Goal: Transaction & Acquisition: Purchase product/service

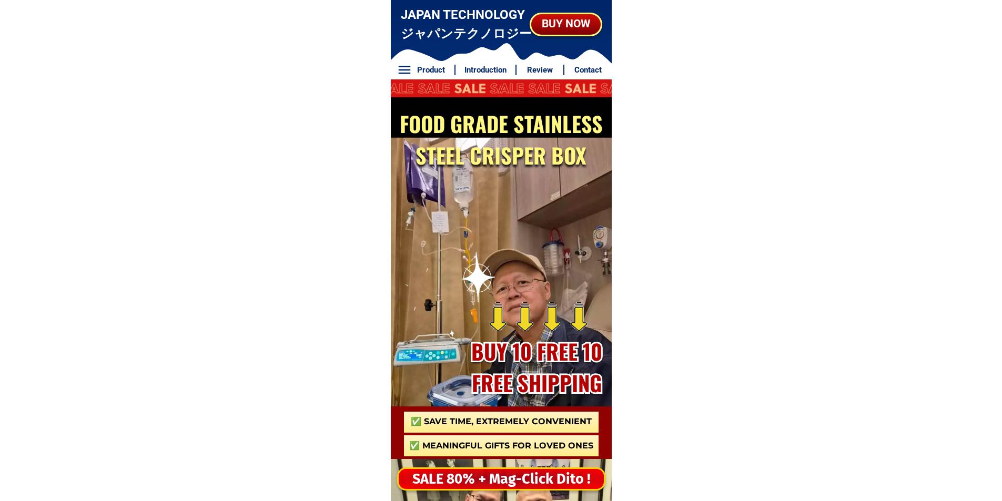
click at [492, 483] on div "SALE 80% + Mag-Click Dito !" at bounding box center [501, 480] width 205 height 22
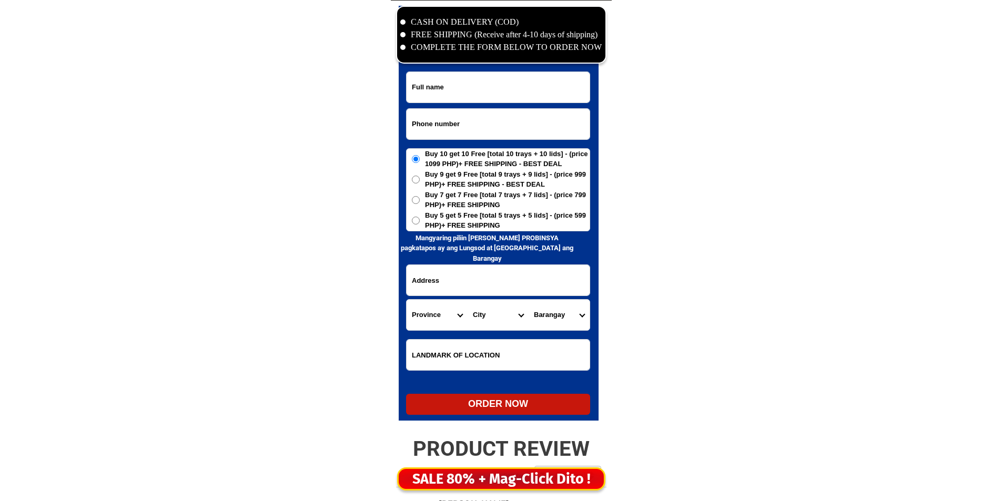
scroll to position [5083, 0]
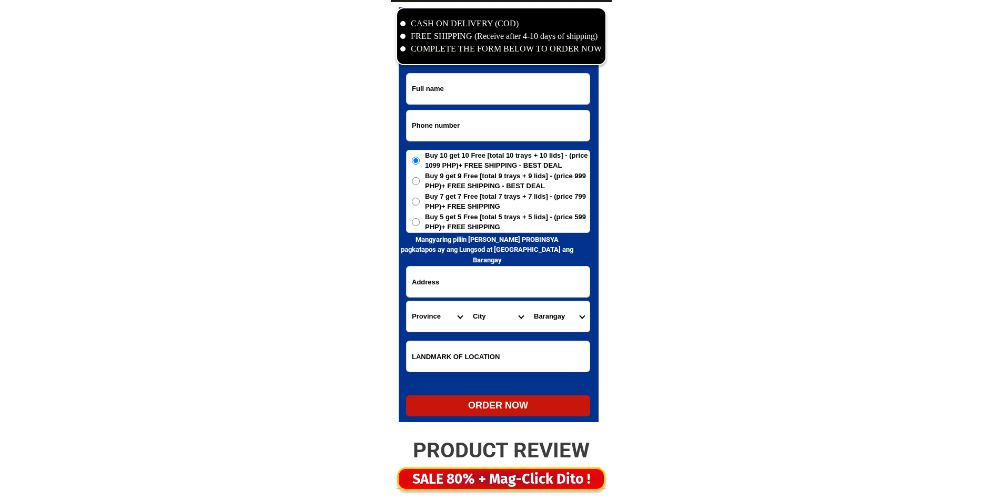
click at [466, 113] on input "Input phone_number" at bounding box center [498, 125] width 183 height 31
paste input "09357907475"
type input "09357907475"
click at [460, 85] on input "Input full_name" at bounding box center [498, 89] width 183 height 31
paste input "Lorna F Jacob"
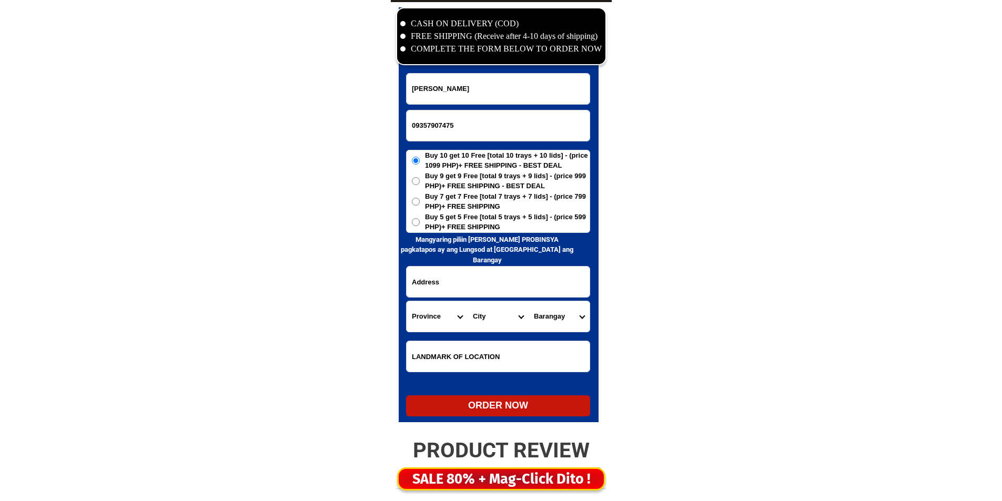
type input "Lorna F Jacob"
click at [451, 302] on select "Province [GEOGRAPHIC_DATA] [GEOGRAPHIC_DATA] [GEOGRAPHIC_DATA] [GEOGRAPHIC_DATA…" at bounding box center [437, 316] width 61 height 31
select select "63_615"
click at [407, 301] on select "Province [GEOGRAPHIC_DATA] [GEOGRAPHIC_DATA] [GEOGRAPHIC_DATA] [GEOGRAPHIC_DATA…" at bounding box center [437, 316] width 61 height 31
click at [512, 274] on input "Input address" at bounding box center [498, 282] width 183 height 31
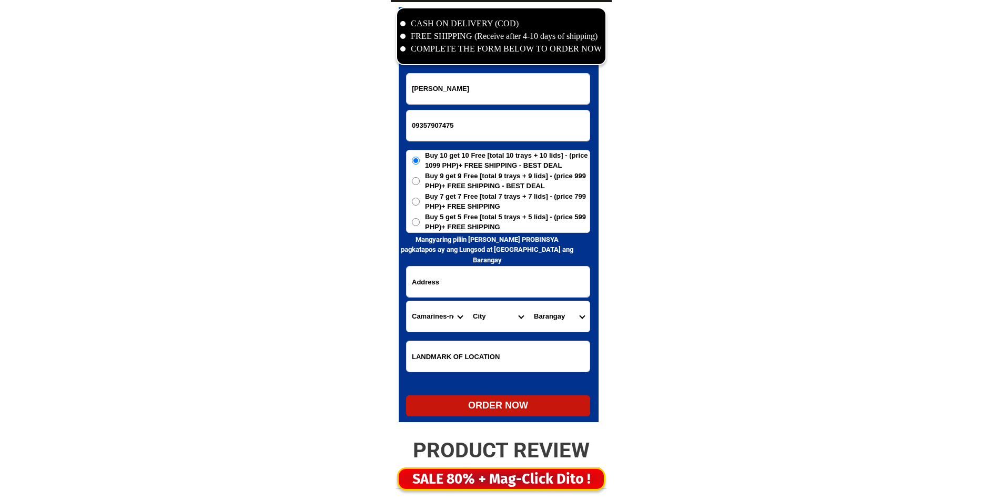
paste input "Purok 4 Sitio Basak Mintal Davao City"
paste input "Davao del sur"
type input "Purok 4 Sitio Basak Mintal Davao City Davao del sur"
click at [464, 306] on select "Province [GEOGRAPHIC_DATA] [GEOGRAPHIC_DATA] [GEOGRAPHIC_DATA] [GEOGRAPHIC_DATA…" at bounding box center [437, 316] width 61 height 31
select select "63_738"
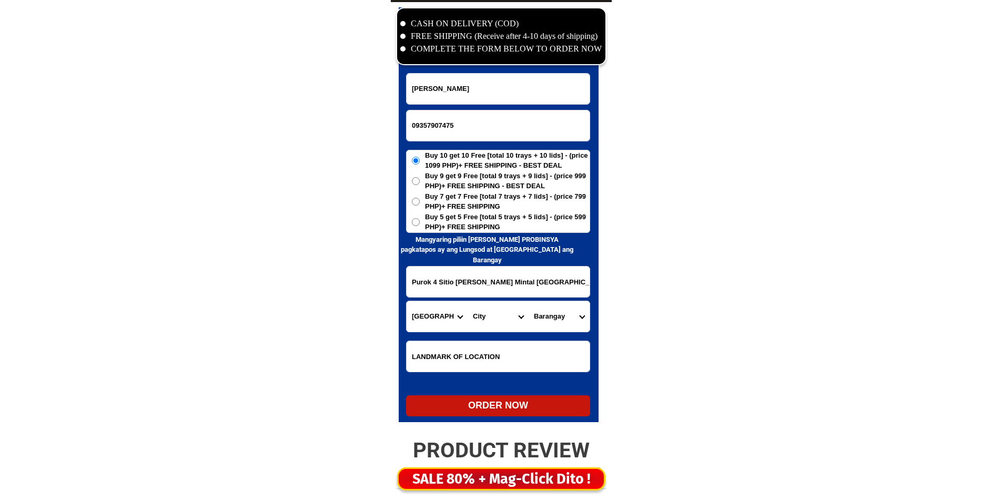
click at [407, 301] on select "Province [GEOGRAPHIC_DATA] [GEOGRAPHIC_DATA] [GEOGRAPHIC_DATA] [GEOGRAPHIC_DATA…" at bounding box center [437, 316] width 61 height 31
click at [493, 315] on select "City [GEOGRAPHIC_DATA] [GEOGRAPHIC_DATA]-city [GEOGRAPHIC_DATA] [GEOGRAPHIC_DAT…" at bounding box center [498, 316] width 61 height 31
select select "63_7387159"
click at [493, 315] on select "City [GEOGRAPHIC_DATA] [GEOGRAPHIC_DATA]-city [GEOGRAPHIC_DATA] [GEOGRAPHIC_DAT…" at bounding box center [498, 316] width 61 height 31
click at [552, 312] on select "[GEOGRAPHIC_DATA] [PERSON_NAME] (lasang) [PERSON_NAME] Angalan Atan-awe Baganih…" at bounding box center [559, 316] width 61 height 31
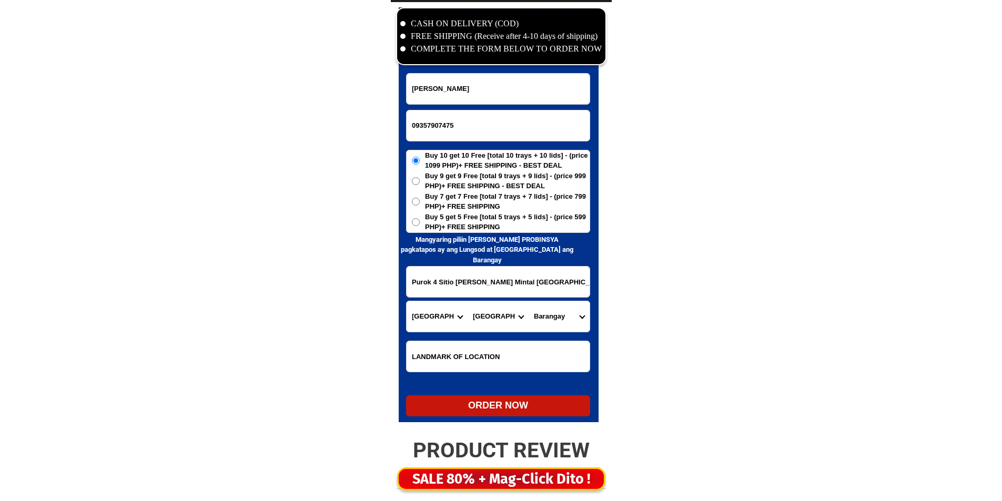
select select "63_73871594045"
click at [529, 301] on select "[GEOGRAPHIC_DATA] [PERSON_NAME] (lasang) [PERSON_NAME] Angalan Atan-awe Baganih…" at bounding box center [559, 316] width 61 height 31
click at [460, 229] on span "Buy 5 get 5 Free [total 5 trays + 5 lids] - (price 599 PHP)+ FREE SHIPPING" at bounding box center [507, 222] width 165 height 21
click at [420, 226] on input "Buy 5 get 5 Free [total 5 trays + 5 lids] - (price 599 PHP)+ FREE SHIPPING" at bounding box center [416, 222] width 8 height 8
click at [499, 395] on form "Lorna F Jacob 09357907475 ORDER NOW Purok 4 Sitio Basak Mintal Davao City Davao…" at bounding box center [498, 245] width 184 height 344
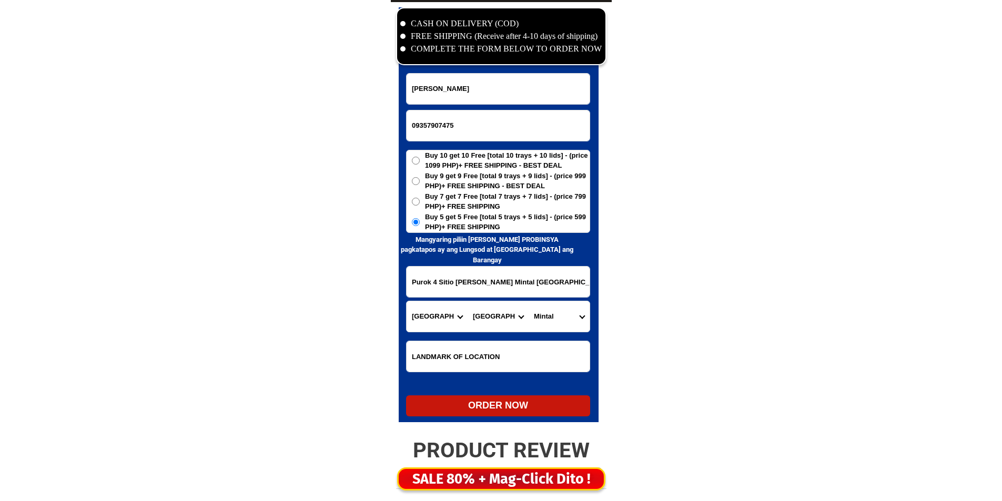
click at [476, 395] on form "Lorna F Jacob 09357907475 ORDER NOW Purok 4 Sitio Basak Mintal Davao City Davao…" at bounding box center [498, 245] width 184 height 344
click at [479, 406] on div "ORDER NOW" at bounding box center [498, 406] width 184 height 14
radio input "true"
click at [445, 115] on input "09357907475" at bounding box center [498, 125] width 183 height 31
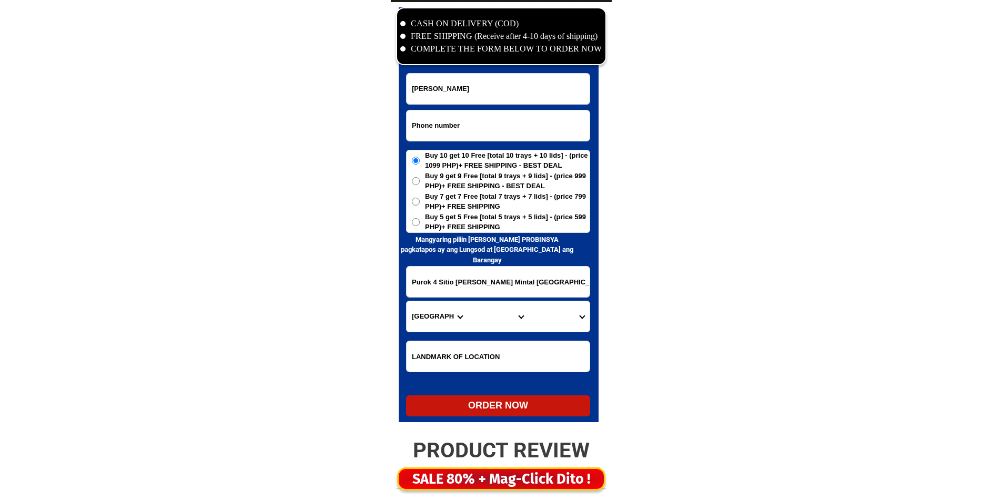
paste input "09778202268"
type input "09778202268"
click at [463, 94] on input "Input full_name" at bounding box center [498, 89] width 183 height 31
paste input "Melecia Mendoza"
type input "Melecia Mendoza"
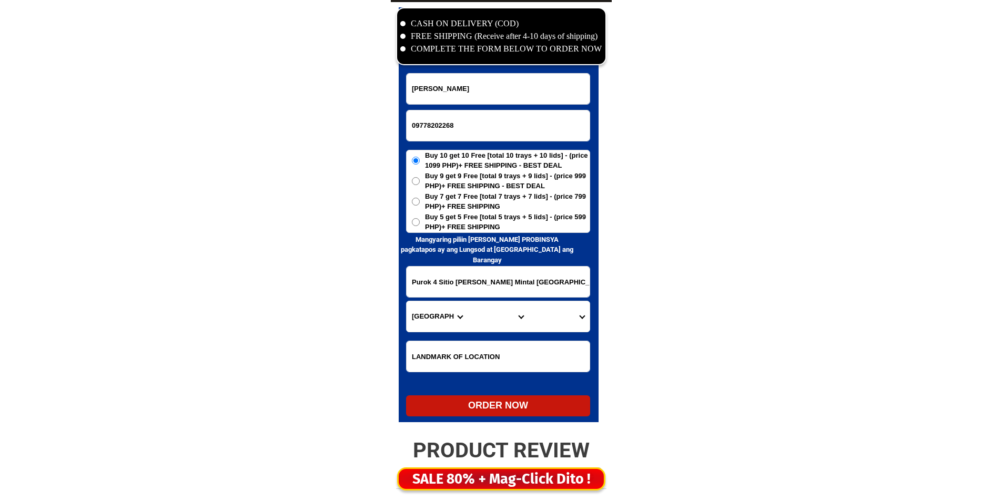
click at [452, 227] on span "Buy 5 get 5 Free [total 5 trays + 5 lids] - (price 599 PHP)+ FREE SHIPPING" at bounding box center [507, 222] width 165 height 21
click at [420, 226] on input "Buy 5 get 5 Free [total 5 trays + 5 lids] - (price 599 PHP)+ FREE SHIPPING" at bounding box center [416, 222] width 8 height 8
radio input "true"
click at [457, 292] on input "Input address" at bounding box center [498, 282] width 183 height 31
paste input "Vivencio Ext St,Brgy2,Pasig,Daet,Camarines Norte"
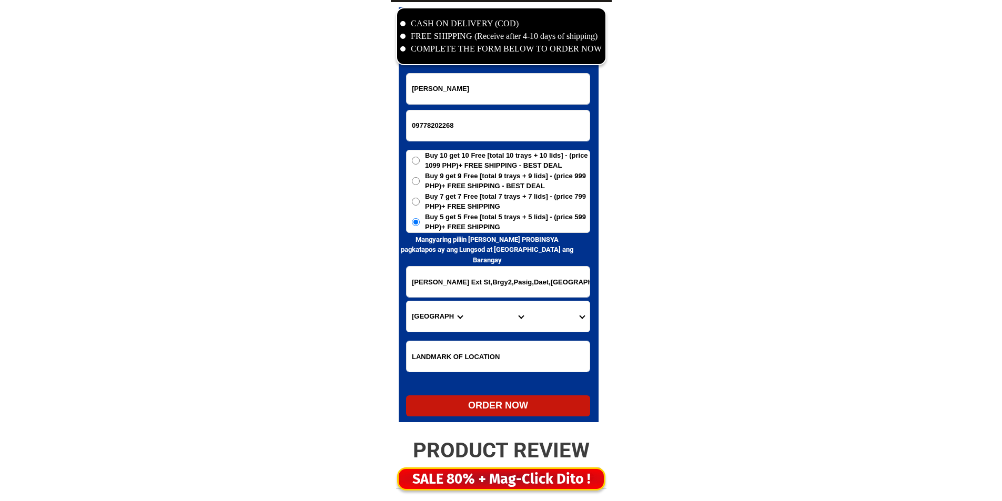
type input "Vivencio Ext St,Brgy2,Pasig,Daet,Camarines Norte"
click at [421, 325] on select "Province [GEOGRAPHIC_DATA] [GEOGRAPHIC_DATA][PERSON_NAME][GEOGRAPHIC_DATA][GEOG…" at bounding box center [437, 316] width 61 height 31
select select "63_615"
click at [443, 309] on select "Province [GEOGRAPHIC_DATA] [GEOGRAPHIC_DATA][PERSON_NAME][GEOGRAPHIC_DATA][GEOG…" at bounding box center [437, 316] width 61 height 31
drag, startPoint x: 463, startPoint y: 319, endPoint x: 451, endPoint y: 319, distance: 11.6
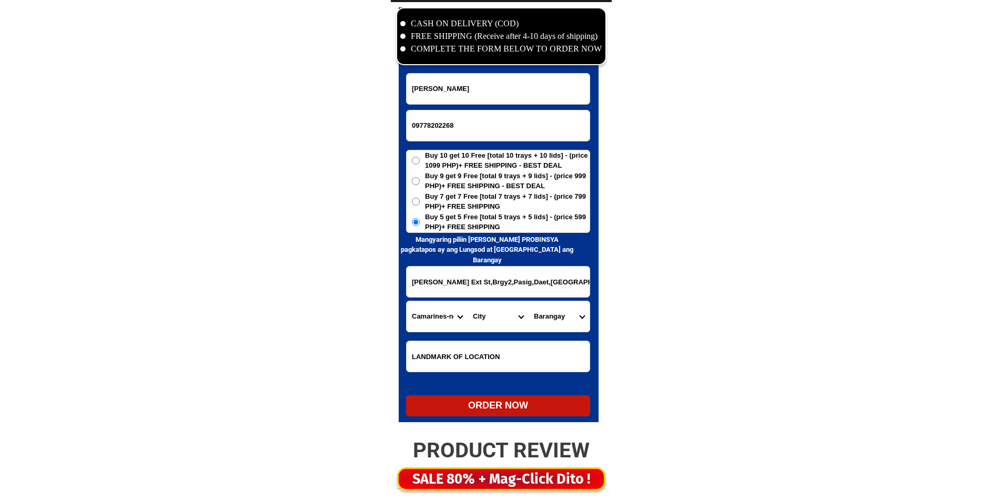
click at [462, 319] on select "Province [GEOGRAPHIC_DATA] [GEOGRAPHIC_DATA][PERSON_NAME][GEOGRAPHIC_DATA][GEOG…" at bounding box center [437, 316] width 61 height 31
click at [473, 314] on select "City Basud Camarines-norte-mercedes Camarines-norte-san-vicente Camarines-norte…" at bounding box center [498, 316] width 61 height 31
select select "63_6157388"
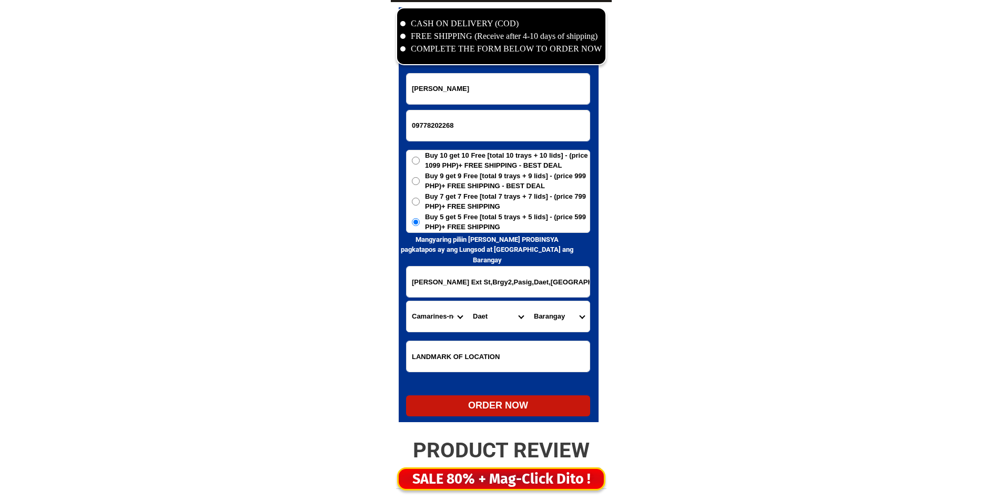
click at [550, 310] on select "Barangay" at bounding box center [559, 316] width 61 height 31
select select "63_61573886893"
click at [529, 301] on select "Barangay Alawihao Awitan Bagasbas Barangay i (pob.) Barangay ii (pob.) Barangay…" at bounding box center [559, 316] width 61 height 31
click at [488, 409] on div "ORDER NOW" at bounding box center [498, 406] width 184 height 14
type input "09778202268"
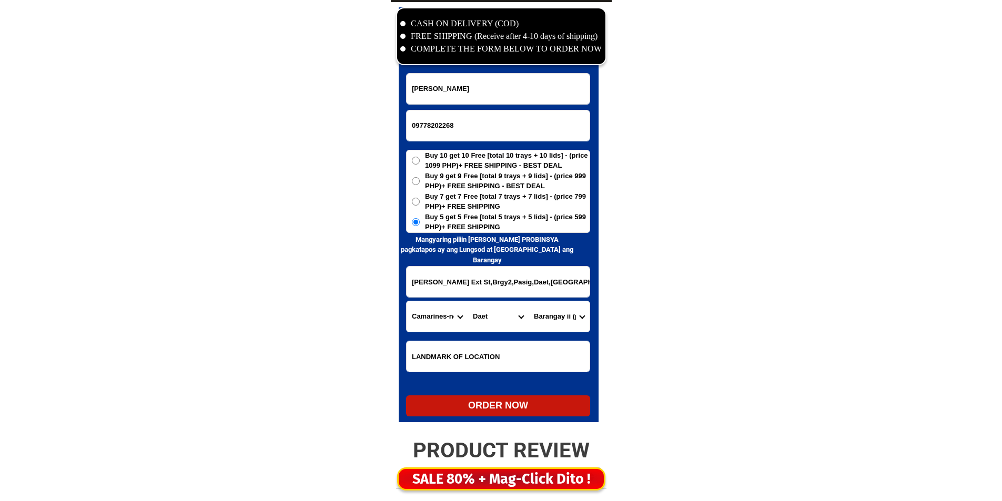
radio input "true"
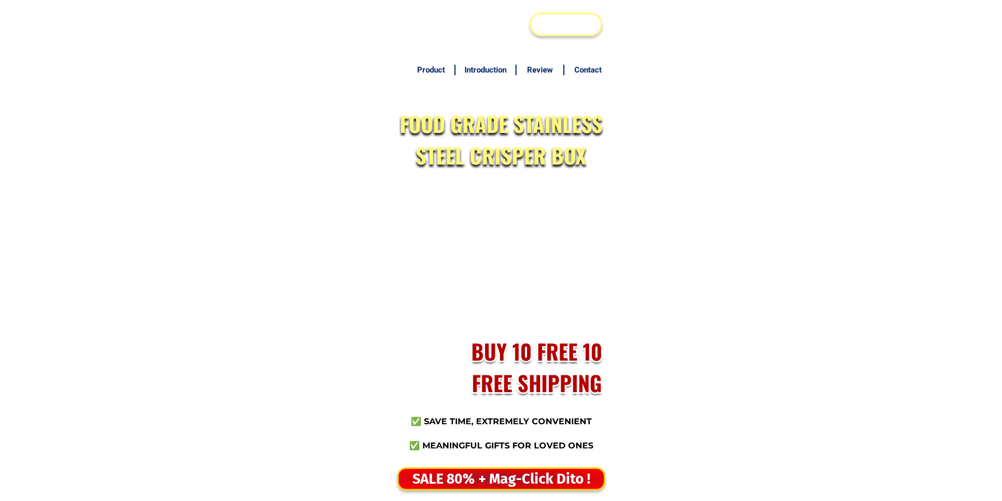
scroll to position [5083, 0]
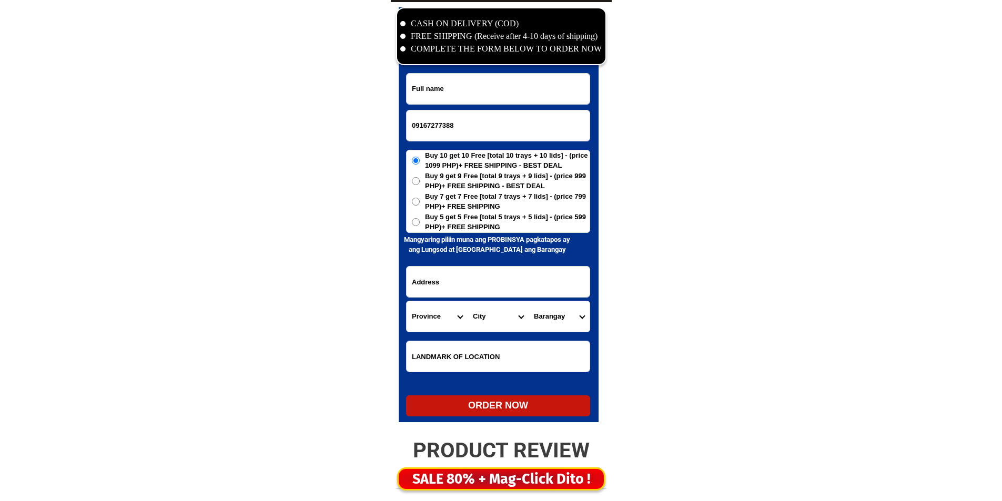
type input "09167277388"
click at [452, 59] on div at bounding box center [501, 36] width 210 height 58
click at [454, 97] on input "Input full_name" at bounding box center [498, 89] width 183 height 31
paste input "Merlita C. Perez"
type input "Merlita C. Perez"
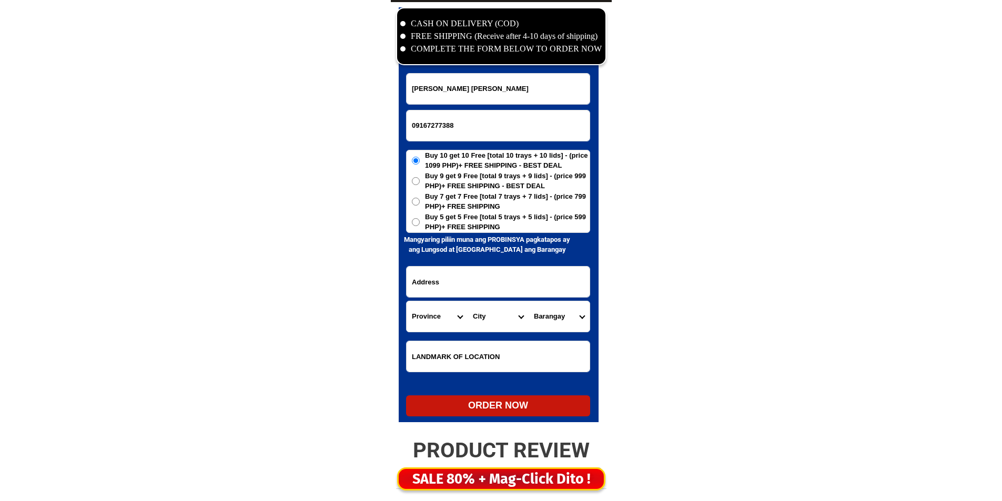
click at [535, 225] on span "Buy 5 get 5 Free [total 5 trays + 5 lids] - (price 599 PHP)+ FREE SHIPPING" at bounding box center [507, 222] width 165 height 21
click at [420, 225] on input "Buy 5 get 5 Free [total 5 trays + 5 lids] - (price 599 PHP)+ FREE SHIPPING" at bounding box center [416, 222] width 8 height 8
radio input "true"
click at [527, 275] on input "Input address" at bounding box center [498, 282] width 183 height 31
paste input "landmark of location - B68 L7 Ph10 Lanao St. South City Homes, Baranggay Sto.To…"
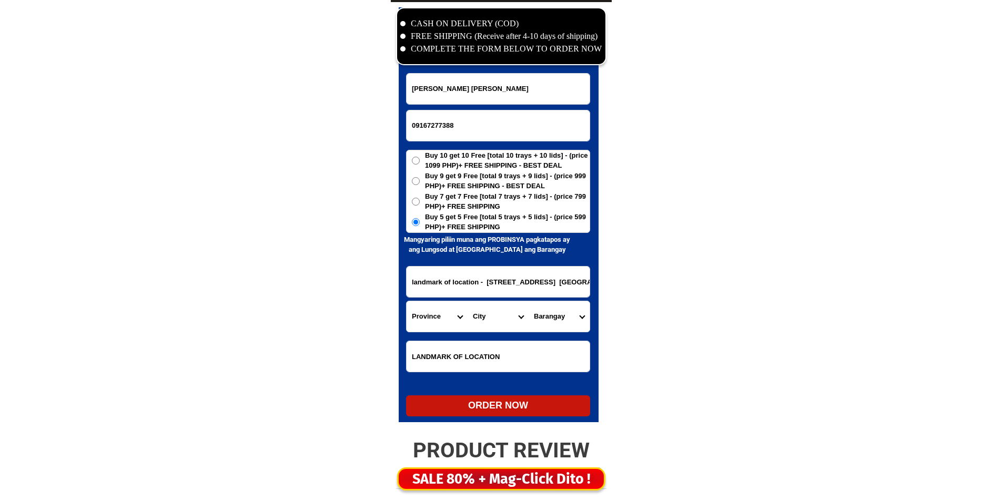
scroll to position [0, 179]
type input "landmark of location - B68 L7 Ph10 Lanao St. South City Homes, Baranggay Sto.To…"
click at [416, 317] on select "Province [GEOGRAPHIC_DATA] [GEOGRAPHIC_DATA] [GEOGRAPHIC_DATA] [GEOGRAPHIC_DATA…" at bounding box center [437, 316] width 61 height 31
select select "63_904"
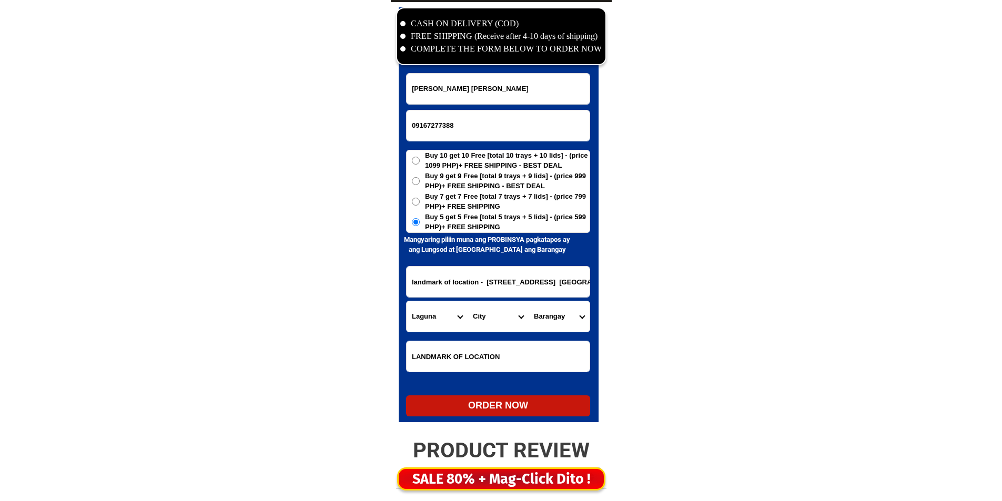
click at [419, 315] on select "Province [GEOGRAPHIC_DATA] [GEOGRAPHIC_DATA] [GEOGRAPHIC_DATA] [GEOGRAPHIC_DATA…" at bounding box center [437, 316] width 61 height 31
drag, startPoint x: 548, startPoint y: 285, endPoint x: 597, endPoint y: 289, distance: 49.1
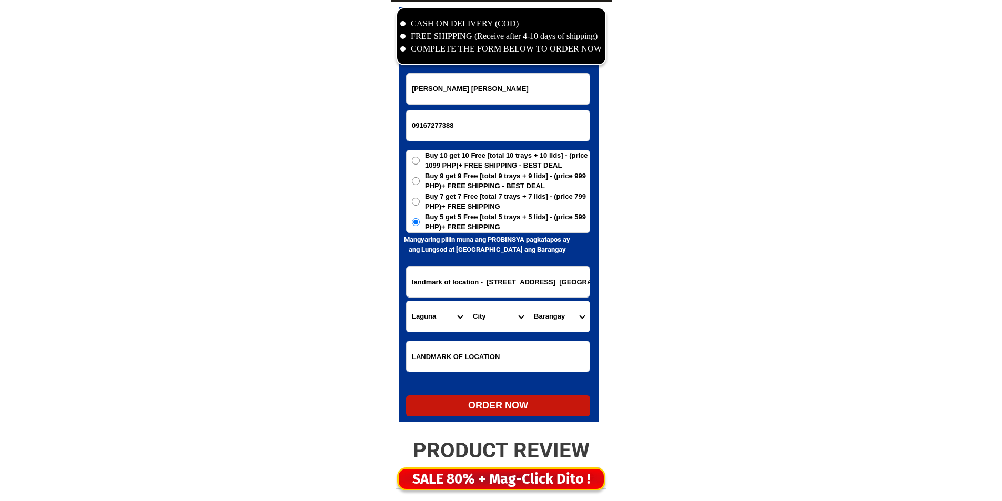
click at [502, 316] on select "City Alaminos Bay Binan-city Cabuyao Calamba-city Calauan Cavinti Famy Laguna-k…" at bounding box center [498, 316] width 61 height 31
click at [504, 309] on select "City Alaminos Bay Binan-city Cabuyao Calamba-city Calauan Cavinti Famy Laguna-k…" at bounding box center [498, 316] width 61 height 31
select select "63_9043609"
click at [502, 314] on select "City Alaminos Bay Binan-city Cabuyao Calamba-city Calauan Cavinti Famy Laguna-k…" at bounding box center [498, 316] width 61 height 31
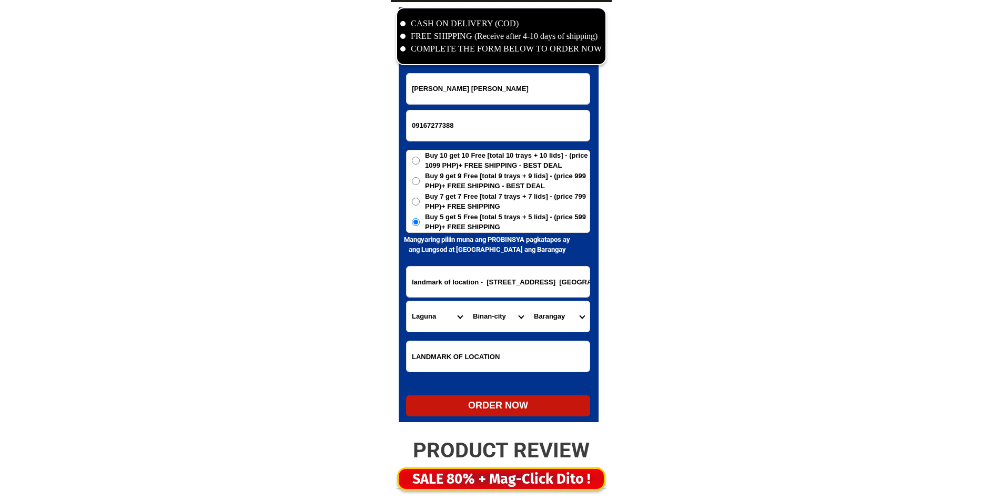
scroll to position [0, 179]
drag, startPoint x: 502, startPoint y: 291, endPoint x: 642, endPoint y: 290, distance: 140.5
click at [559, 317] on select "Barangay Binan (poblacion) Bungahan Canlalay Casile De la paz Ganado Langkiwa L…" at bounding box center [559, 316] width 61 height 31
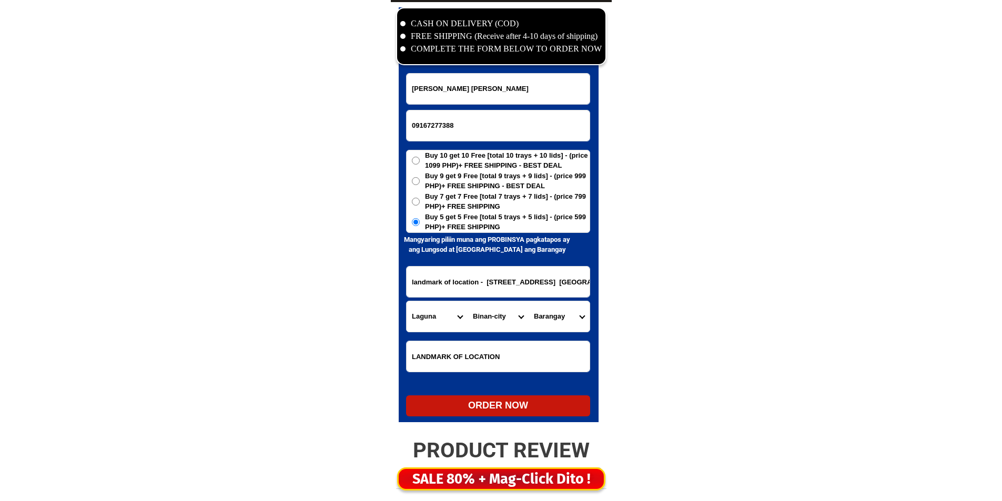
select select "63_90436096630"
click at [529, 301] on select "Barangay Binan (poblacion) Bungahan Canlalay Casile De la paz Ganado Langkiwa L…" at bounding box center [559, 316] width 61 height 31
drag, startPoint x: 462, startPoint y: 288, endPoint x: 674, endPoint y: 289, distance: 211.5
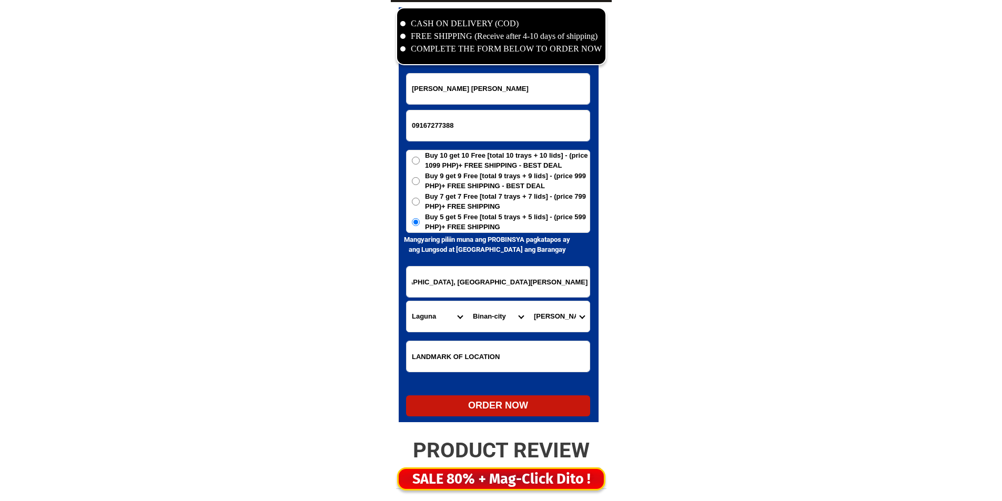
click at [516, 402] on div "ORDER NOW" at bounding box center [498, 406] width 184 height 14
radio input "true"
click at [483, 125] on input "Input phone_number" at bounding box center [498, 125] width 183 height 31
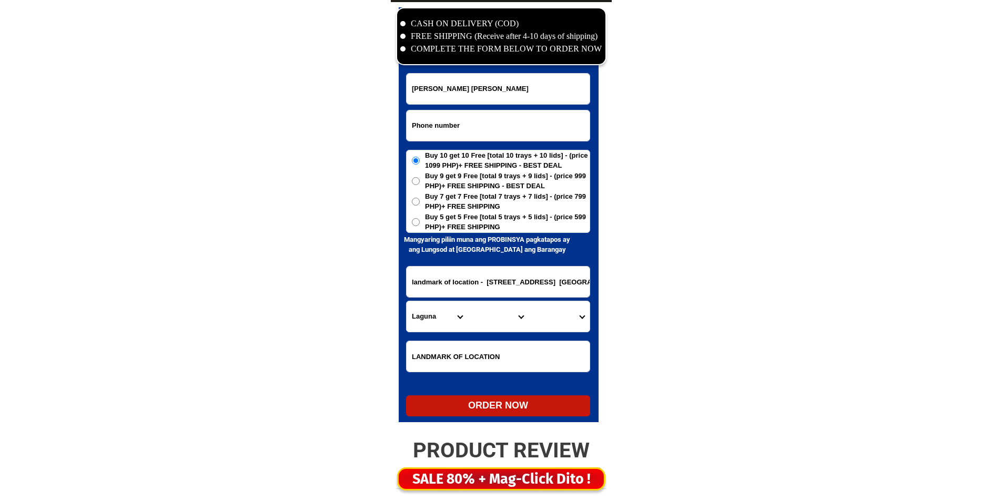
paste input "09539726401"
type input "09539726401"
click at [489, 87] on input "Merlita C. Perez" at bounding box center [498, 89] width 183 height 31
paste input "Lelita paguia"
type input "Lelita paguia"
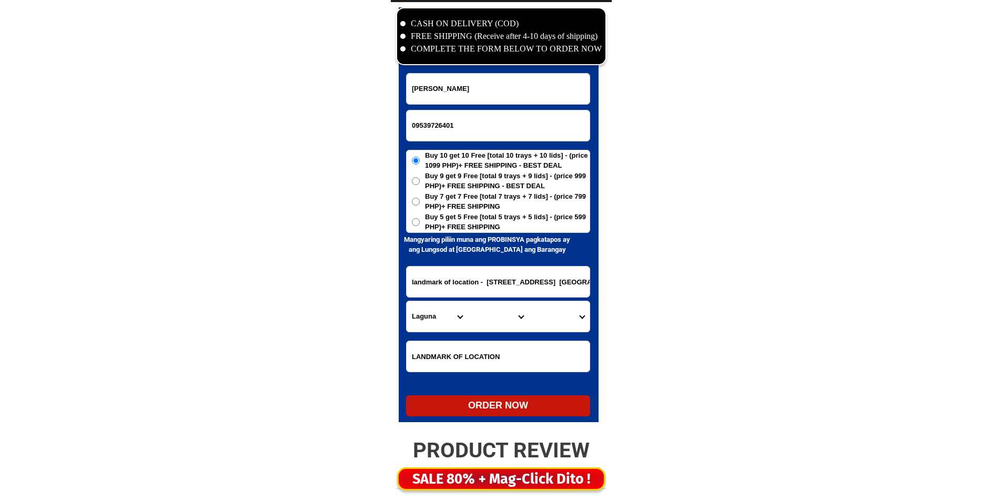
click at [513, 219] on span "Buy 5 get 5 Free [total 5 trays + 5 lids] - (price 599 PHP)+ FREE SHIPPING" at bounding box center [507, 222] width 165 height 21
click at [420, 219] on input "Buy 5 get 5 Free [total 5 trays + 5 lids] - (price 599 PHP)+ FREE SHIPPING" at bounding box center [416, 222] width 8 height 8
radio input "true"
click at [489, 268] on input "landmark of location - B68 L7 Ph10 Lanao St. South City Homes, Baranggay Sto.To…" at bounding box center [498, 282] width 183 height 31
paste input "bgy maningning lacao nccc Puerto princesa city Palawan"
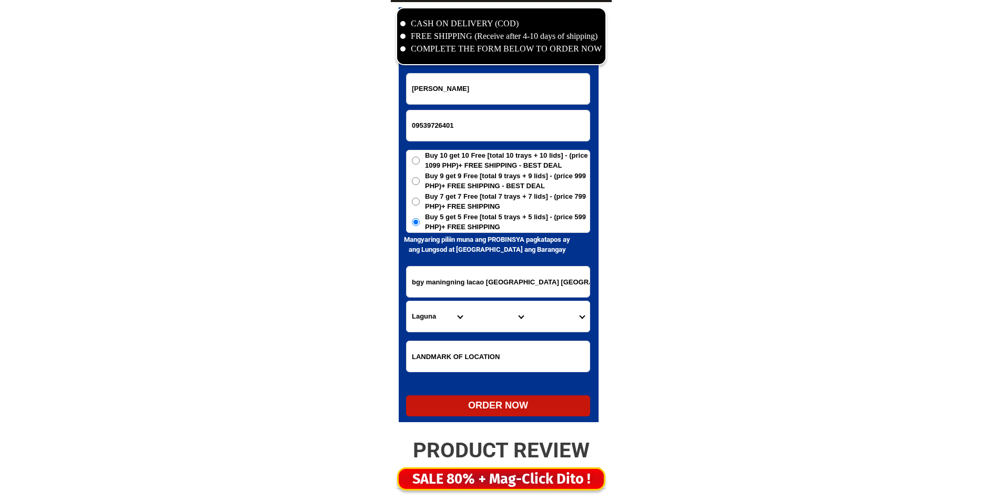
scroll to position [0, 8]
type input "bgy maningning lacao nccc Puerto princesa city Palawan"
click at [441, 310] on select "Province [GEOGRAPHIC_DATA] [GEOGRAPHIC_DATA] [GEOGRAPHIC_DATA] [GEOGRAPHIC_DATA…" at bounding box center [437, 316] width 61 height 31
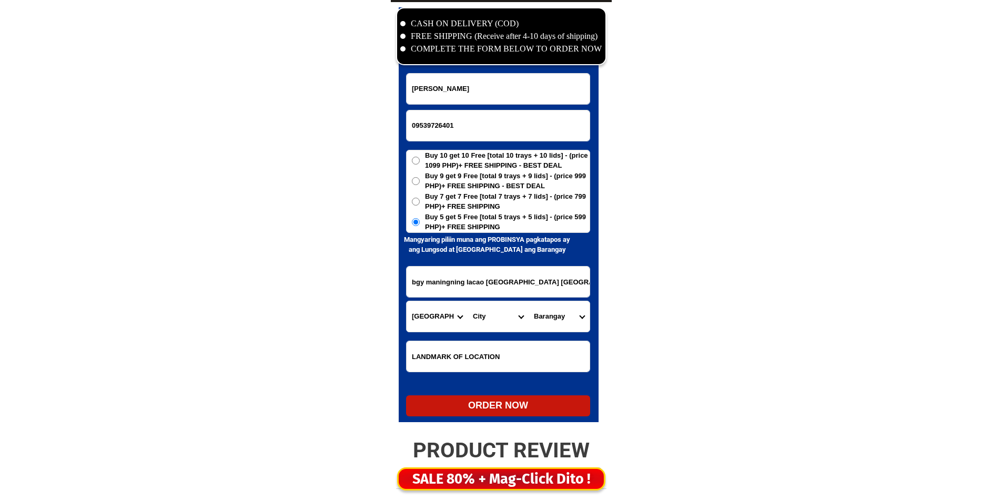
click at [441, 310] on select "Province [GEOGRAPHIC_DATA] [GEOGRAPHIC_DATA] [GEOGRAPHIC_DATA] [GEOGRAPHIC_DATA…" at bounding box center [437, 316] width 61 height 31
click at [407, 301] on select "Province [GEOGRAPHIC_DATA] [GEOGRAPHIC_DATA] [GEOGRAPHIC_DATA] [GEOGRAPHIC_DATA…" at bounding box center [437, 316] width 61 height 31
click at [443, 309] on select "Province [GEOGRAPHIC_DATA] [GEOGRAPHIC_DATA] [GEOGRAPHIC_DATA] [GEOGRAPHIC_DATA…" at bounding box center [437, 316] width 61 height 31
select select "63_811"
click at [407, 301] on select "Province [GEOGRAPHIC_DATA] [GEOGRAPHIC_DATA] [GEOGRAPHIC_DATA] [GEOGRAPHIC_DATA…" at bounding box center [437, 316] width 61 height 31
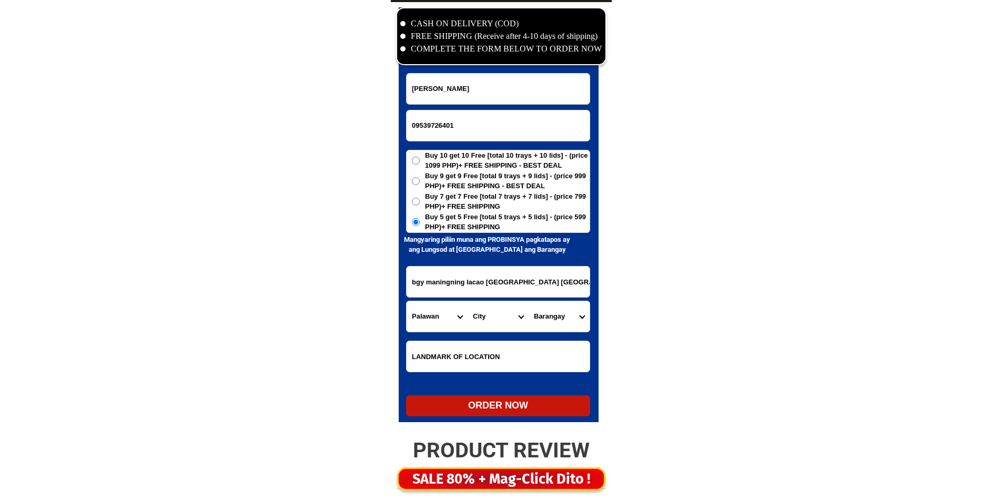
click at [503, 309] on select "City Aborlan Agutaya Araceli Balabac Bataraza Brookes-point Busuanga Cagayancil…" at bounding box center [498, 316] width 61 height 31
click at [468, 301] on select "City Aborlan Agutaya Araceli Balabac Bataraza Brookes-point Busuanga Cagayancil…" at bounding box center [498, 316] width 61 height 31
click at [502, 304] on select "City Aborlan Agutaya Araceli Balabac Bataraza Brookes-point Busuanga Cagayancil…" at bounding box center [498, 316] width 61 height 31
select select "63_8115896"
click at [468, 301] on select "City Aborlan Agutaya Araceli Balabac Bataraza Brookes-point Busuanga Cagayancil…" at bounding box center [498, 316] width 61 height 31
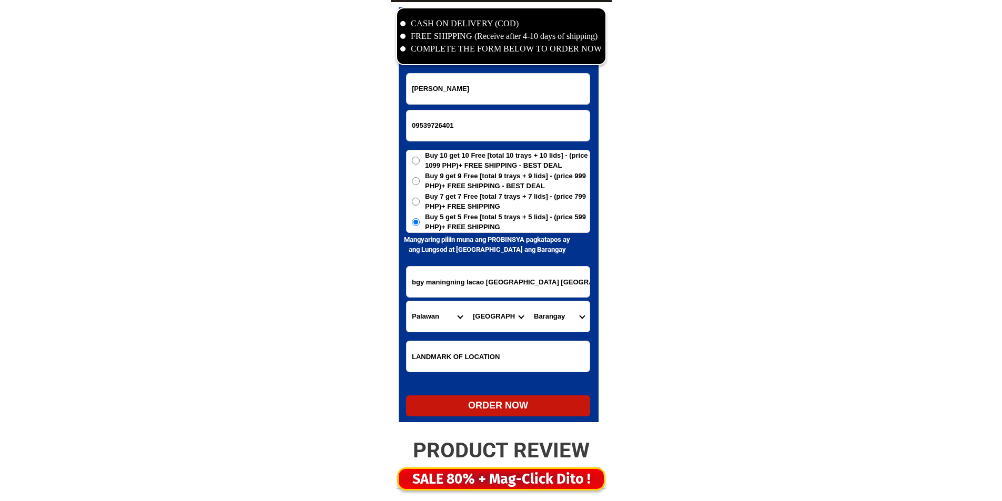
click at [561, 316] on select "Barangay Babuyan Bacungan Bagong bayan Bagong pag-asa Bagong pag-asa (pob.) Bag…" at bounding box center [559, 316] width 61 height 31
click at [529, 301] on select "Barangay Babuyan Bacungan Bagong bayan Bagong pag-asa Bagong pag-asa (pob.) Bag…" at bounding box center [559, 316] width 61 height 31
click at [531, 289] on input "bgy maningning lacao nccc Puerto princesa city Palawan" at bounding box center [498, 282] width 183 height 31
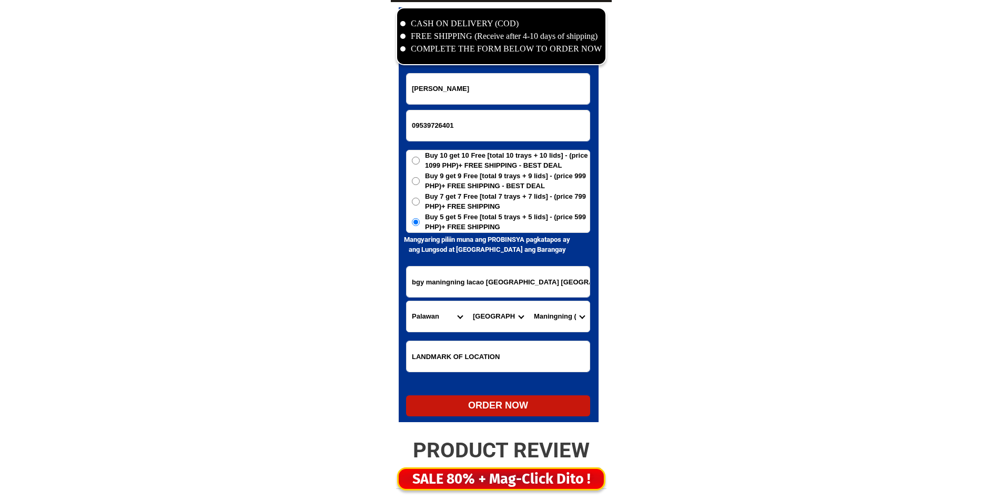
click at [531, 289] on input "bgy maningning lacao nccc Puerto princesa city Palawan" at bounding box center [498, 282] width 183 height 31
click at [571, 330] on form "Lelita paguia 09539726401 ORDER NOW bgy maningning lacao nccc Puerto princesa c…" at bounding box center [498, 245] width 184 height 344
click at [568, 322] on select "Barangay Babuyan Bacungan Bagong bayan Bagong pag-asa Bagong pag-asa (pob.) Bag…" at bounding box center [559, 316] width 61 height 31
select select "63_81158969831"
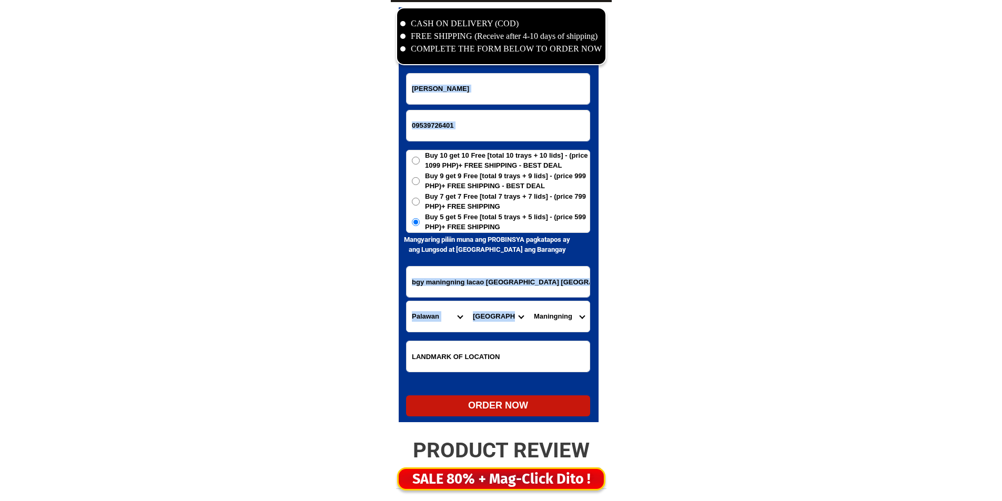
click at [529, 301] on select "Barangay Babuyan Bacungan Bagong bayan Bagong pag-asa Bagong pag-asa (pob.) Bag…" at bounding box center [559, 316] width 61 height 31
click at [540, 394] on form "Lelita paguia 09539726401 ORDER NOW bgy maningning lacao nccc Puerto princesa c…" at bounding box center [498, 245] width 184 height 344
click at [546, 410] on div "ORDER NOW" at bounding box center [498, 406] width 184 height 14
radio input "true"
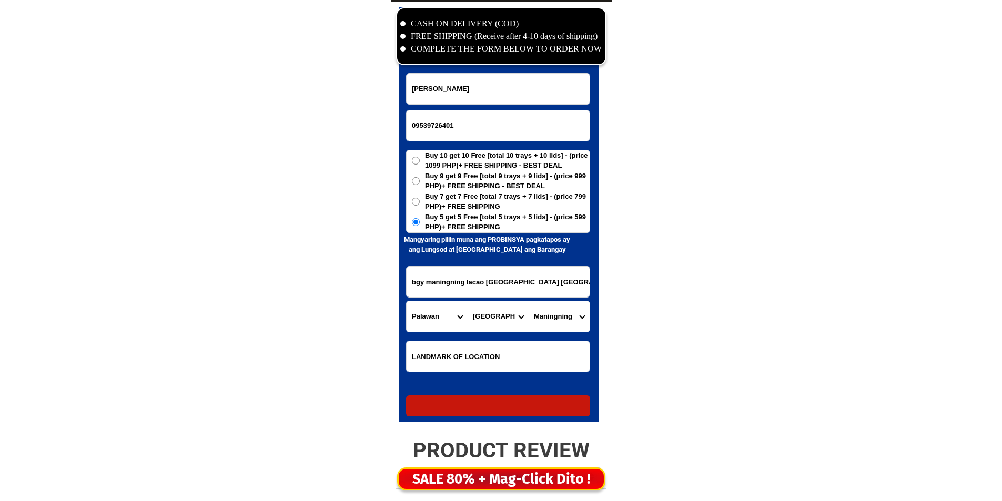
radio input "true"
click at [458, 123] on input "09539726401" at bounding box center [498, 125] width 183 height 31
paste input "09290507938"
type input "09290507938"
click at [510, 86] on input "Input full_name" at bounding box center [498, 89] width 183 height 31
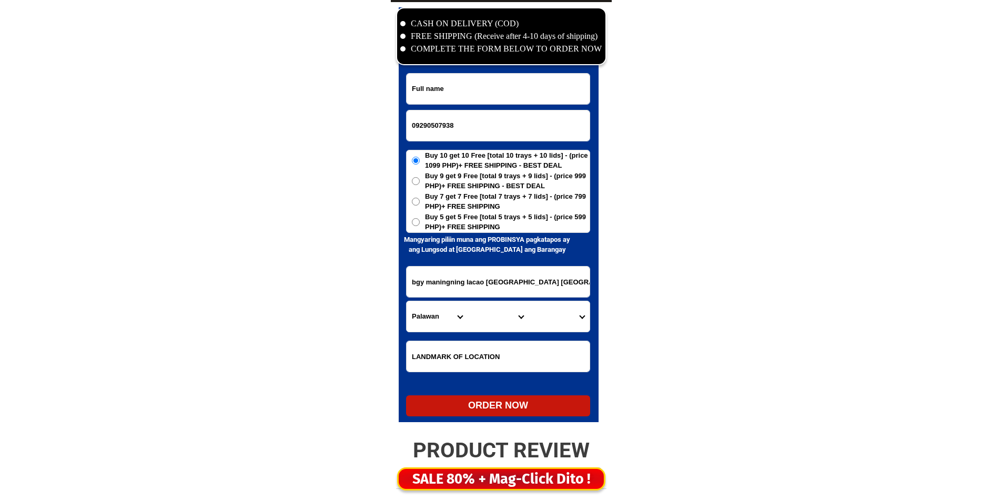
paste input "Charita ondangan"
type input "Charita ondangan"
click at [533, 297] on input "bgy maningning lacao nccc Puerto princesa city Palawan" at bounding box center [498, 282] width 183 height 31
paste input "Purok tipay looc santander ,cebu . Malang junkshop"
type input "Purok tipay looc santander ,cebu . Malang junkshop"
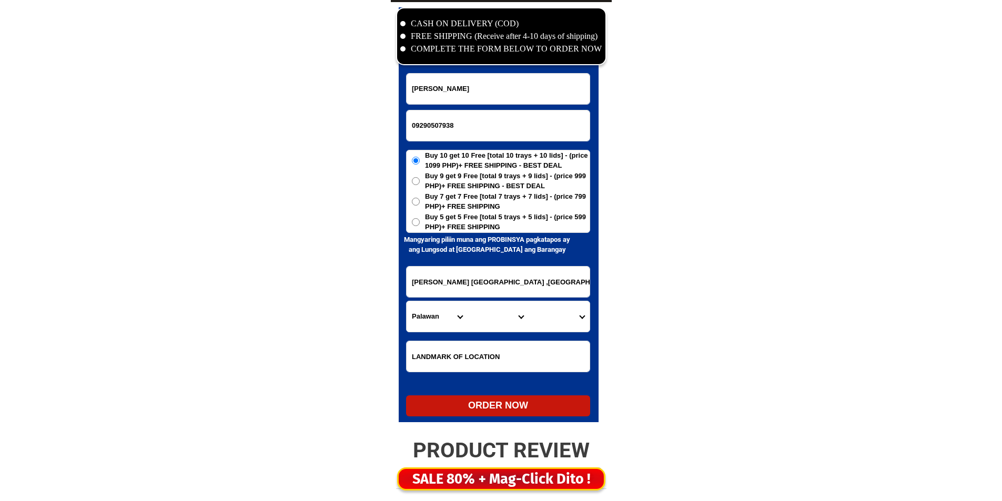
click at [508, 238] on h6 "Mangyaring piliin [PERSON_NAME] PROBINSYA pagkatapos ay ang Lungsod at [GEOGRAP…" at bounding box center [487, 245] width 177 height 21
click at [500, 227] on span "Buy 5 get 5 Free [total 5 trays + 5 lids] - (price 599 PHP)+ FREE SHIPPING" at bounding box center [507, 222] width 165 height 21
click at [420, 226] on input "Buy 5 get 5 Free [total 5 trays + 5 lids] - (price 599 PHP)+ FREE SHIPPING" at bounding box center [416, 222] width 8 height 8
radio input "true"
click at [500, 227] on span "Buy 5 get 5 Free [total 5 trays + 5 lids] - (price 599 PHP)+ FREE SHIPPING" at bounding box center [507, 222] width 165 height 21
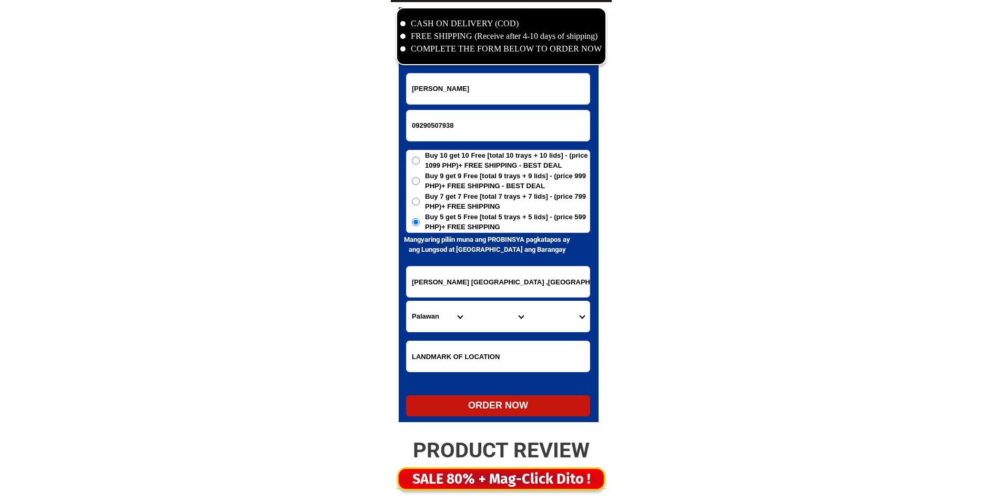
click at [420, 226] on input "Buy 5 get 5 Free [total 5 trays + 5 lids] - (price 599 PHP)+ FREE SHIPPING" at bounding box center [416, 222] width 8 height 8
click at [468, 310] on select "City" at bounding box center [498, 316] width 61 height 31
click at [432, 323] on select "Province [GEOGRAPHIC_DATA] [GEOGRAPHIC_DATA] [GEOGRAPHIC_DATA] [GEOGRAPHIC_DATA…" at bounding box center [437, 316] width 61 height 31
select select "63_8"
click at [471, 318] on select "City Alcoy Aloguinsan Argao Asturias Badian Balamban Bantayan Barili Bogo-city …" at bounding box center [498, 316] width 61 height 31
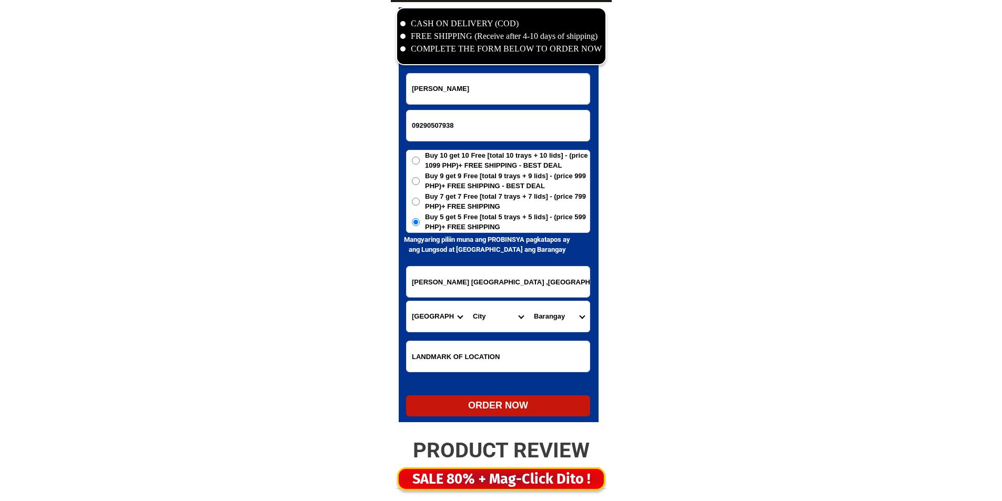
click at [485, 322] on select "City Alcoy Aloguinsan Argao Asturias Badian Balamban Bantayan Barili Bogo-city …" at bounding box center [498, 316] width 61 height 31
select select "63_86851"
click at [468, 301] on select "City Alcoy Aloguinsan Argao Asturias Badian Balamban Bantayan Barili Bogo-city …" at bounding box center [498, 316] width 61 height 31
click at [545, 317] on select "Barangay Bunlan Cabutongan Candamiang Canlumacad Liloan Lip-tong Looc Pasil Pob…" at bounding box center [559, 316] width 61 height 31
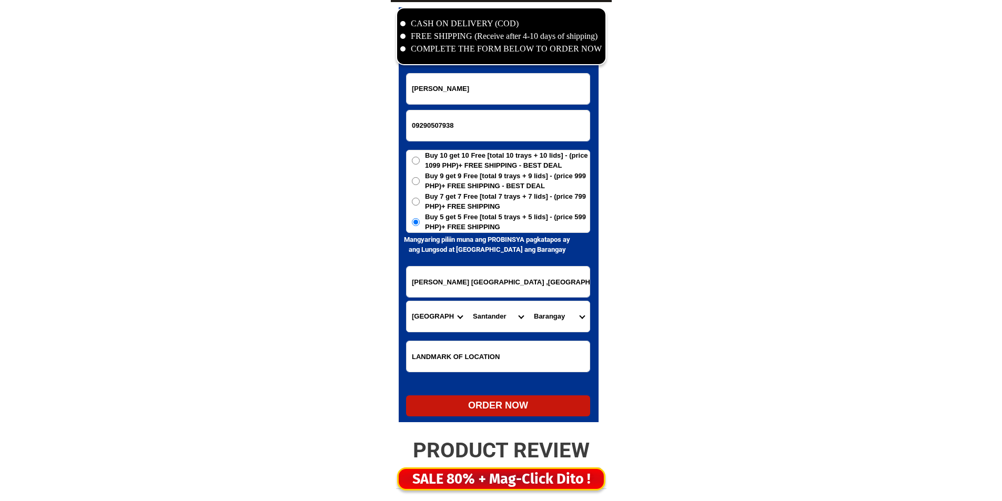
select select "63_868513221"
click at [529, 301] on select "Barangay Bunlan Cabutongan Candamiang Canlumacad Liloan Lip-tong Looc Pasil Pob…" at bounding box center [559, 316] width 61 height 31
click at [503, 404] on div "ORDER NOW" at bounding box center [498, 406] width 184 height 14
radio input "true"
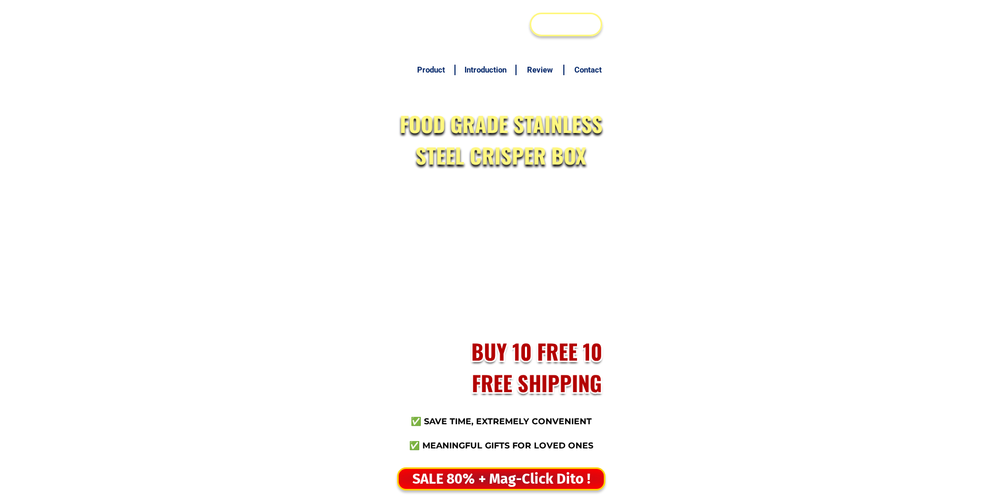
type input "09776641769"
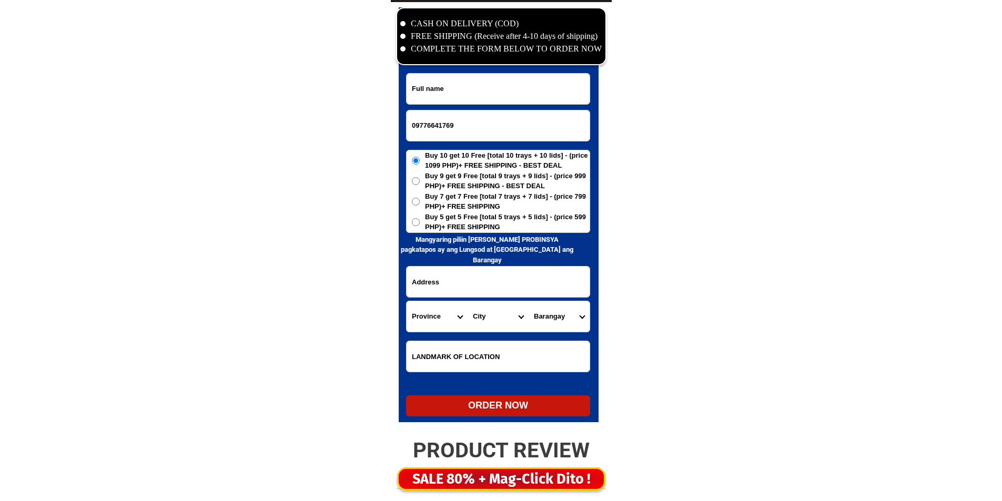
drag, startPoint x: 505, startPoint y: 54, endPoint x: 501, endPoint y: 74, distance: 19.7
click at [504, 57] on div "CASH ON DELIVERY (COD) FREE SHIPPING (Receive after 4-10 days of shipping) COMP…" at bounding box center [501, 217] width 221 height 431
click at [501, 74] on input "Input full_name" at bounding box center [498, 89] width 183 height 31
paste input "Mercedes Cruz"
type input "Mercedes Cruz"
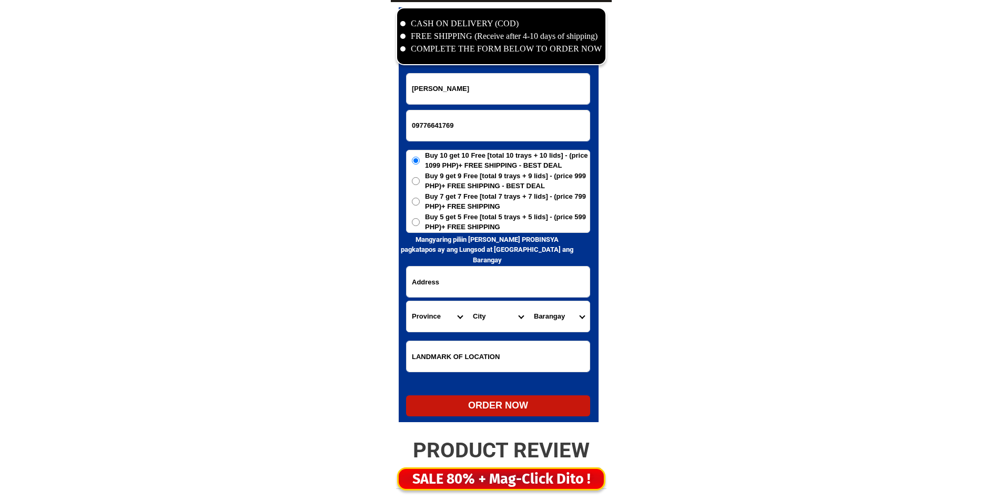
click at [460, 264] on form "Mercedes Cruz 09776641769 ORDER NOW Province Abra Agusan-del-norte Agusan-del-s…" at bounding box center [498, 245] width 184 height 344
click at [462, 290] on input "Input address" at bounding box center [498, 282] width 183 height 31
paste input "#167 prk1 Sto.Domingo Lubao Pampanga"
type input "#167 prk1 Sto.Domingo Lubao Pampanga"
click at [459, 223] on span "Buy 5 get 5 Free [total 5 trays + 5 lids] - (price 599 PHP)+ FREE SHIPPING" at bounding box center [507, 222] width 165 height 21
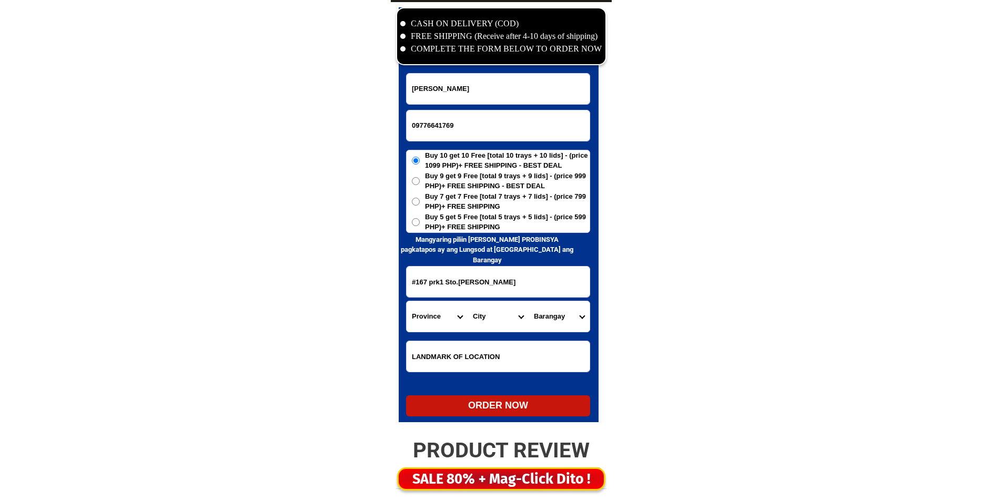
click at [420, 223] on input "Buy 5 get 5 Free [total 5 trays + 5 lids] - (price 599 PHP)+ FREE SHIPPING" at bounding box center [416, 222] width 8 height 8
radio input "true"
click at [450, 308] on select "Province [GEOGRAPHIC_DATA] [GEOGRAPHIC_DATA] [GEOGRAPHIC_DATA] [GEOGRAPHIC_DATA…" at bounding box center [437, 316] width 61 height 31
select select "63_779"
click at [447, 318] on select "Province [GEOGRAPHIC_DATA] [GEOGRAPHIC_DATA][PERSON_NAME][GEOGRAPHIC_DATA][GEOG…" at bounding box center [437, 316] width 61 height 31
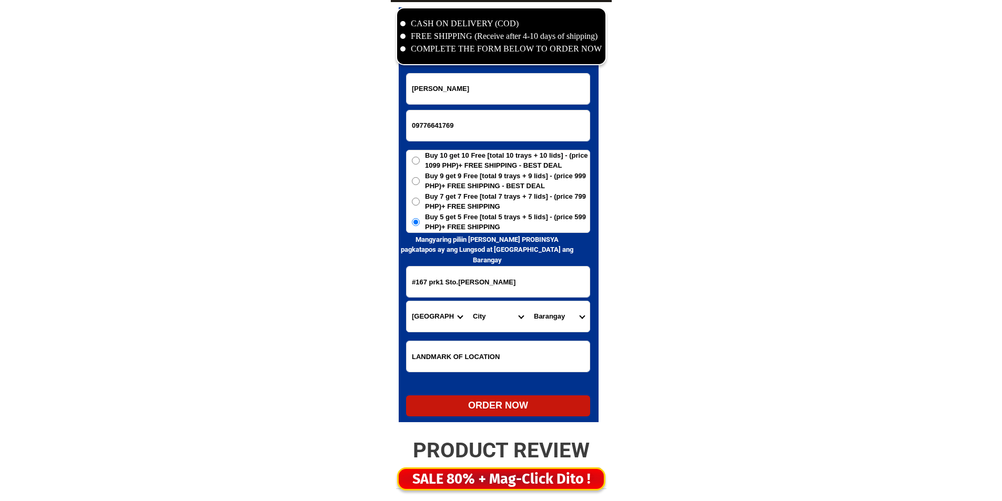
click at [485, 315] on select "City Angeles-city Apalit Arayat Bacolor Candaba Floridablanca Guagua Lubao Maba…" at bounding box center [498, 316] width 61 height 31
select select "63_779326"
click at [485, 315] on select "City Angeles-city Apalit Arayat Bacolor Candaba Floridablanca Guagua Lubao Maba…" at bounding box center [498, 316] width 61 height 31
click at [545, 315] on select "Barangay Balantacan Bancal pugad Bancal sinubli Baruya (san rafael) Calangain C…" at bounding box center [559, 316] width 61 height 31
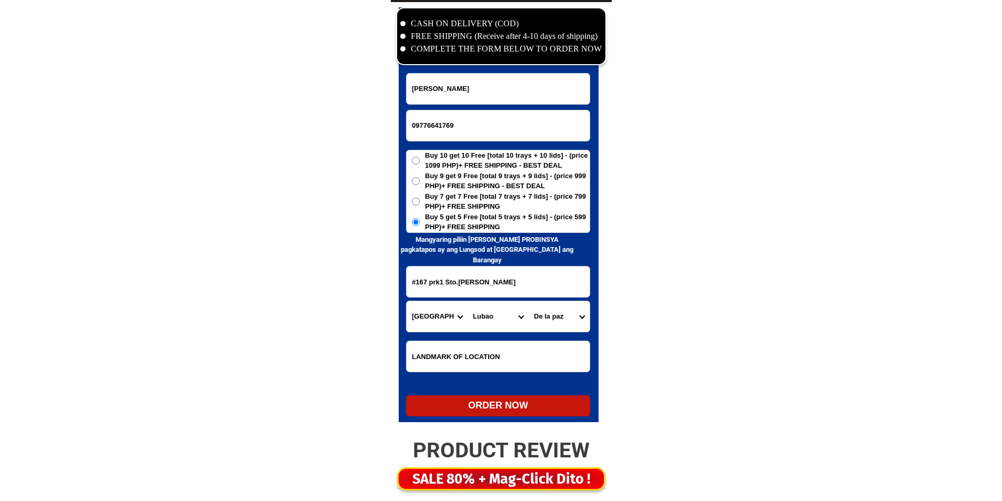
click at [545, 315] on select "Barangay Balantacan Bancal pugad Bancal sinubli Baruya (san rafael) Calangain C…" at bounding box center [559, 316] width 61 height 31
select select "63_77932647989"
click at [529, 301] on select "Barangay Balantacan Bancal pugad Bancal sinubli Baruya (san rafael) Calangain C…" at bounding box center [559, 316] width 61 height 31
click at [519, 408] on div "ORDER NOW" at bounding box center [498, 406] width 184 height 14
type input "Mercedes Cruz"
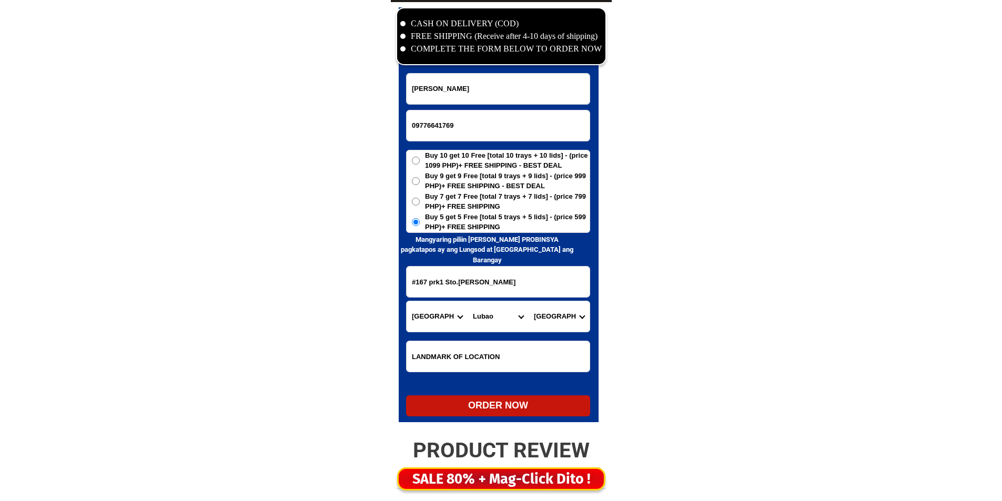
radio input "true"
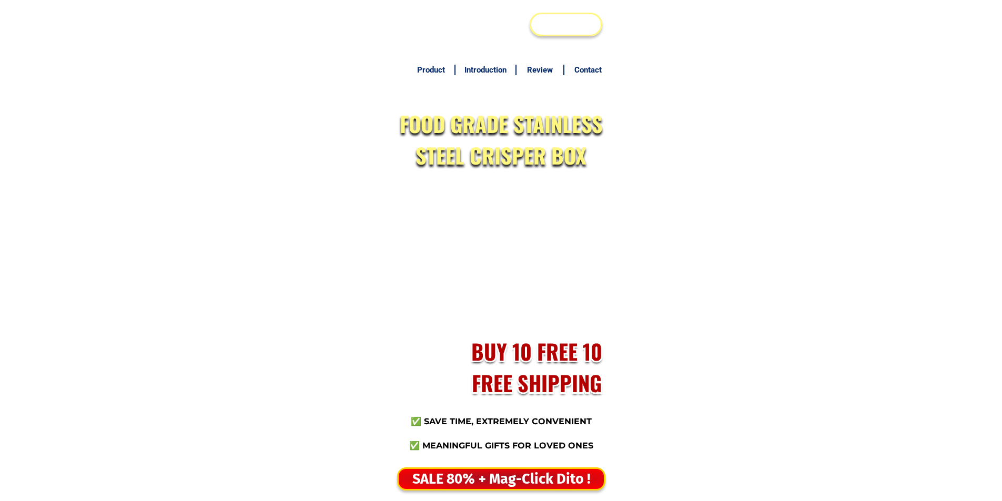
scroll to position [5083, 0]
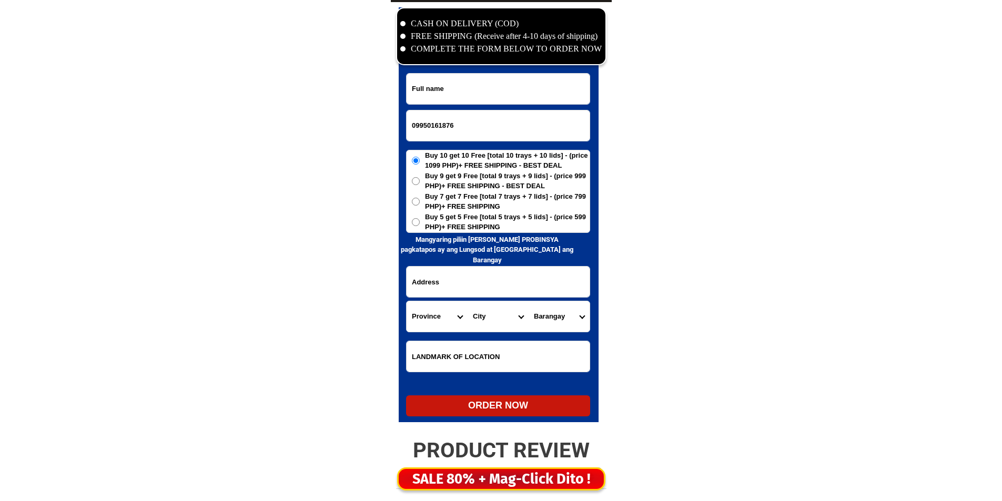
click at [482, 81] on input "Input full_name" at bounding box center [498, 89] width 183 height 31
paste input "[PERSON_NAME]"
type input "[PERSON_NAME]"
click at [474, 228] on span "Buy 5 get 5 Free [total 5 trays + 5 lids] - (price 599 PHP)+ FREE SHIPPING" at bounding box center [507, 222] width 165 height 21
click at [420, 226] on input "Buy 5 get 5 Free [total 5 trays + 5 lids] - (price 599 PHP)+ FREE SHIPPING" at bounding box center [416, 222] width 8 height 8
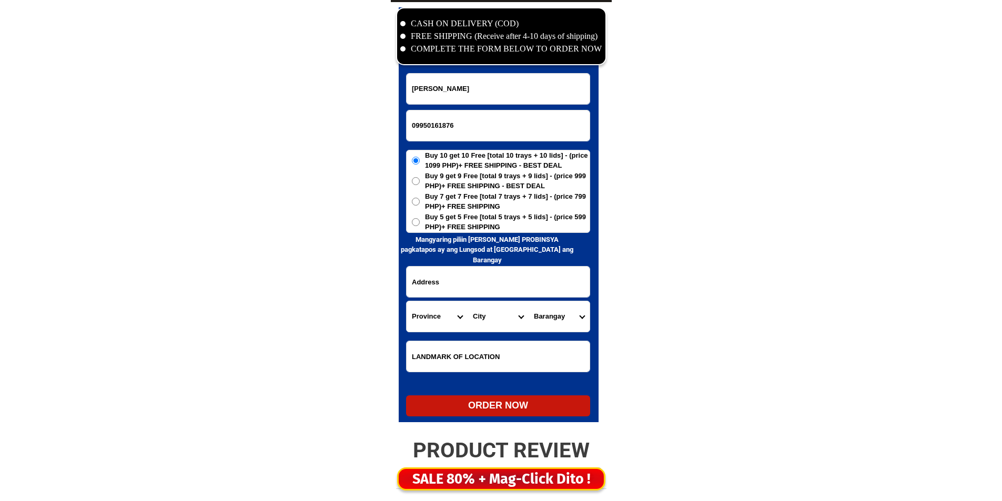
radio input "true"
click at [467, 272] on input "Input address" at bounding box center [498, 282] width 183 height 31
paste input "kayhuvokan [PERSON_NAME], [GEOGRAPHIC_DATA] near [GEOGRAPHIC_DATA] ! ₱599."
drag, startPoint x: 459, startPoint y: 283, endPoint x: 432, endPoint y: 309, distance: 37.9
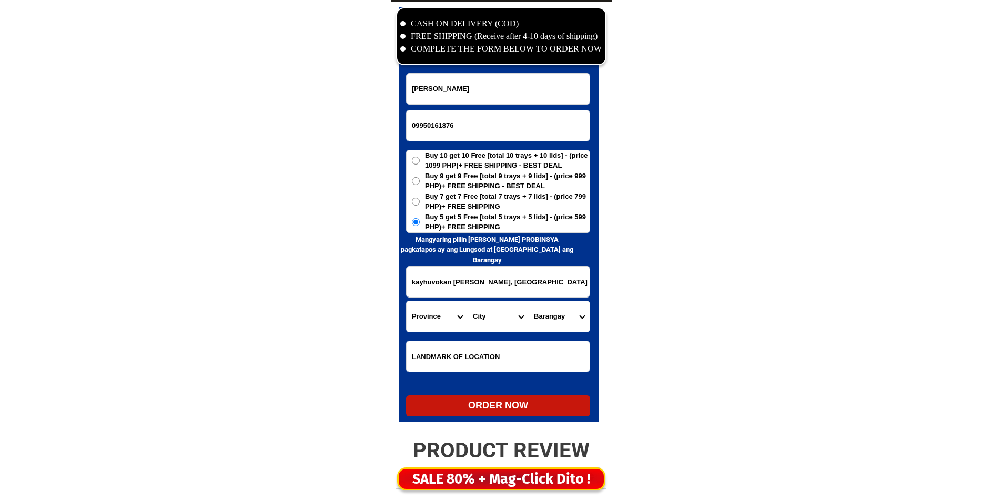
click at [430, 290] on input "kayhuvokan [PERSON_NAME], [GEOGRAPHIC_DATA] near [GEOGRAPHIC_DATA] ! ₱599." at bounding box center [498, 282] width 183 height 31
type input "kayhuvokan [PERSON_NAME], [GEOGRAPHIC_DATA] near [GEOGRAPHIC_DATA] ! ₱599."
click at [428, 327] on select "Province [GEOGRAPHIC_DATA] [GEOGRAPHIC_DATA] [GEOGRAPHIC_DATA] [GEOGRAPHIC_DATA…" at bounding box center [437, 316] width 61 height 31
select select "63_797"
click at [428, 327] on select "Province [GEOGRAPHIC_DATA] [GEOGRAPHIC_DATA] [GEOGRAPHIC_DATA] [GEOGRAPHIC_DATA…" at bounding box center [437, 316] width 61 height 31
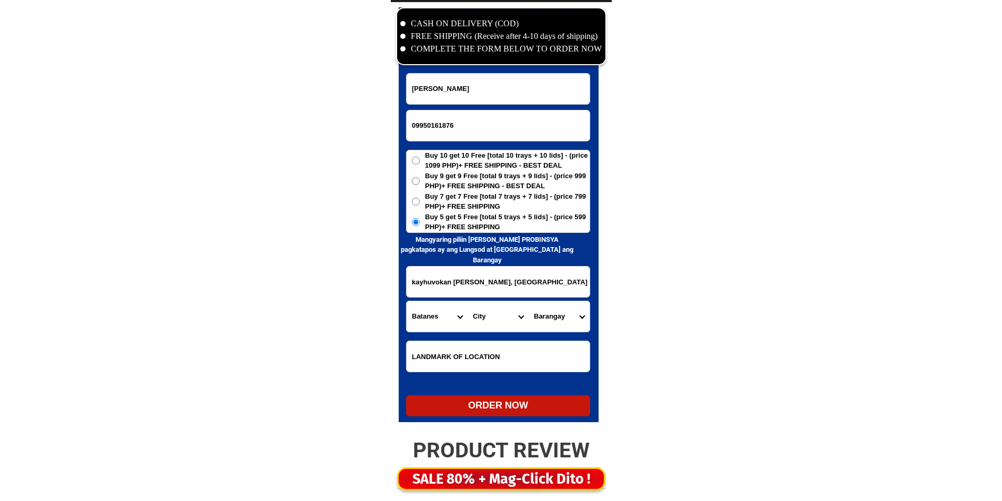
click at [487, 318] on select "City Basco Itbayat [PERSON_NAME]" at bounding box center [498, 316] width 61 height 31
select select "63_7973121"
click at [487, 318] on select "City Basco Itbayat [PERSON_NAME]" at bounding box center [498, 316] width 61 height 31
click at [563, 319] on select "Barangay Chanarian Ihubok i (kaychanarianan) Ihubok ii (kayvaluganan) Kayhuvoka…" at bounding box center [559, 316] width 61 height 31
select select "63_79731217536"
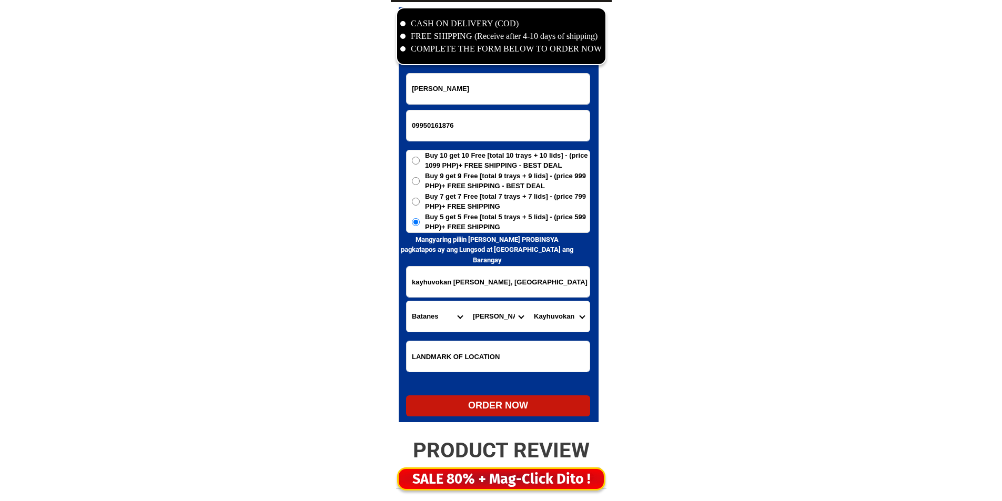
click at [563, 319] on select "Barangay Chanarian Ihubok i (kaychanarianan) Ihubok ii (kayvaluganan) Kayhuvoka…" at bounding box center [559, 316] width 61 height 31
click at [493, 424] on div "CASH ON DELIVERY (COD) FREE SHIPPING (Receive after 4-10 days of shipping) COMP…" at bounding box center [501, 217] width 221 height 431
click at [502, 410] on div "ORDER NOW" at bounding box center [498, 406] width 184 height 14
type input "09950161876"
radio input "true"
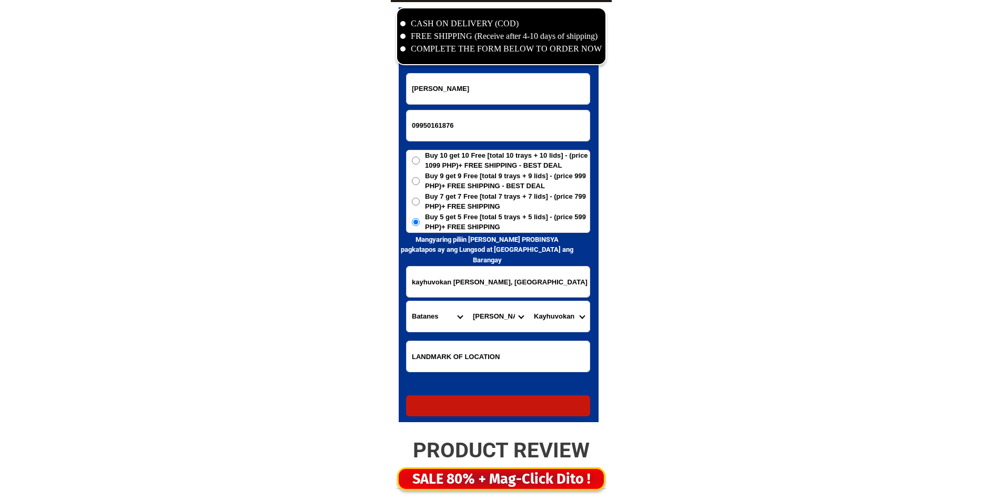
radio input "true"
click at [464, 123] on input "09950161876" at bounding box center [498, 125] width 183 height 31
paste input "09927890256"
type input "09927890256"
click at [536, 91] on input "Input full_name" at bounding box center [498, 89] width 183 height 31
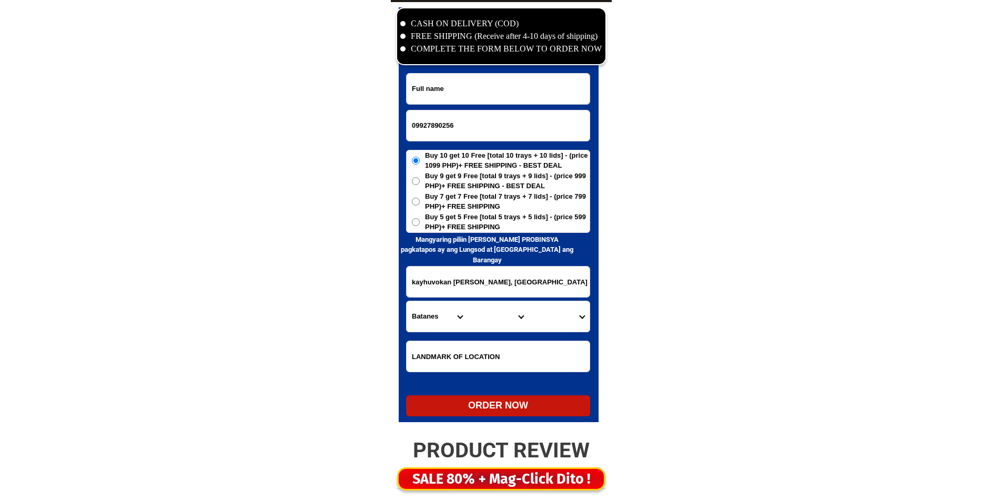
paste input "alice turalde"
type input "alice turalde"
click at [536, 227] on span "Buy 5 get 5 Free [total 5 trays + 5 lids] - (price 599 PHP)+ FREE SHIPPING" at bounding box center [507, 222] width 165 height 21
click at [420, 226] on input "Buy 5 get 5 Free [total 5 trays + 5 lids] - (price 599 PHP)+ FREE SHIPPING" at bounding box center [416, 222] width 8 height 8
radio input "true"
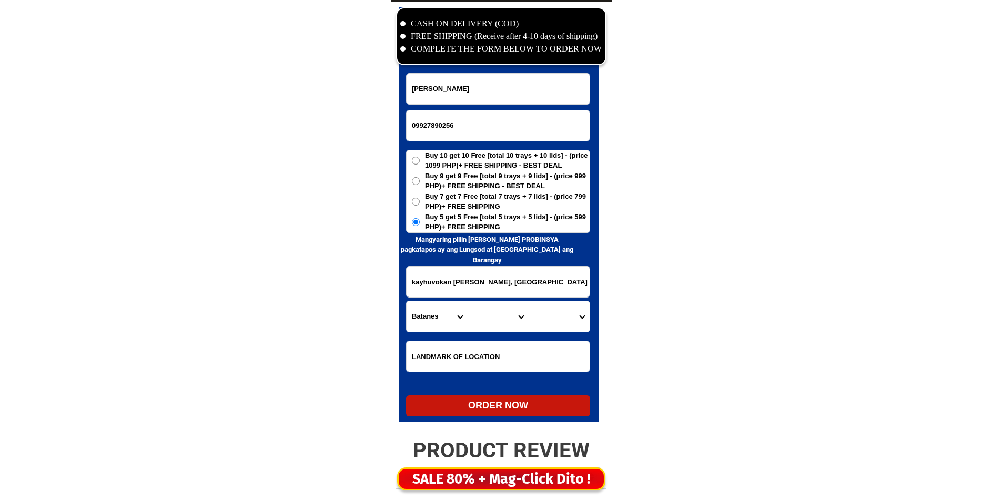
click at [516, 309] on select "City" at bounding box center [498, 316] width 61 height 31
drag, startPoint x: 522, startPoint y: 279, endPoint x: 515, endPoint y: 286, distance: 10.1
click at [522, 279] on input "kayhuvokan basco, batanes national road near capitol building ! ₱599." at bounding box center [498, 282] width 183 height 31
paste input "blk6 lot24 alpineville nursery road lagao general santos city south cotabato"
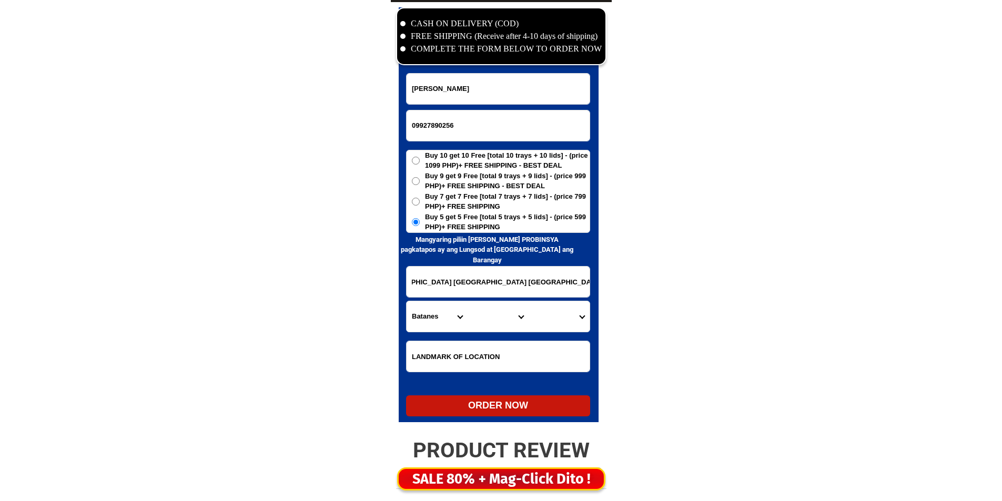
type input "blk6 lot24 alpineville nursery road lagao general santos city south cotabato"
click at [447, 312] on select "Province [GEOGRAPHIC_DATA] [GEOGRAPHIC_DATA][PERSON_NAME][GEOGRAPHIC_DATA][GEOG…" at bounding box center [437, 316] width 61 height 31
select select "63_995"
click at [447, 312] on select "Province [GEOGRAPHIC_DATA] [GEOGRAPHIC_DATA][PERSON_NAME][GEOGRAPHIC_DATA][GEOG…" at bounding box center [437, 316] width 61 height 31
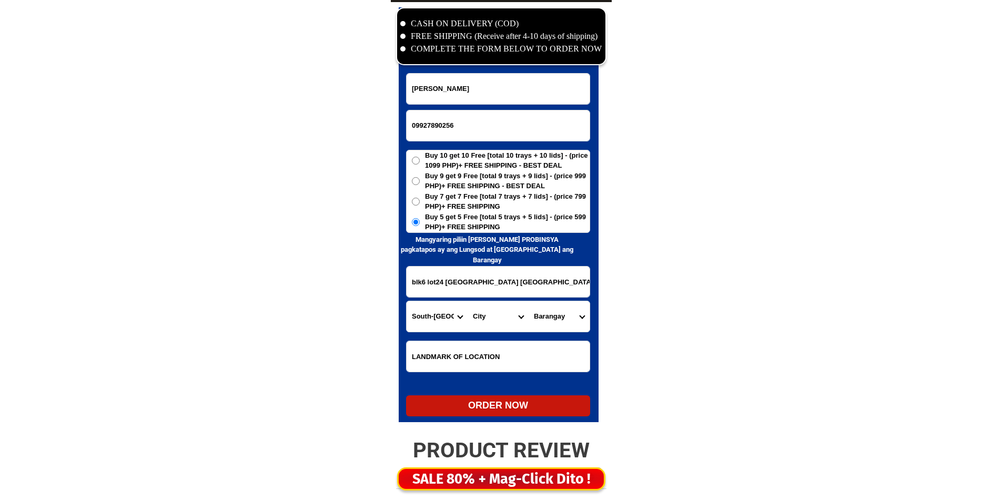
click at [500, 315] on select "City General-santos-city Koronadal-city Lake-sebu Norala Polomolok South-cotaba…" at bounding box center [498, 316] width 61 height 31
select select "63_9951169"
click at [500, 315] on select "City General-santos-city Koronadal-city Lake-sebu Norala Polomolok South-cotaba…" at bounding box center [498, 316] width 61 height 31
click at [572, 309] on select "Barangay Apopong Baluan Batomelong Buayan Bula Calumpang City heights Conel Dad…" at bounding box center [559, 316] width 61 height 31
select select "63_99511691314"
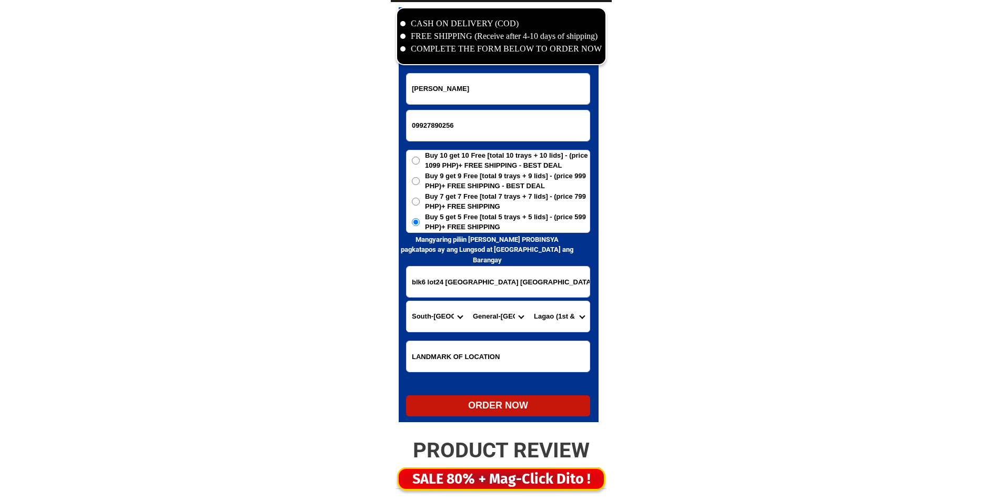
click at [529, 301] on select "Barangay Apopong Baluan Batomelong Buayan Bula Calumpang City heights Conel Dad…" at bounding box center [559, 316] width 61 height 31
click at [544, 411] on div "ORDER NOW" at bounding box center [498, 406] width 184 height 14
radio input "true"
click at [416, 105] on form "alice turalde 09927890256 ORDER NOW blk6 lot24 alpineville nursery road lagao g…" at bounding box center [498, 245] width 184 height 344
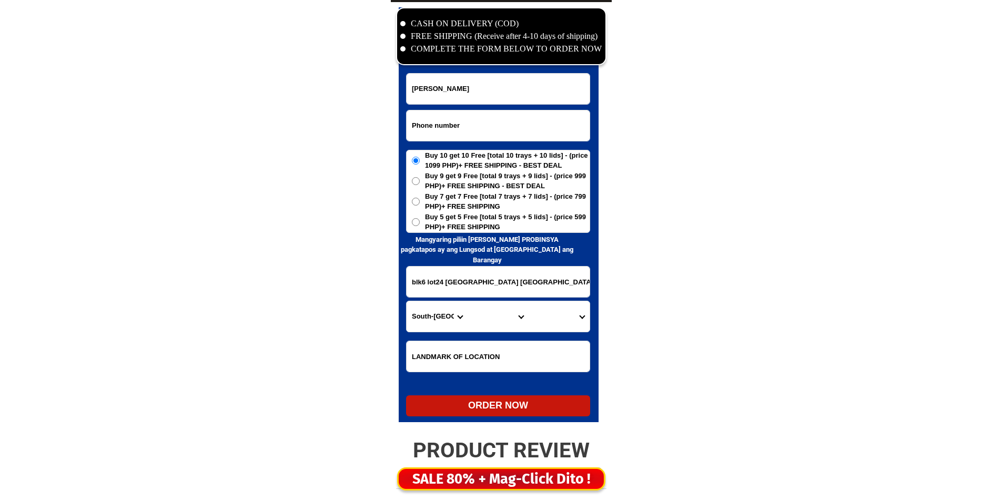
click at [429, 119] on input "Input phone_number" at bounding box center [498, 125] width 183 height 31
paste input "09077893552"
type input "09077893552"
drag, startPoint x: 423, startPoint y: 58, endPoint x: 431, endPoint y: 66, distance: 11.9
click at [427, 63] on div at bounding box center [501, 36] width 210 height 58
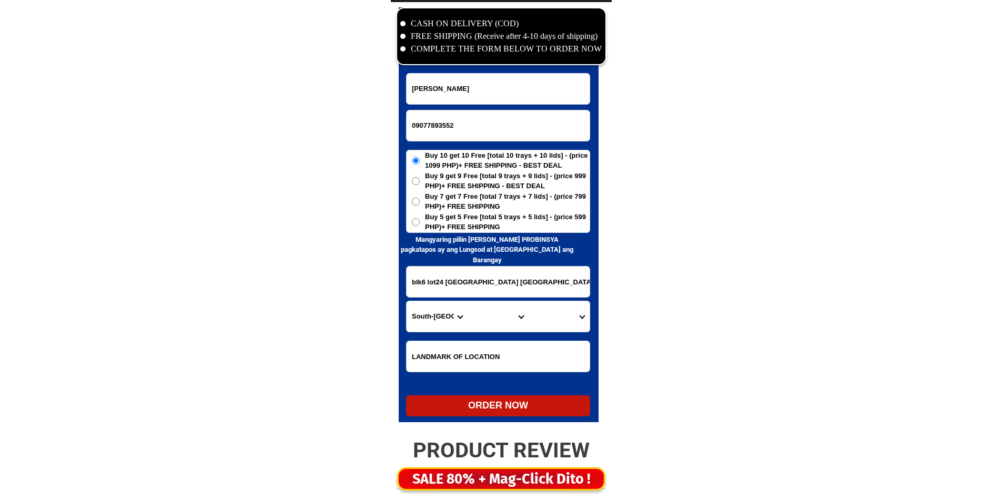
click at [436, 72] on div at bounding box center [499, 214] width 200 height 415
click at [442, 69] on div at bounding box center [499, 214] width 200 height 415
click at [439, 87] on input "Input full_name" at bounding box center [498, 89] width 183 height 31
paste input "judith tancio"
type input "judith tancio"
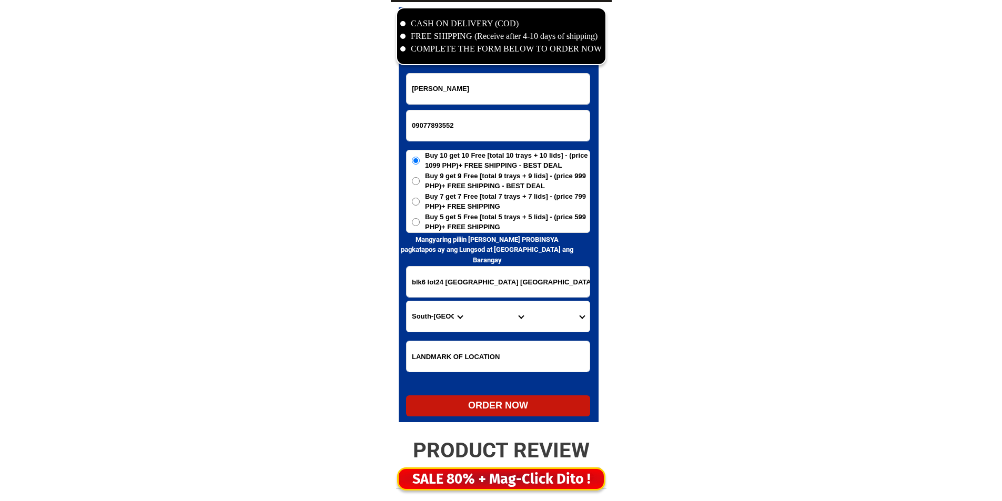
click at [455, 207] on span "Buy 7 get 7 Free [total 7 trays + 7 lids] - (price 799 PHP)+ FREE SHIPPING" at bounding box center [507, 201] width 165 height 21
click at [420, 206] on input "Buy 7 get 7 Free [total 7 trays + 7 lids] - (price 799 PHP)+ FREE SHIPPING" at bounding box center [416, 202] width 8 height 8
radio input "true"
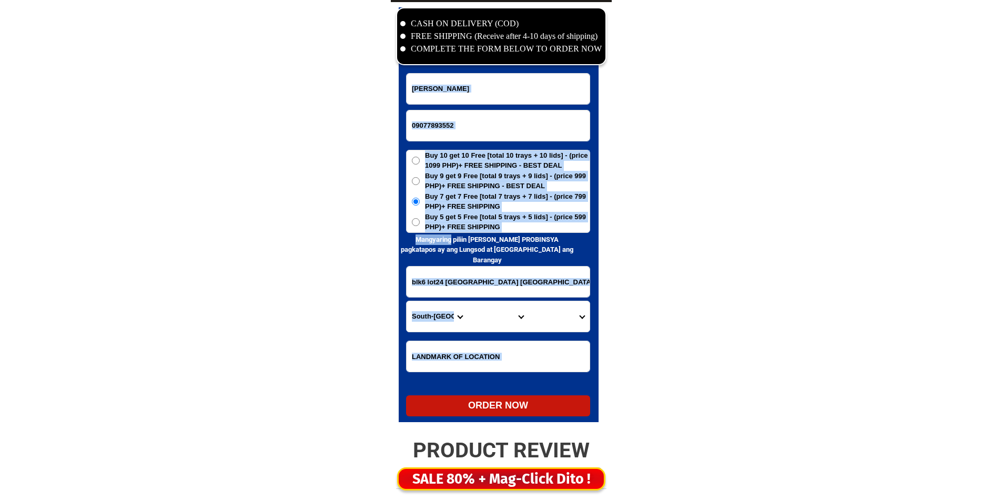
click at [439, 233] on div "CASH ON DELIVERY (COD) FREE SHIPPING (Receive after 4-10 days of shipping) COMP…" at bounding box center [501, 217] width 221 height 431
drag, startPoint x: 441, startPoint y: 220, endPoint x: 431, endPoint y: 248, distance: 29.6
click at [442, 220] on span "Buy 5 get 5 Free [total 5 trays + 5 lids] - (price 599 PHP)+ FREE SHIPPING" at bounding box center [507, 222] width 165 height 21
click at [420, 220] on input "Buy 5 get 5 Free [total 5 trays + 5 lids] - (price 599 PHP)+ FREE SHIPPING" at bounding box center [416, 222] width 8 height 8
radio input "true"
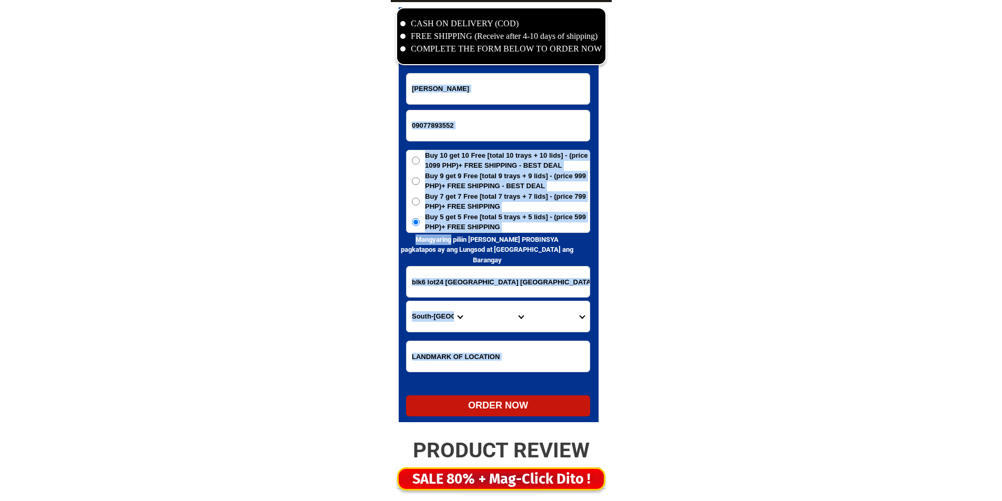
click at [426, 280] on input "blk6 lot24 alpineville nursery road lagao general santos city south cotabato" at bounding box center [498, 282] width 183 height 31
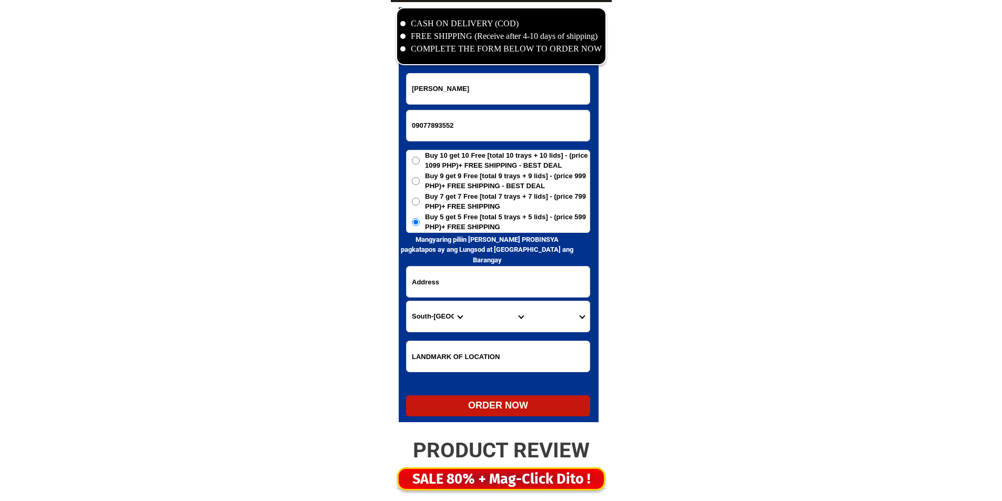
paste input "173 monfort rd. garcia heights bajada davao city . barangay 19-b davao del sur"
type input "173 monfort rd. garcia heights bajada davao city . barangay 19-b davao del sur"
click at [428, 325] on select "Province [GEOGRAPHIC_DATA] [GEOGRAPHIC_DATA][PERSON_NAME][GEOGRAPHIC_DATA][GEOG…" at bounding box center [437, 316] width 61 height 31
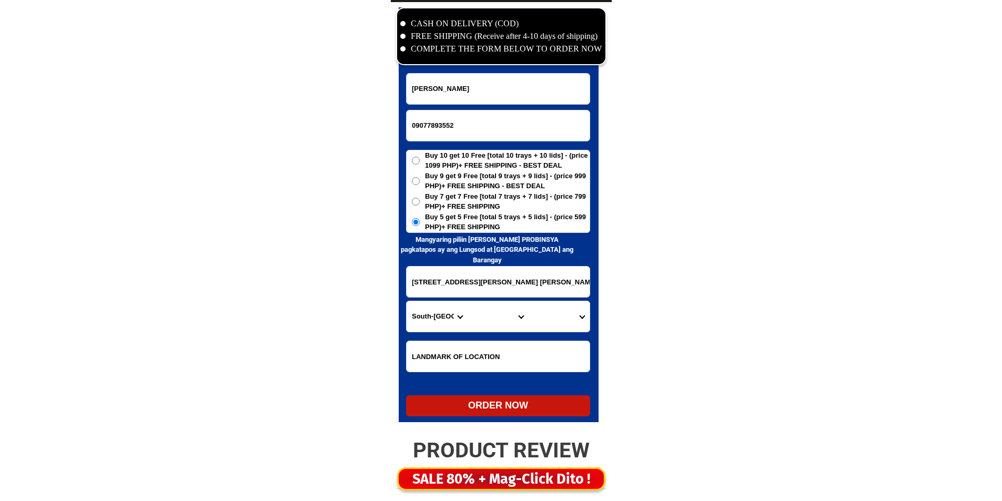
select select "63_738"
click at [407, 301] on select "Province [GEOGRAPHIC_DATA] [GEOGRAPHIC_DATA][PERSON_NAME][GEOGRAPHIC_DATA][GEOG…" at bounding box center [437, 316] width 61 height 31
drag, startPoint x: 505, startPoint y: 284, endPoint x: 621, endPoint y: 279, distance: 115.8
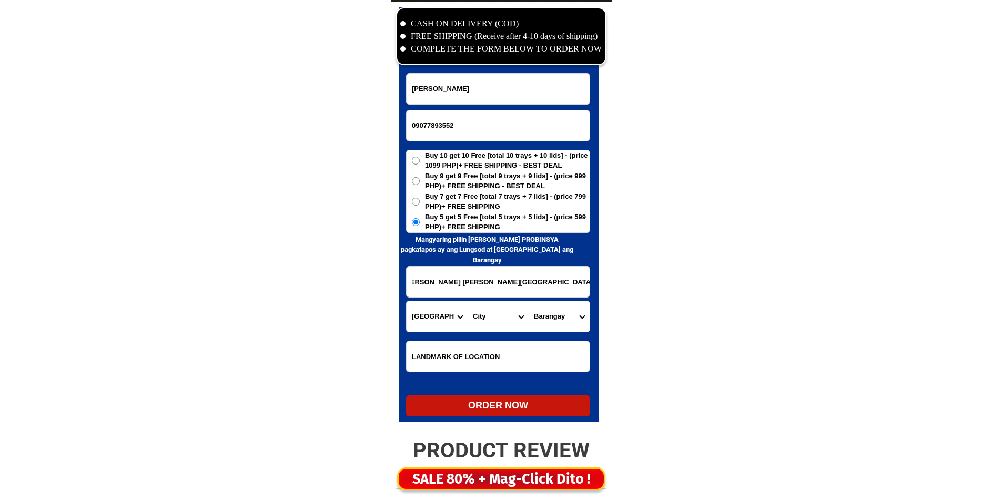
scroll to position [0, 0]
click at [468, 317] on select "City Bansalan Davao-city Davao-del-sur-hagonoy Davao-del-sur-magsaysay Davao-de…" at bounding box center [498, 316] width 61 height 31
select select "63_7387159"
drag, startPoint x: 488, startPoint y: 317, endPoint x: 488, endPoint y: 293, distance: 23.7
click at [488, 317] on select "City Bansalan Davao-city Davao-del-sur-hagonoy Davao-del-sur-magsaysay Davao-de…" at bounding box center [498, 316] width 61 height 31
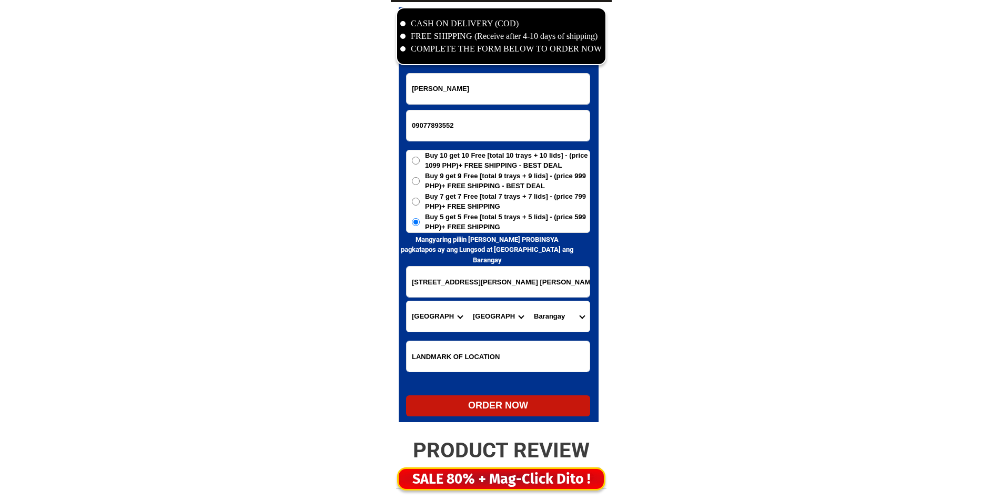
click at [552, 317] on select "Barangay Acacia Agdao Alambre Alejandra navarro (lasang) Alfonso angliongto sr.…" at bounding box center [559, 316] width 61 height 31
click at [550, 311] on select "Barangay Acacia Agdao Alambre Alejandra navarro (lasang) Alfonso angliongto sr.…" at bounding box center [559, 316] width 61 height 31
click at [550, 310] on select "Barangay Acacia Agdao Alambre Alejandra navarro (lasang) Alfonso angliongto sr.…" at bounding box center [559, 316] width 61 height 31
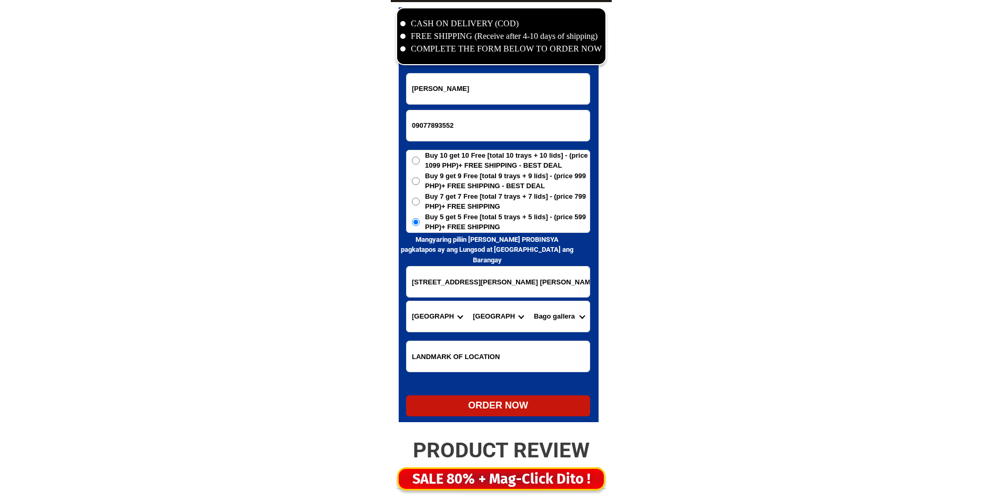
click at [547, 319] on select "Barangay Acacia Agdao Alambre Alejandra navarro (lasang) Alfonso angliongto sr.…" at bounding box center [559, 316] width 61 height 31
click at [542, 313] on select "Barangay Acacia Agdao Alambre Alejandra navarro (lasang) Alfonso angliongto sr.…" at bounding box center [559, 316] width 61 height 31
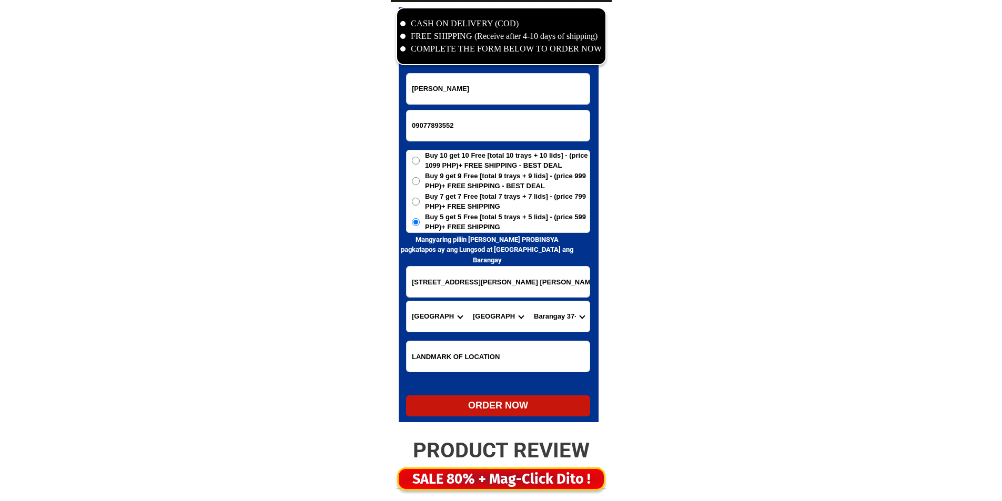
click at [567, 312] on select "Barangay Acacia Agdao Alambre Alejandra navarro (lasang) Alfonso angliongto sr.…" at bounding box center [559, 316] width 61 height 31
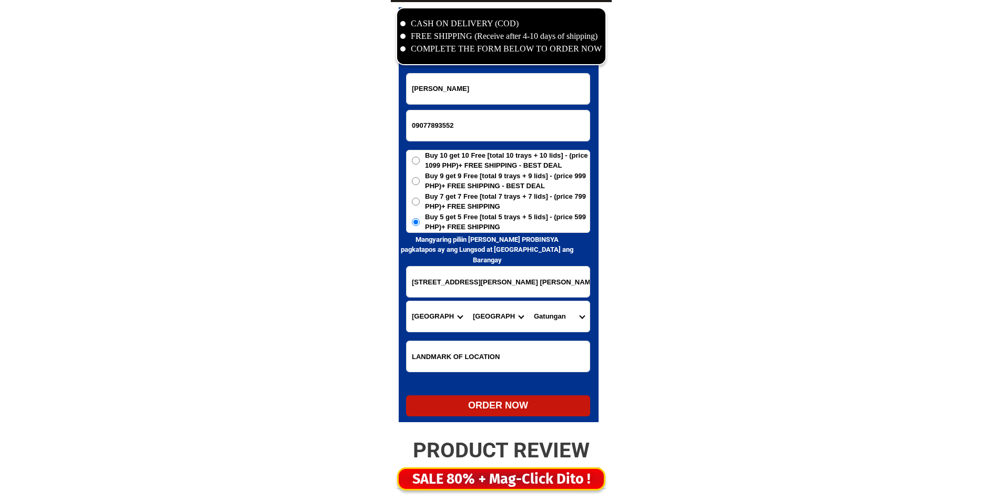
click at [567, 312] on select "Barangay Acacia Agdao Alambre Alejandra navarro (lasang) Alfonso angliongto sr.…" at bounding box center [559, 316] width 61 height 31
click at [495, 280] on input "173 monfort rd. garcia heights bajada davao city . barangay 19-b davao del sur" at bounding box center [498, 282] width 183 height 31
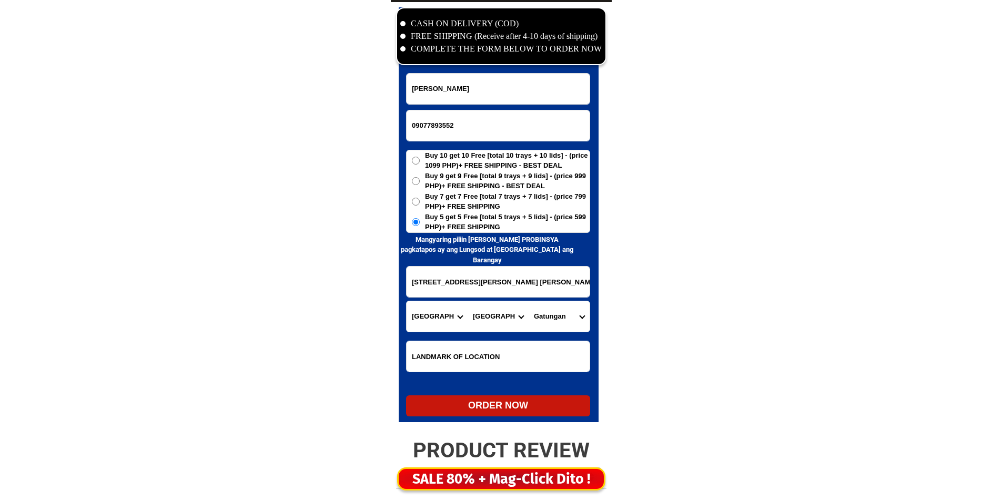
click at [495, 280] on input "173 monfort rd. garcia heights bajada davao city . barangay 19-b davao del sur" at bounding box center [498, 282] width 183 height 31
click at [544, 316] on select "Barangay Acacia Agdao Alambre Alejandra navarro (lasang) Alfonso angliongto sr.…" at bounding box center [559, 316] width 61 height 31
click at [567, 314] on select "Barangay Acacia Agdao Alambre Alejandra navarro (lasang) Alfonso angliongto sr.…" at bounding box center [559, 316] width 61 height 31
select select "63_7387159795"
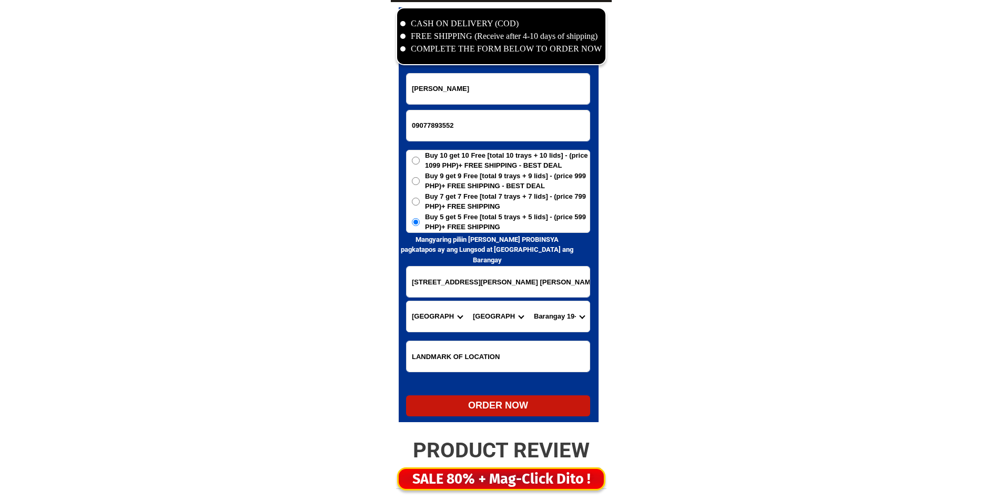
click at [529, 301] on select "Barangay Acacia Agdao Alambre Alejandra navarro (lasang) Alfonso angliongto sr.…" at bounding box center [559, 316] width 61 height 31
click at [466, 401] on div "ORDER NOW" at bounding box center [498, 406] width 184 height 14
radio input "true"
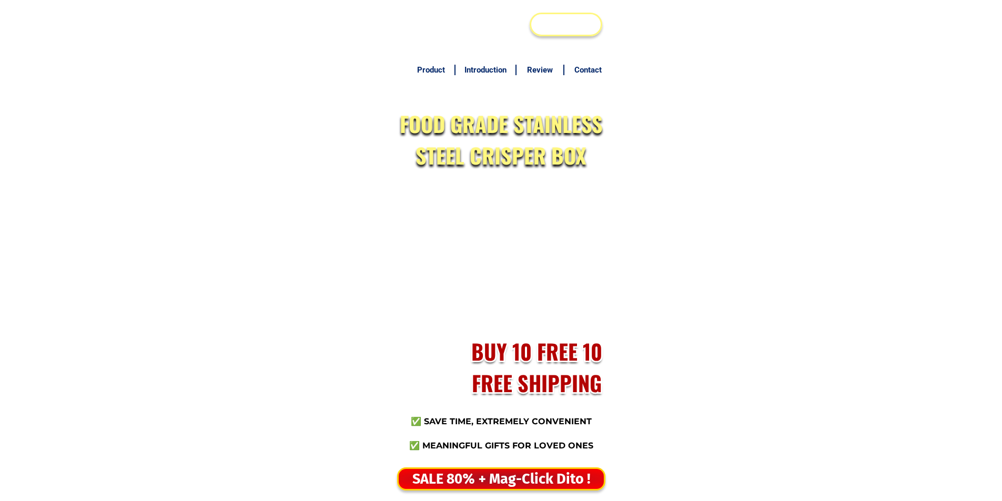
scroll to position [5083, 0]
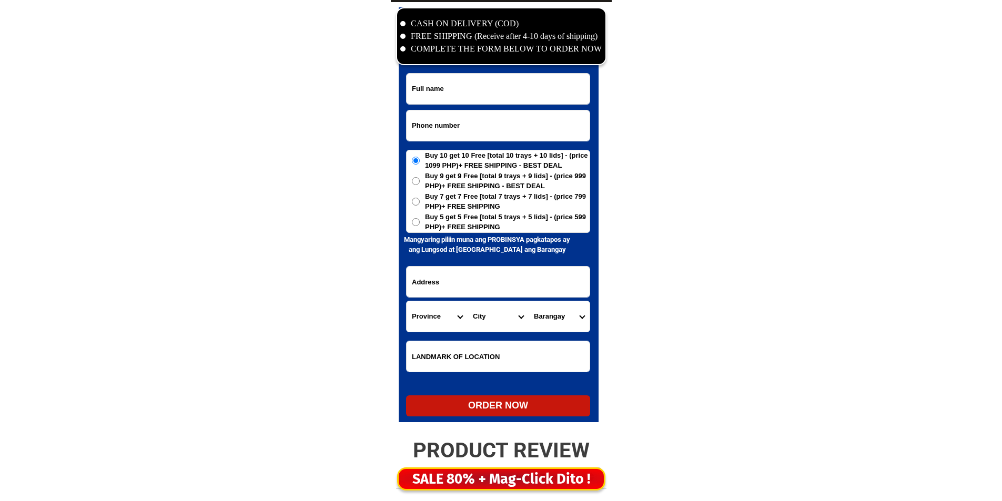
click at [458, 129] on input "Input phone_number" at bounding box center [498, 125] width 183 height 31
type input "09703646494"
click at [484, 230] on span "Buy 5 get 5 Free [total 5 trays + 5 lids] - (price 599 PHP)+ FREE SHIPPING" at bounding box center [507, 222] width 165 height 21
click at [420, 226] on input "Buy 5 get 5 Free [total 5 trays + 5 lids] - (price 599 PHP)+ FREE SHIPPING" at bounding box center [416, 222] width 8 height 8
radio input "true"
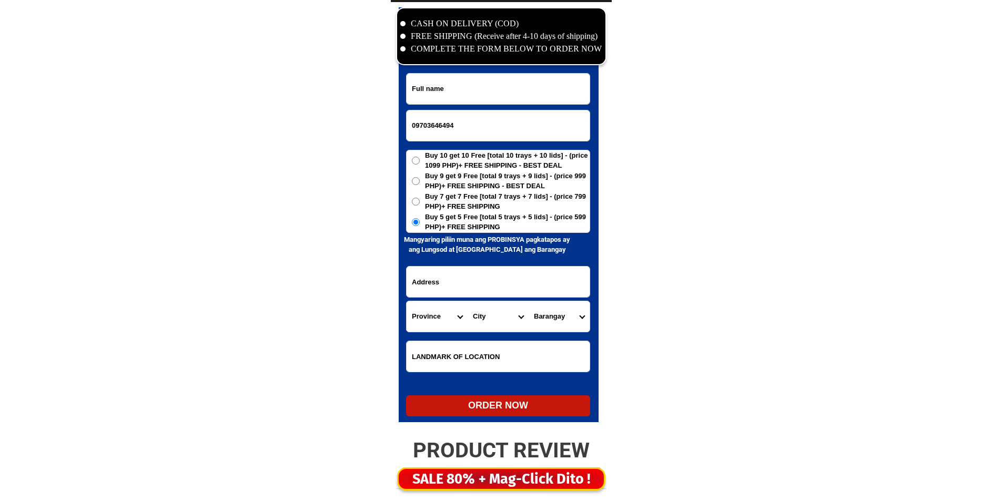
click at [479, 264] on form "09703646494 ORDER NOW Province Abra Agusan-del-norte Agusan-del-sur Aklan Albay…" at bounding box center [498, 245] width 184 height 344
click at [473, 281] on input "Input address" at bounding box center [498, 282] width 183 height 31
paste input "estela a. barroga..pob.tantangan south cotabato"
type input "estela a. barroga..pob.tantangan south cotabato"
click at [499, 86] on input "Input full_name" at bounding box center [498, 89] width 183 height 31
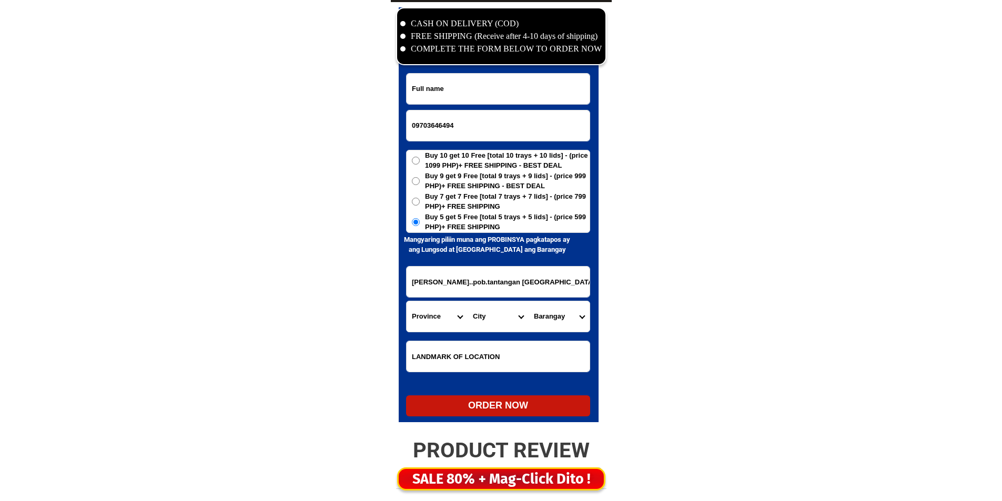
paste input "Prudencio Intendencia Barroga"
type input "Prudencio Intendencia Barroga"
click at [434, 336] on form "Prudencio Intendencia Barroga 09703646494 ORDER NOW estela a. barroga..pob.tant…" at bounding box center [498, 245] width 184 height 344
click at [442, 322] on select "Province [GEOGRAPHIC_DATA] [GEOGRAPHIC_DATA] [GEOGRAPHIC_DATA] [GEOGRAPHIC_DATA…" at bounding box center [437, 316] width 61 height 31
select select "63_995"
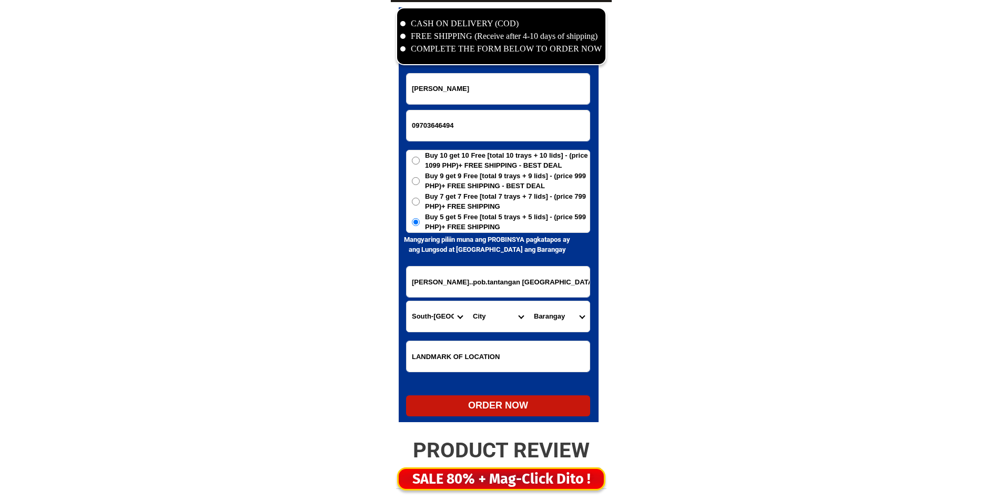
click at [407, 301] on select "Province [GEOGRAPHIC_DATA] [GEOGRAPHIC_DATA] [GEOGRAPHIC_DATA] [GEOGRAPHIC_DATA…" at bounding box center [437, 316] width 61 height 31
click at [482, 315] on select "City General-santos-city Koronadal-city Lake-sebu Norala Polomolok South-cotaba…" at bounding box center [498, 316] width 61 height 31
select select "63_9953557"
click at [482, 315] on select "City General-santos-city Koronadal-city Lake-sebu Norala Polomolok South-cotaba…" at bounding box center [498, 316] width 61 height 31
click at [549, 314] on select "Barangay Bukay pait Cabuling Dumadalig Libas Magon Maibo Mangilala New cuyapo N…" at bounding box center [559, 316] width 61 height 31
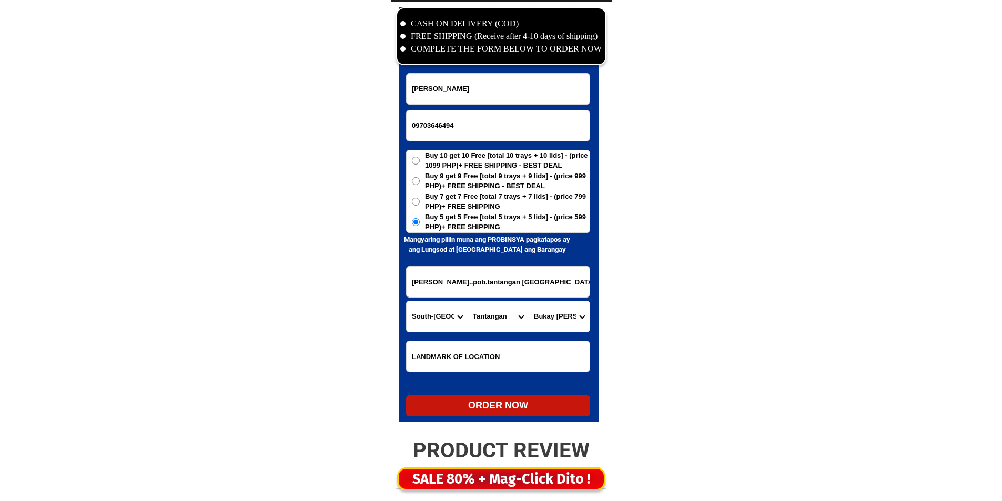
click at [549, 314] on select "Barangay Bukay pait Cabuling Dumadalig Libas Magon Maibo Mangilala New cuyapo N…" at bounding box center [559, 316] width 61 height 31
select select "63_99535579163"
drag, startPoint x: 549, startPoint y: 314, endPoint x: 548, endPoint y: 320, distance: 6.4
click at [549, 314] on select "Barangay Bukay pait Cabuling Dumadalig Libas Magon Maibo Mangilala New cuyapo N…" at bounding box center [559, 316] width 61 height 31
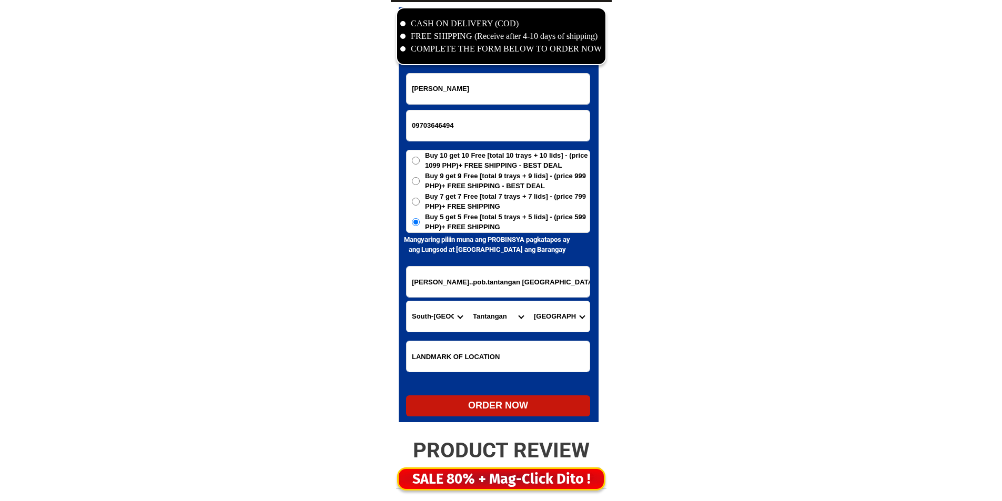
click at [566, 396] on form "Prudencio Intendencia Barroga 09703646494 ORDER NOW estela a. barroga..pob.tant…" at bounding box center [498, 245] width 184 height 344
click at [566, 398] on div "ORDER NOW" at bounding box center [498, 406] width 184 height 21
radio input "true"
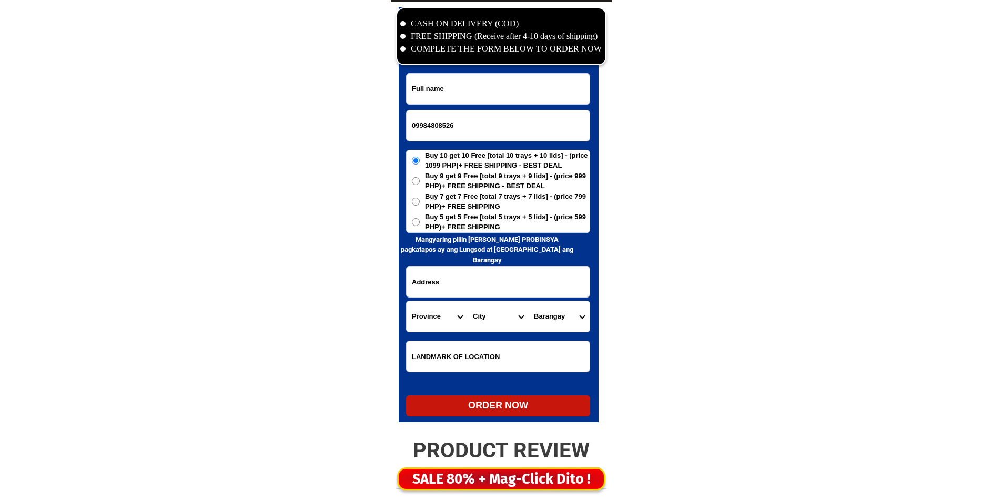
click at [500, 79] on input "Input full_name" at bounding box center [498, 89] width 183 height 31
paste input "Hilda Gacutan"
type input "Hilda Gacutan"
click at [430, 220] on span "Buy 5 get 5 Free [total 5 trays + 5 lids] - (price 599 PHP)+ FREE SHIPPING" at bounding box center [507, 222] width 165 height 21
click at [420, 220] on input "Buy 5 get 5 Free [total 5 trays + 5 lids] - (price 599 PHP)+ FREE SHIPPING" at bounding box center [416, 222] width 8 height 8
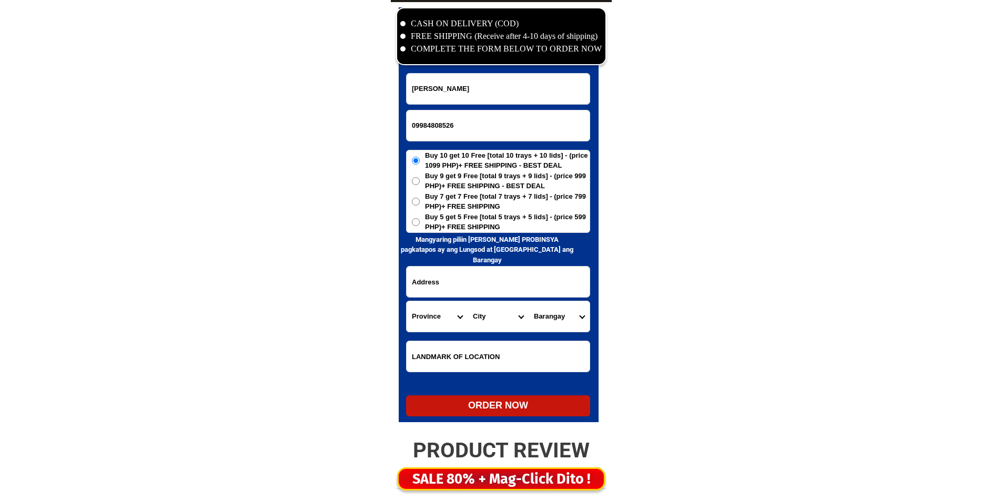
radio input "true"
click at [427, 276] on input "Input address" at bounding box center [498, 282] width 183 height 31
paste input "Sec 10 ph 3 blk 7 lot 21 Belvedere Towne 3 bagong kawayan 2 general Trias Cavit…"
click at [433, 322] on select "Province [GEOGRAPHIC_DATA] [GEOGRAPHIC_DATA][PERSON_NAME][GEOGRAPHIC_DATA][GEOG…" at bounding box center [437, 316] width 61 height 31
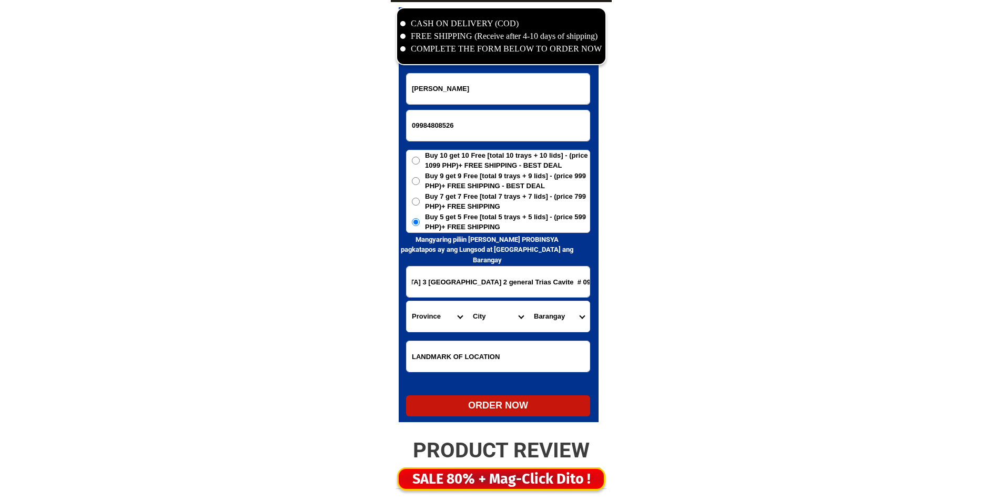
scroll to position [0, 0]
click at [525, 284] on input "Sec 10 ph 3 blk 7 lot 21 Belvedere Towne 3 bagong kawayan 2 general Trias Cavit…" at bounding box center [498, 282] width 183 height 31
drag, startPoint x: 525, startPoint y: 284, endPoint x: 608, endPoint y: 295, distance: 84.4
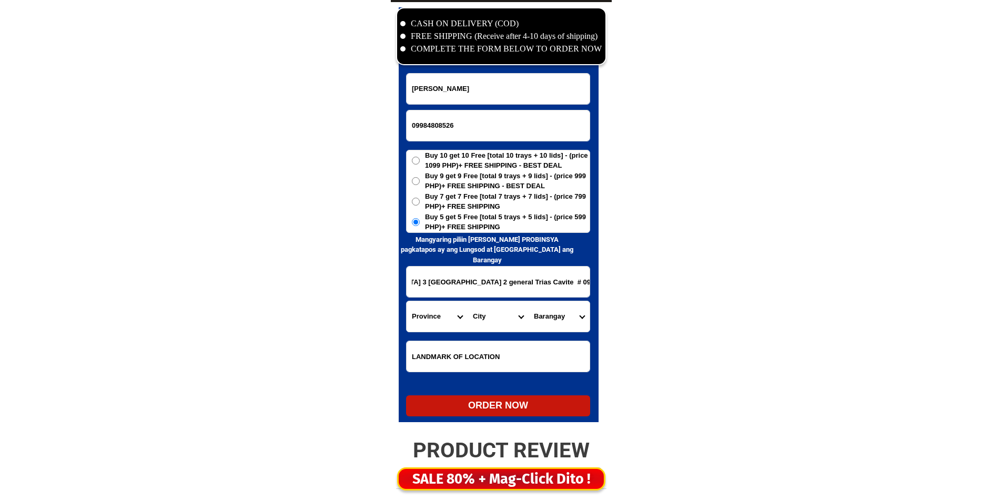
click at [541, 283] on input "Sec 10 ph 3 blk 7 lot 21 Belvedere Towne 3 bagong kawayan 2 general Trias Cavit…" at bounding box center [498, 282] width 183 height 31
drag, startPoint x: 541, startPoint y: 283, endPoint x: 666, endPoint y: 285, distance: 125.2
type input "Sec 10 ph 3 blk 7 lot 21 Belvedere Towne 3 bagong kawayan 2 general Trias Cavite"
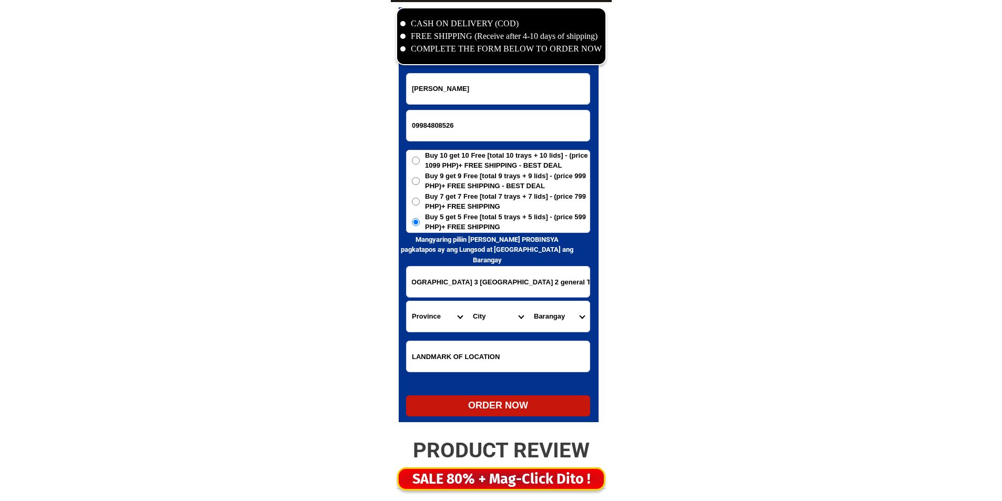
drag, startPoint x: 455, startPoint y: 328, endPoint x: 443, endPoint y: 323, distance: 12.7
click at [455, 328] on select "Province [GEOGRAPHIC_DATA] [GEOGRAPHIC_DATA][PERSON_NAME][GEOGRAPHIC_DATA][GEOG…" at bounding box center [437, 316] width 61 height 31
select select "63_826"
click at [422, 315] on select "Province [GEOGRAPHIC_DATA] [GEOGRAPHIC_DATA][PERSON_NAME][GEOGRAPHIC_DATA][GEOG…" at bounding box center [437, 316] width 61 height 31
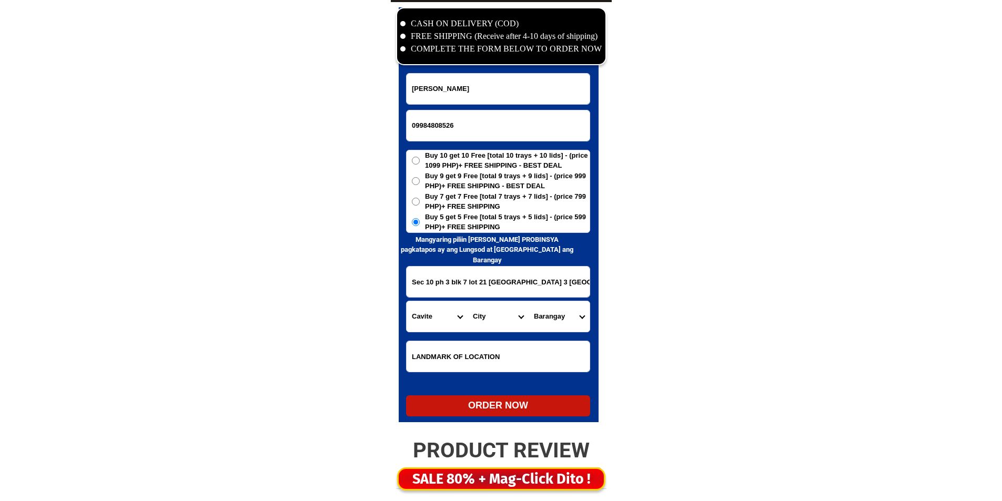
scroll to position [0, 89]
drag, startPoint x: 514, startPoint y: 289, endPoint x: 668, endPoint y: 279, distance: 154.5
click at [490, 318] on select "City Alfonso Amadeo Bacoor Carmona Cavite-city Cavite-magallanes Cavite-rosario…" at bounding box center [498, 316] width 61 height 31
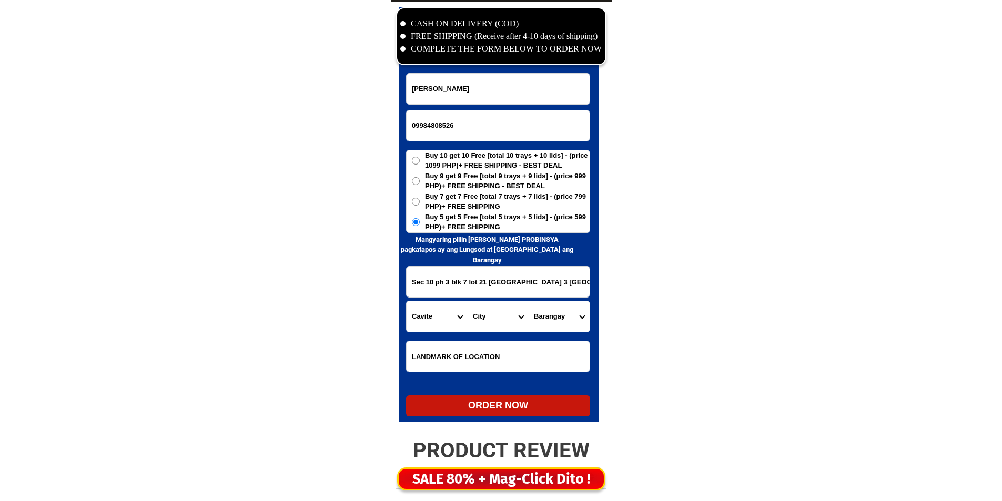
click at [490, 318] on select "City Alfonso Amadeo Bacoor Carmona Cavite-city Cavite-magallanes Cavite-rosario…" at bounding box center [498, 316] width 61 height 31
click at [487, 295] on input "Sec 10 ph 3 blk 7 lot 21 Belvedere Towne 3 bagong kawayan 2 general Trias Cavite" at bounding box center [498, 282] width 183 height 31
drag, startPoint x: 471, startPoint y: 282, endPoint x: 791, endPoint y: 275, distance: 319.9
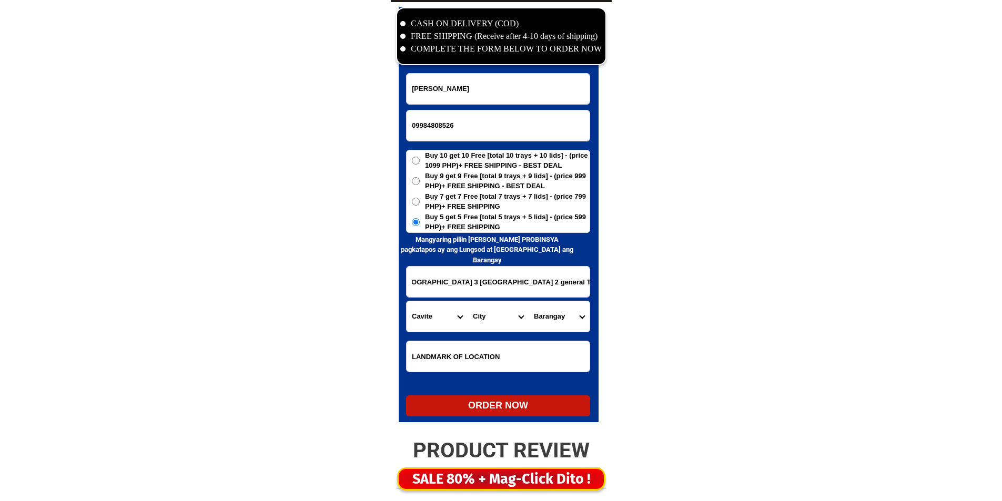
click at [507, 315] on select "City Alfonso Amadeo Bacoor Carmona Cavite-city Cavite-magallanes Cavite-rosario…" at bounding box center [498, 316] width 61 height 31
select select "63_826111"
click at [492, 320] on select "City Alfonso Amadeo Bacoor Carmona Cavite-city Cavite-magallanes Cavite-rosario…" at bounding box center [498, 316] width 61 height 31
click at [568, 316] on select "Barangay Alingaro Arnaldo pob. (bgy. 7) Bacao i Bacao ii Bagumbayan pob. (bgy. …" at bounding box center [559, 316] width 61 height 31
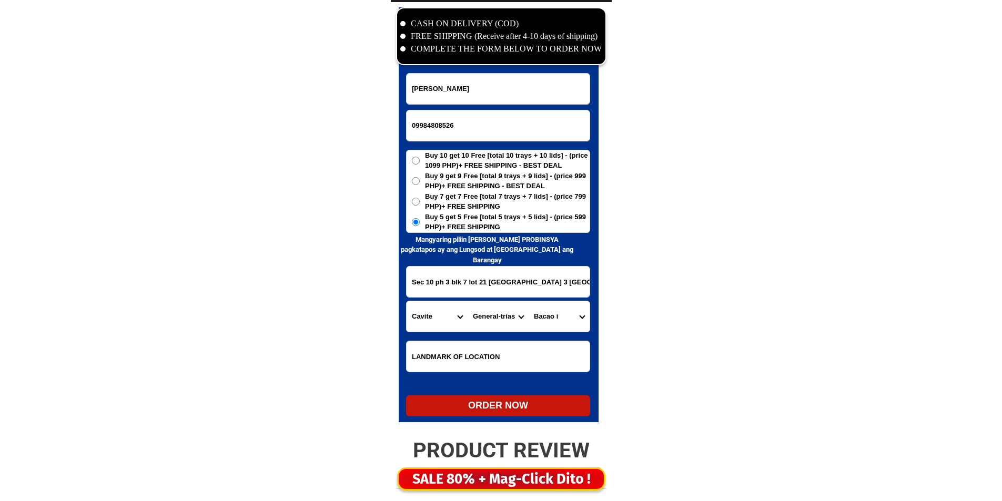
click at [568, 316] on select "Barangay Alingaro Arnaldo pob. (bgy. 7) Bacao i Bacao ii Bagumbayan pob. (bgy. …" at bounding box center [559, 316] width 61 height 31
click at [471, 290] on input "Sec 10 ph 3 blk 7 lot 21 Belvedere Towne 3 bagong kawayan 2 general Trias Cavite" at bounding box center [498, 282] width 183 height 31
drag, startPoint x: 471, startPoint y: 290, endPoint x: 503, endPoint y: 302, distance: 34.5
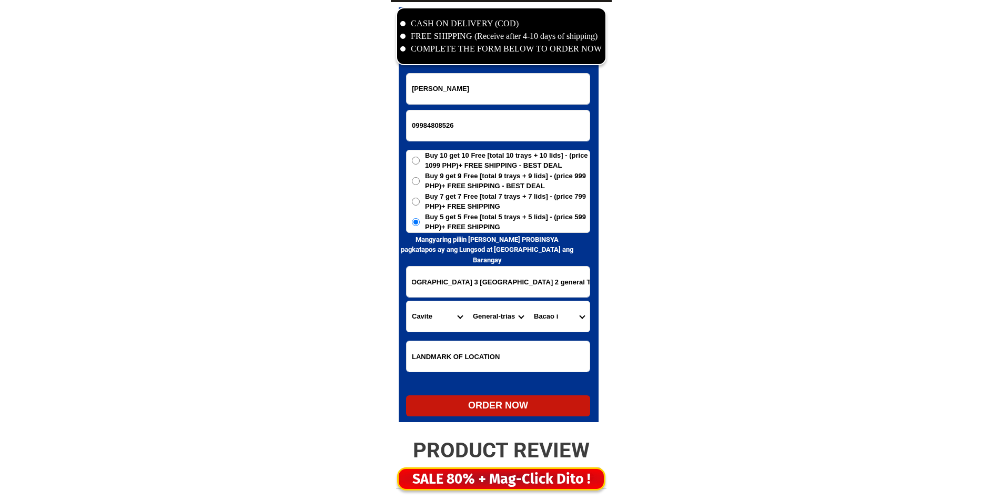
click at [565, 314] on select "Barangay Alingaro Arnaldo pob. (bgy. 7) Bacao i Bacao ii Bagumbayan pob. (bgy. …" at bounding box center [559, 316] width 61 height 31
click at [448, 277] on input "Sec 10 ph 3 blk 7 lot 21 Belvedere Towne 3 bagong kawayan 2 general Trias Cavite" at bounding box center [498, 282] width 183 height 31
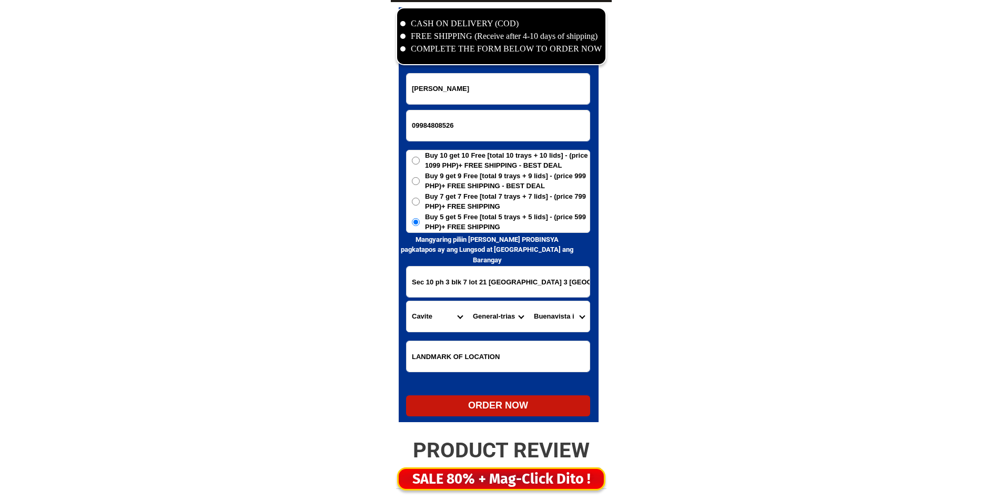
drag, startPoint x: 559, startPoint y: 341, endPoint x: 561, endPoint y: 336, distance: 5.7
click at [559, 341] on input "Input LANDMARKOFLOCATION" at bounding box center [498, 356] width 183 height 31
click at [565, 329] on select "Barangay Alingaro Arnaldo pob. (bgy. 7) Bacao i Bacao ii Bagumbayan pob. (bgy. …" at bounding box center [559, 316] width 61 height 31
select select "63_8261112820"
click at [529, 301] on select "Barangay Alingaro Arnaldo pob. (bgy. 7) Bacao i Bacao ii Bagumbayan pob. (bgy. …" at bounding box center [559, 316] width 61 height 31
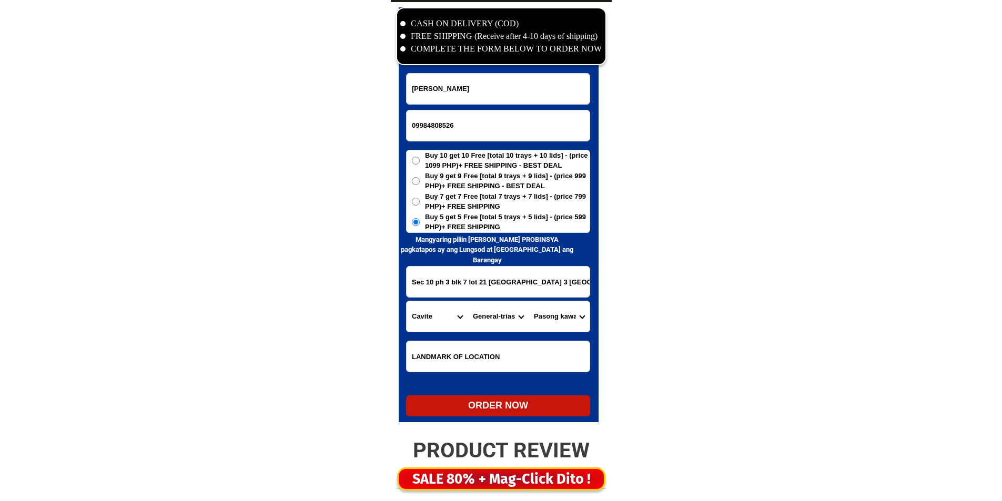
click at [475, 402] on div "ORDER NOW" at bounding box center [498, 406] width 184 height 14
radio input "true"
click at [461, 109] on form "Hilda Gacutan 09984808526 ORDER NOW Sec 10 ph 3 blk 7 lot 21 Belvedere Towne 3 …" at bounding box center [498, 245] width 184 height 344
click at [459, 124] on input "09984808526" at bounding box center [498, 125] width 183 height 31
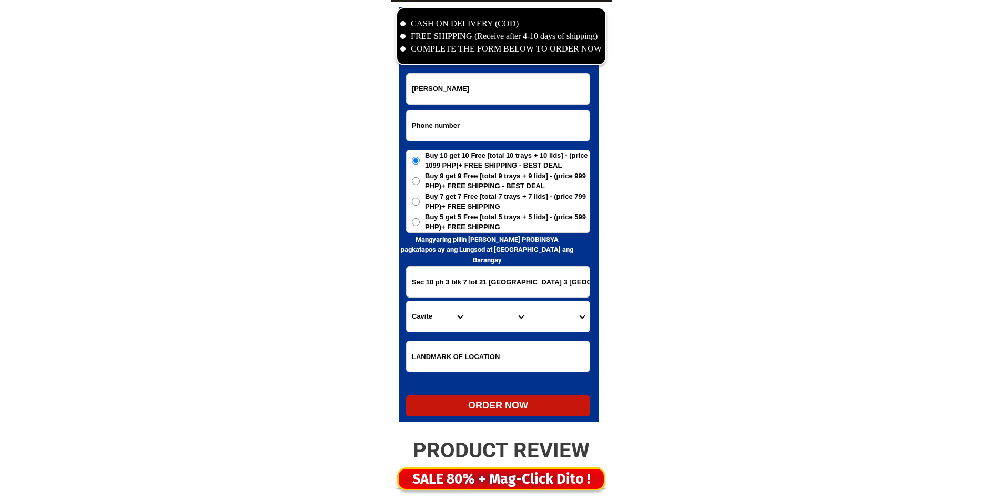
paste input "09289933153"
type input "09289933153"
click at [486, 77] on input "Input full_name" at bounding box center [498, 89] width 183 height 31
paste input "relief Seprado"
type input "relief Seprado"
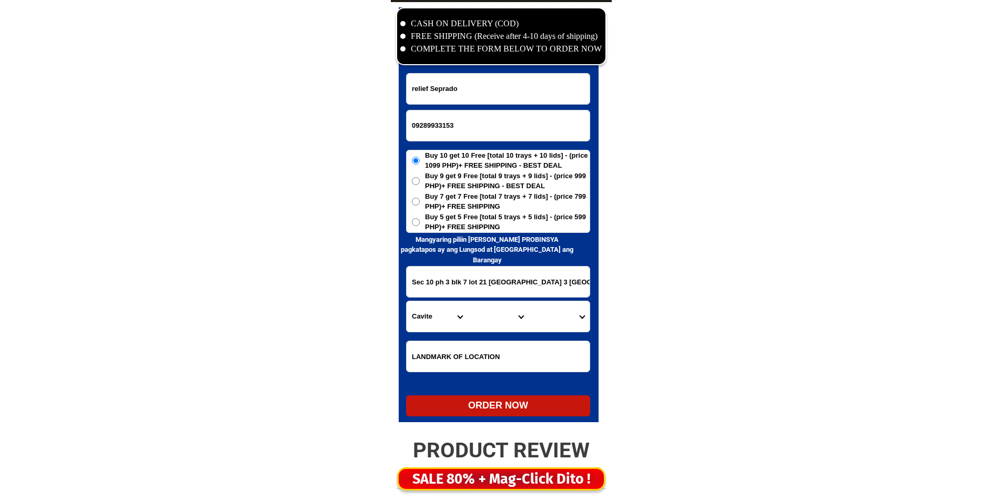
click at [489, 219] on span "Buy 5 get 5 Free [total 5 trays + 5 lids] - (price 599 PHP)+ FREE SHIPPING" at bounding box center [507, 222] width 165 height 21
click at [420, 219] on input "Buy 5 get 5 Free [total 5 trays + 5 lids] - (price 599 PHP)+ FREE SHIPPING" at bounding box center [416, 222] width 8 height 8
radio input "true"
click at [487, 293] on input "Input address" at bounding box center [498, 282] width 183 height 31
paste input "blk.6 lot 36, phase 4E, golden city subd.,brgy dila, sta.rosa city, laguna.no l…"
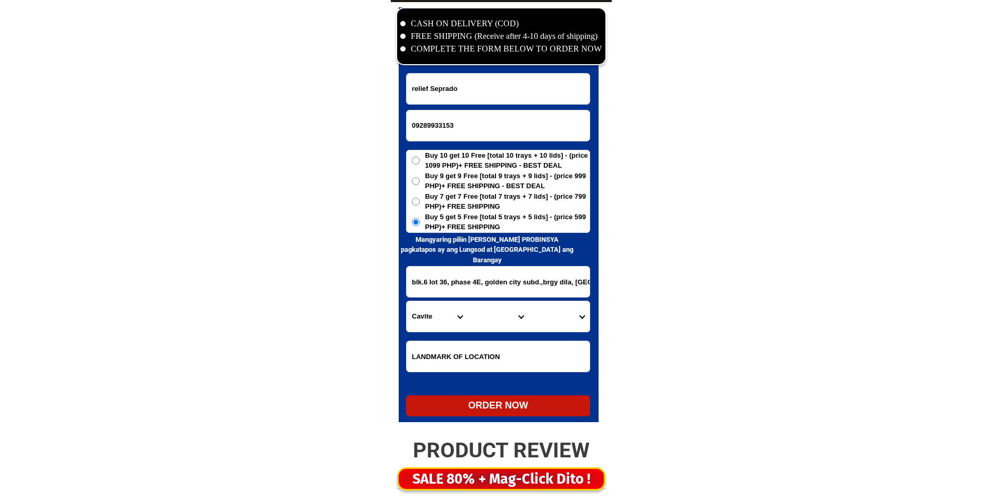
scroll to position [0, 95]
type input "blk.6 lot 36, phase 4E, golden city subd.,brgy dila, sta.rosa city, laguna.no l…"
click at [453, 314] on select "Province [GEOGRAPHIC_DATA] [GEOGRAPHIC_DATA] [GEOGRAPHIC_DATA] [GEOGRAPHIC_DATA…" at bounding box center [437, 316] width 61 height 31
select select "63_904"
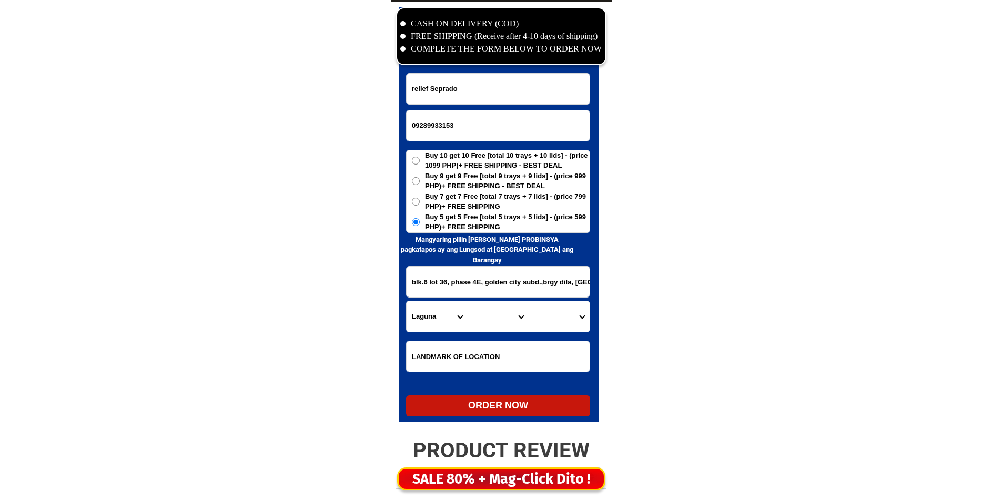
click at [449, 315] on select "Province [GEOGRAPHIC_DATA] [GEOGRAPHIC_DATA] [GEOGRAPHIC_DATA] [GEOGRAPHIC_DATA…" at bounding box center [437, 316] width 61 height 31
drag, startPoint x: 501, startPoint y: 281, endPoint x: 629, endPoint y: 287, distance: 127.5
click at [497, 315] on select "City Alaminos Bay Binan-city Cabuyao Calamba-city Calauan Cavinti Famy Laguna-k…" at bounding box center [498, 316] width 61 height 31
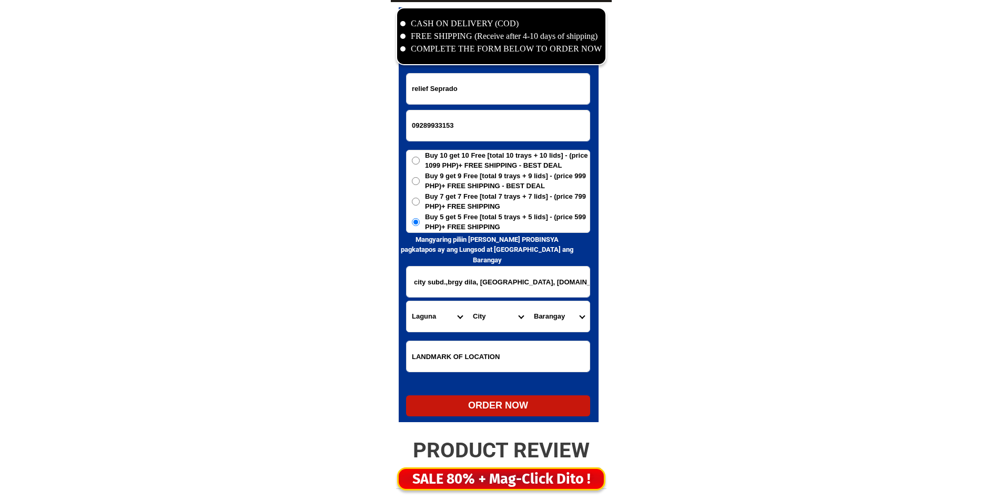
scroll to position [0, 0]
select select "63_9047485"
click at [468, 301] on select "City Alaminos Bay Binan-city Cabuyao Calamba-city Calauan Cavinti Famy Laguna-k…" at bounding box center [498, 316] width 61 height 31
click at [545, 325] on select "Barangay Aplaya Balibago Caingin Dila Dita Don jose Ibaba Kanluran (pob.) Labas…" at bounding box center [559, 316] width 61 height 31
select select "63_90474855710"
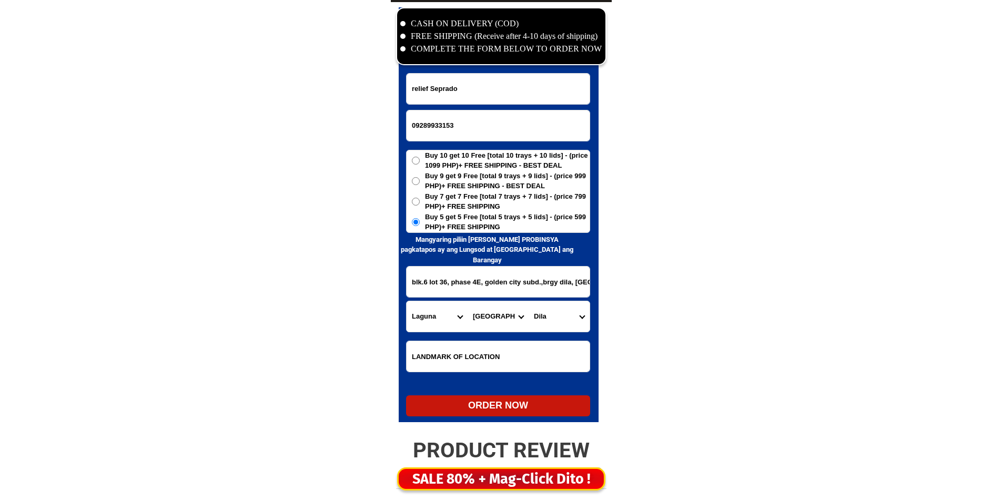
drag, startPoint x: 545, startPoint y: 325, endPoint x: 540, endPoint y: 354, distance: 29.9
click at [545, 325] on select "Barangay Aplaya Balibago Caingin Dila Dita Don jose Ibaba Kanluran (pob.) Labas…" at bounding box center [559, 316] width 61 height 31
click at [538, 401] on div "ORDER NOW" at bounding box center [498, 406] width 184 height 14
radio input "true"
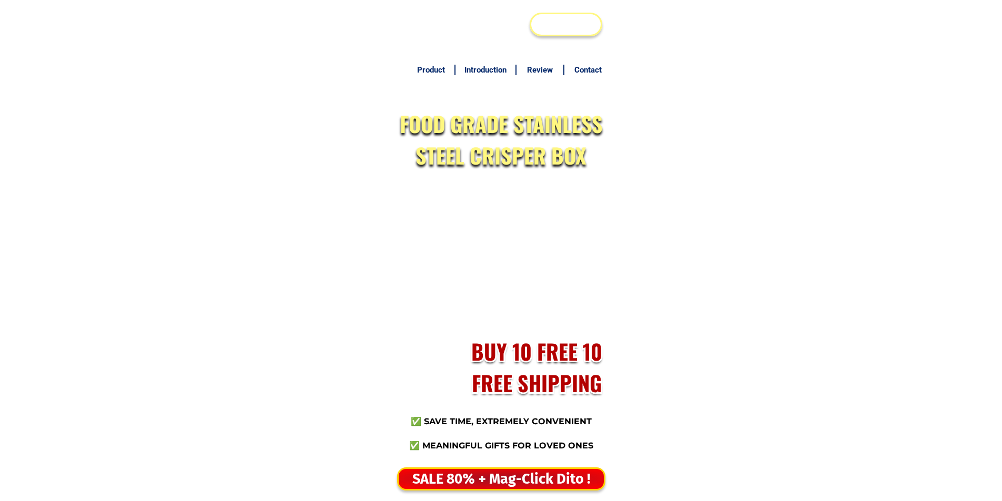
scroll to position [5083, 0]
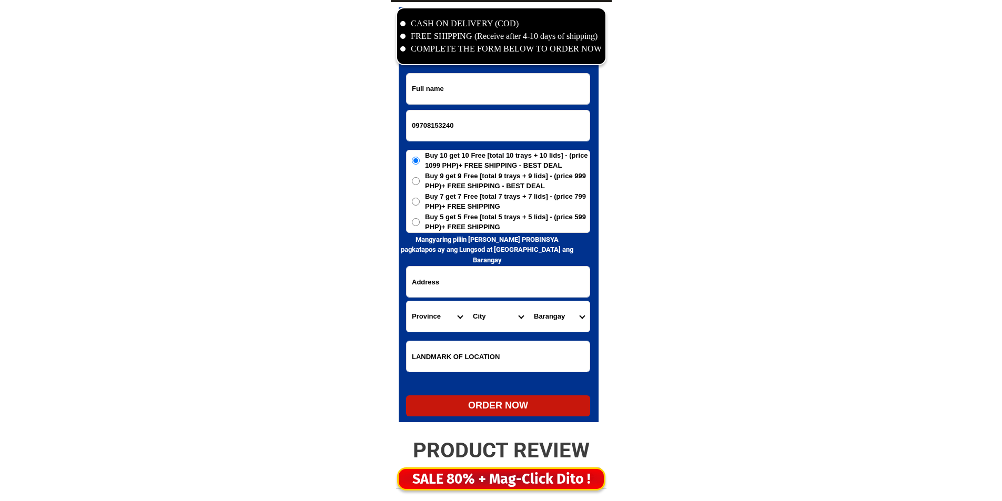
type input "09708153240"
click at [499, 92] on input "Input full_name" at bounding box center [498, 89] width 183 height 31
paste input "[PERSON_NAME] [PERSON_NAME]"
type input "[PERSON_NAME] [PERSON_NAME]"
click at [448, 230] on span "Buy 5 get 5 Free [total 5 trays + 5 lids] - (price 599 PHP)+ FREE SHIPPING" at bounding box center [507, 222] width 165 height 21
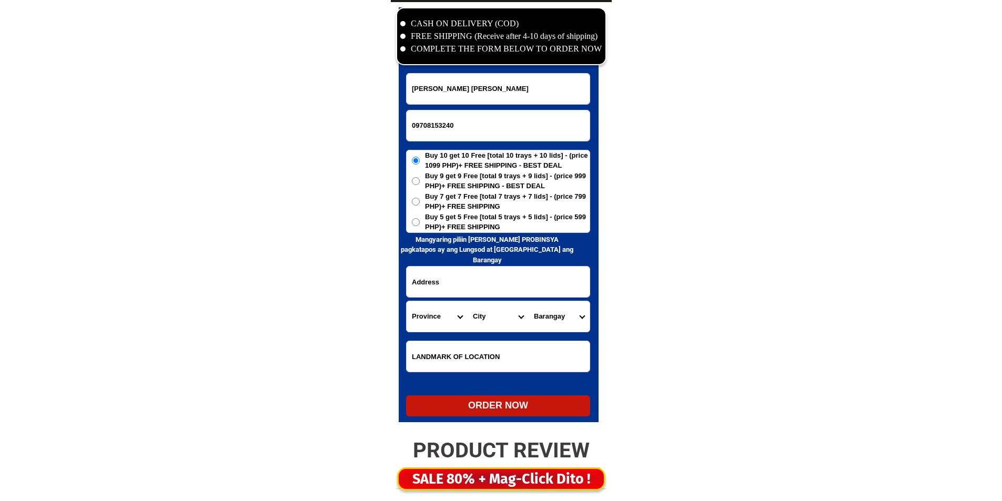
click at [420, 226] on input "Buy 5 get 5 Free [total 5 trays + 5 lids] - (price 599 PHP)+ FREE SHIPPING" at bounding box center [416, 222] width 8 height 8
radio input "true"
click at [441, 265] on form "[PERSON_NAME] [PERSON_NAME] 09708153240 ORDER NOW Province [GEOGRAPHIC_DATA] [G…" at bounding box center [498, 245] width 184 height 344
click at [438, 286] on input "Input address" at bounding box center [498, 282] width 183 height 31
paste input "[PERSON_NAME] anda pangasinan 2405"
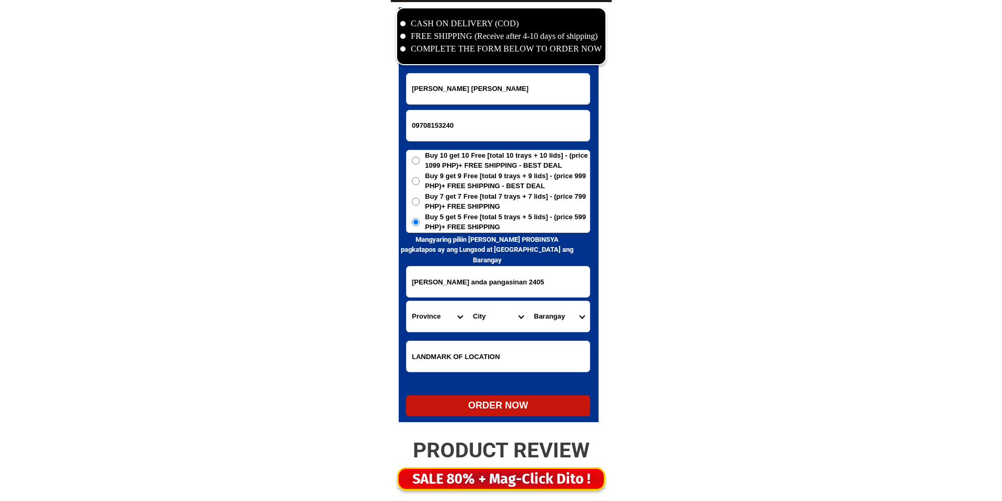
type input "[PERSON_NAME] anda pangasinan 2405"
click at [427, 320] on select "Province [GEOGRAPHIC_DATA] [GEOGRAPHIC_DATA] [GEOGRAPHIC_DATA] [GEOGRAPHIC_DATA…" at bounding box center [437, 316] width 61 height 31
click at [451, 326] on select "Province [GEOGRAPHIC_DATA] [GEOGRAPHIC_DATA] [GEOGRAPHIC_DATA] [GEOGRAPHIC_DATA…" at bounding box center [437, 316] width 61 height 31
select select "63_247"
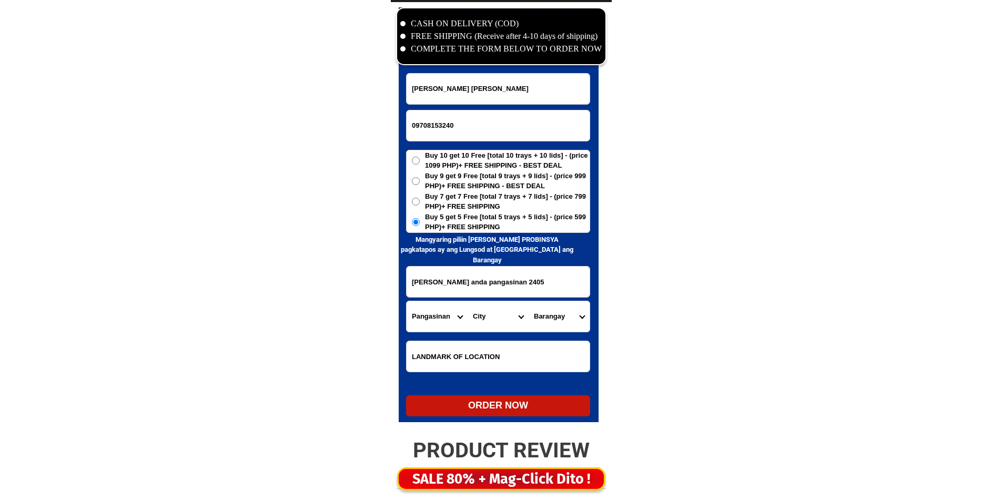
click at [451, 326] on select "Province [GEOGRAPHIC_DATA] [GEOGRAPHIC_DATA] [GEOGRAPHIC_DATA] [GEOGRAPHIC_DATA…" at bounding box center [437, 316] width 61 height 31
click at [498, 317] on select "City [GEOGRAPHIC_DATA] [PERSON_NAME][GEOGRAPHIC_DATA]-city [GEOGRAPHIC_DATA] [G…" at bounding box center [498, 316] width 61 height 31
click at [483, 321] on select "City [GEOGRAPHIC_DATA] [PERSON_NAME][GEOGRAPHIC_DATA]-city [GEOGRAPHIC_DATA] [G…" at bounding box center [498, 316] width 61 height 31
click at [483, 319] on select "City [GEOGRAPHIC_DATA] [PERSON_NAME][GEOGRAPHIC_DATA]-city [GEOGRAPHIC_DATA] [G…" at bounding box center [498, 316] width 61 height 31
click at [485, 317] on select "City [GEOGRAPHIC_DATA] [PERSON_NAME][GEOGRAPHIC_DATA]-city [GEOGRAPHIC_DATA] [G…" at bounding box center [498, 316] width 61 height 31
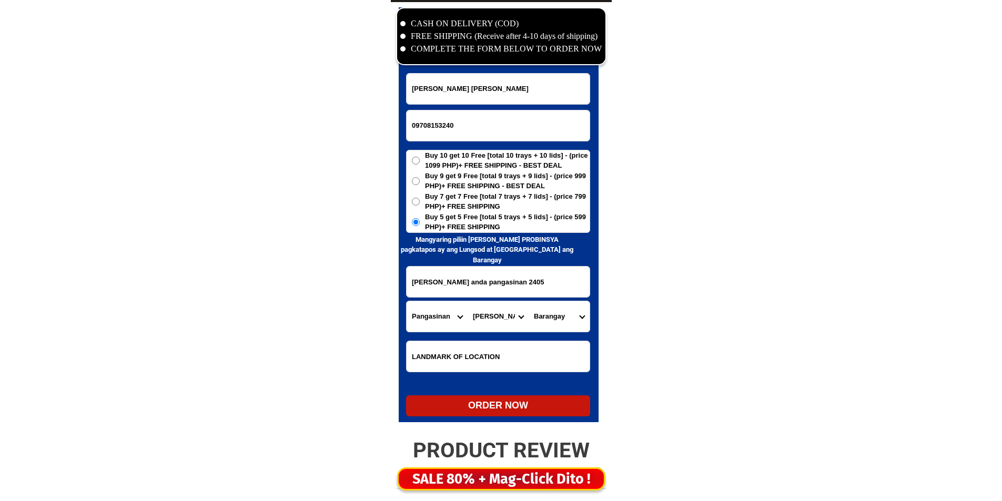
click at [485, 317] on select "City [GEOGRAPHIC_DATA] [PERSON_NAME][GEOGRAPHIC_DATA]-city [GEOGRAPHIC_DATA] [G…" at bounding box center [498, 316] width 61 height 31
click at [485, 316] on select "City [GEOGRAPHIC_DATA] [PERSON_NAME][GEOGRAPHIC_DATA]-city [GEOGRAPHIC_DATA] [G…" at bounding box center [498, 316] width 61 height 31
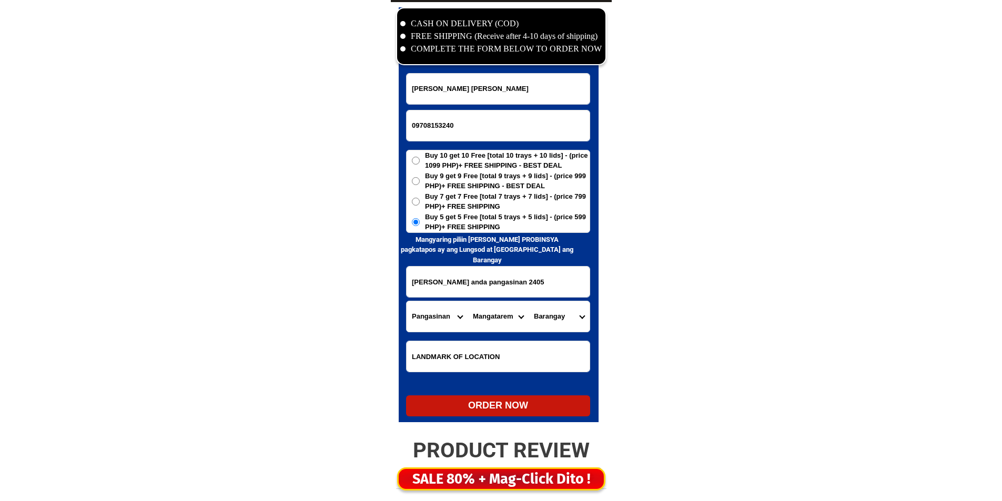
click at [485, 314] on select "City [GEOGRAPHIC_DATA] [PERSON_NAME][GEOGRAPHIC_DATA]-city [GEOGRAPHIC_DATA] [G…" at bounding box center [498, 316] width 61 height 31
click at [484, 269] on input "[PERSON_NAME] anda pangasinan 2405" at bounding box center [498, 282] width 183 height 31
click at [502, 314] on select "City [GEOGRAPHIC_DATA] [PERSON_NAME][GEOGRAPHIC_DATA]-city [GEOGRAPHIC_DATA] [G…" at bounding box center [498, 316] width 61 height 31
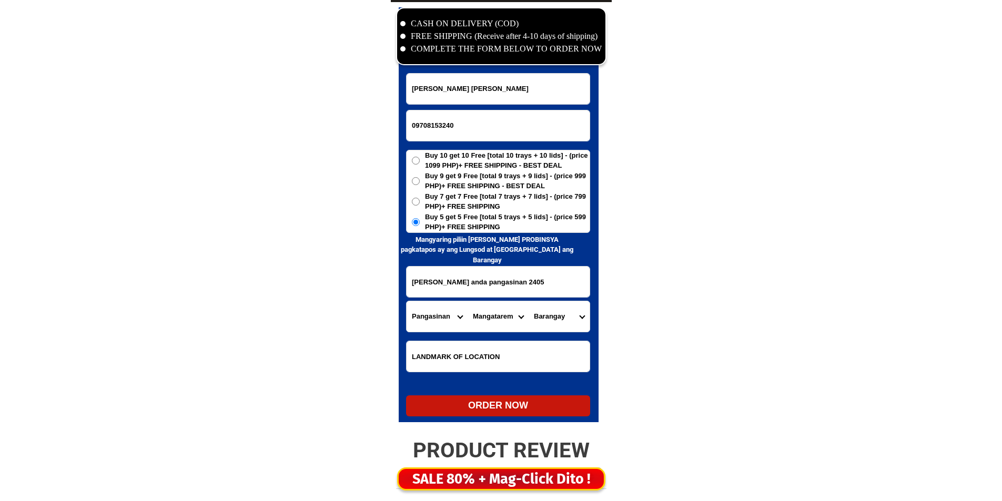
select select "63_2471688"
click at [468, 301] on select "City [GEOGRAPHIC_DATA] [PERSON_NAME][GEOGRAPHIC_DATA]-city [GEOGRAPHIC_DATA] [G…" at bounding box center [498, 316] width 61 height 31
click at [562, 311] on select "Barangay Awag Awile Batiarao Cabungan Carot Dolaoan Imbo Macaleeng Macandocando…" at bounding box center [559, 316] width 61 height 31
select select "63_24716886613"
click at [562, 313] on select "Barangay Awag Awile Batiarao Cabungan Carot Dolaoan Imbo Macaleeng Macandocando…" at bounding box center [559, 316] width 61 height 31
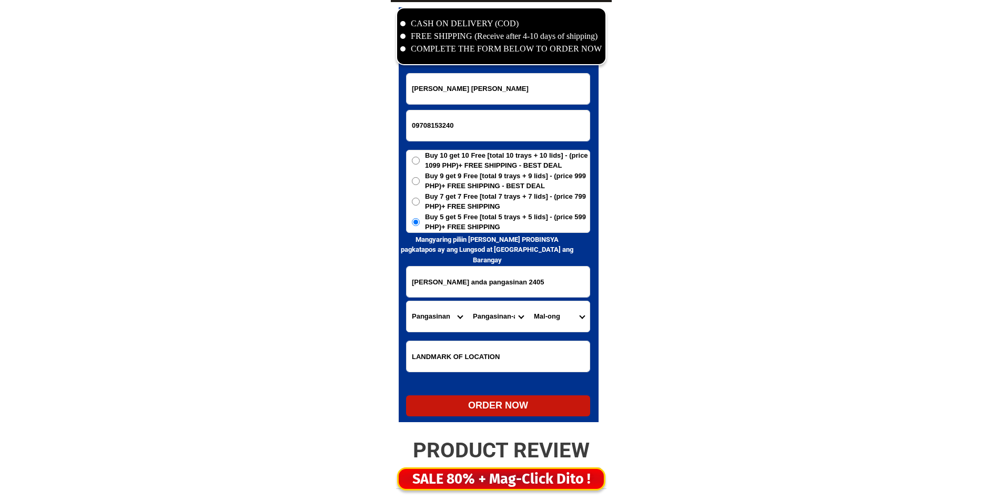
drag, startPoint x: 514, startPoint y: 414, endPoint x: 516, endPoint y: 406, distance: 7.7
click at [514, 411] on div "ORDER NOW" at bounding box center [498, 406] width 184 height 21
type input "09708153240"
click at [516, 406] on div "ORDER NOW" at bounding box center [498, 406] width 184 height 21
radio input "true"
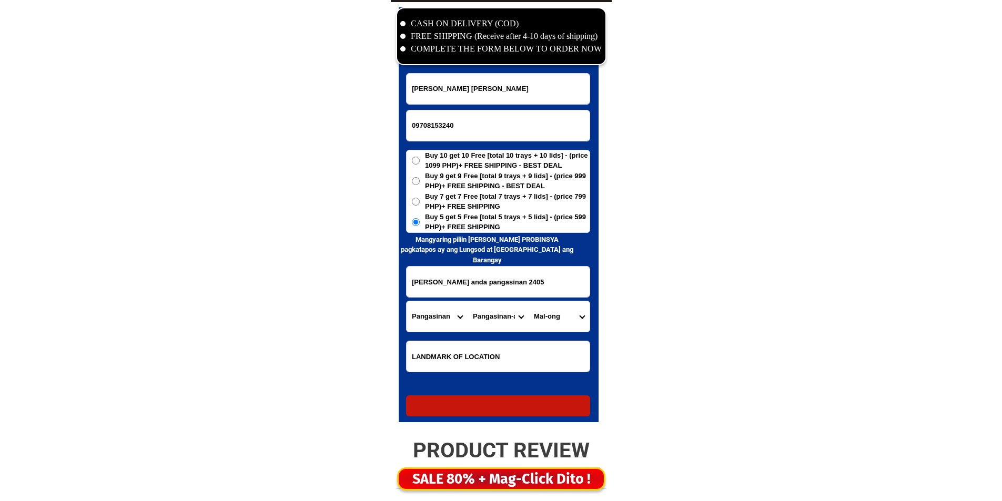
radio input "true"
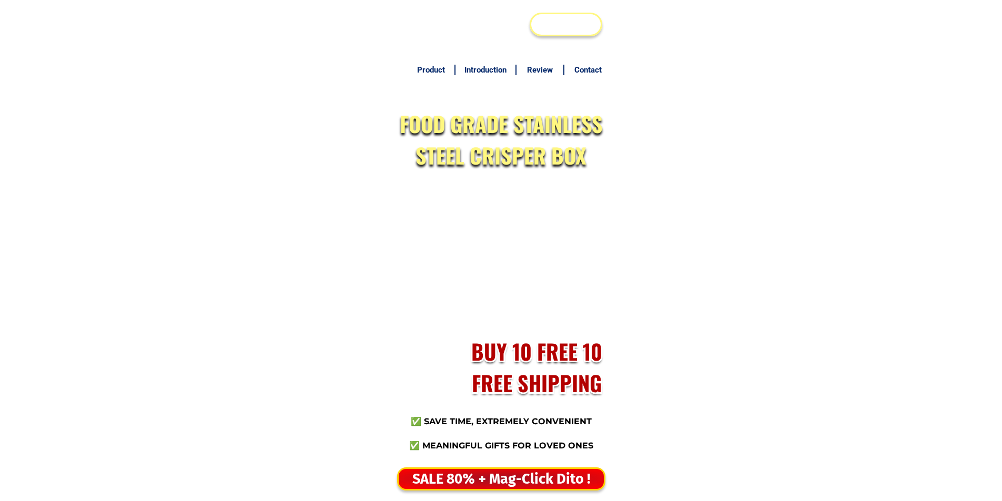
type input "09354839870"
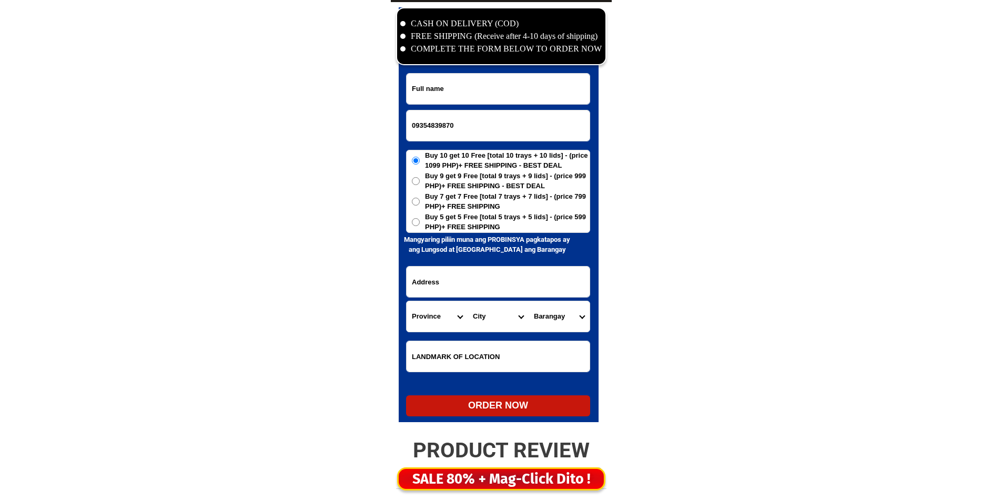
scroll to position [5083, 0]
click at [523, 101] on input "Input full_name" at bounding box center [498, 89] width 183 height 31
paste input "Bebot Fabon"
type input "Bebot Fabon"
click at [481, 228] on span "Buy 5 get 5 Free [total 5 trays + 5 lids] - (price 599 PHP)+ FREE SHIPPING" at bounding box center [507, 222] width 165 height 21
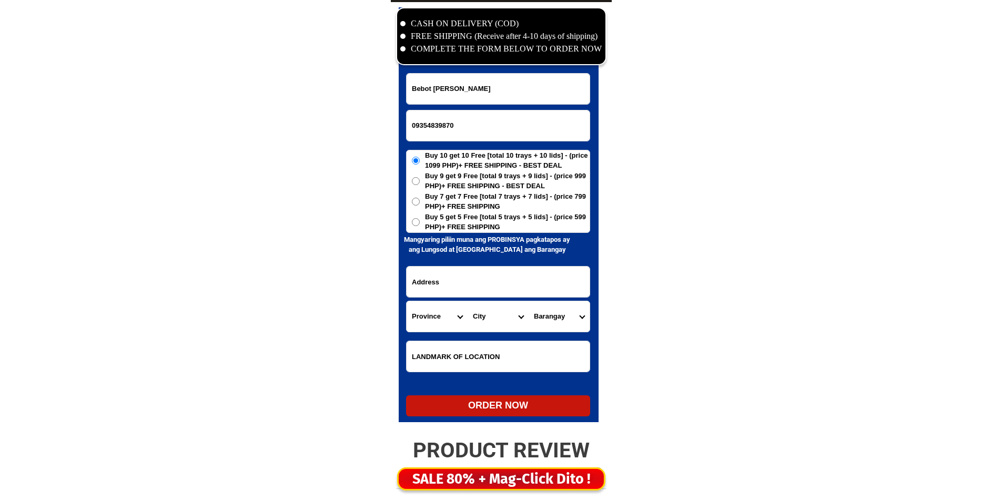
click at [420, 226] on input "Buy 5 get 5 Free [total 5 trays + 5 lids] - (price 599 PHP)+ FREE SHIPPING" at bounding box center [416, 222] width 8 height 8
radio input "true"
click at [473, 284] on input "Input address" at bounding box center [498, 282] width 183 height 31
paste input "san agustin etreet tuktukan guiguinto bulaca samay"
type input "san agustin etreet tuktukan guiguinto bulaca samay"
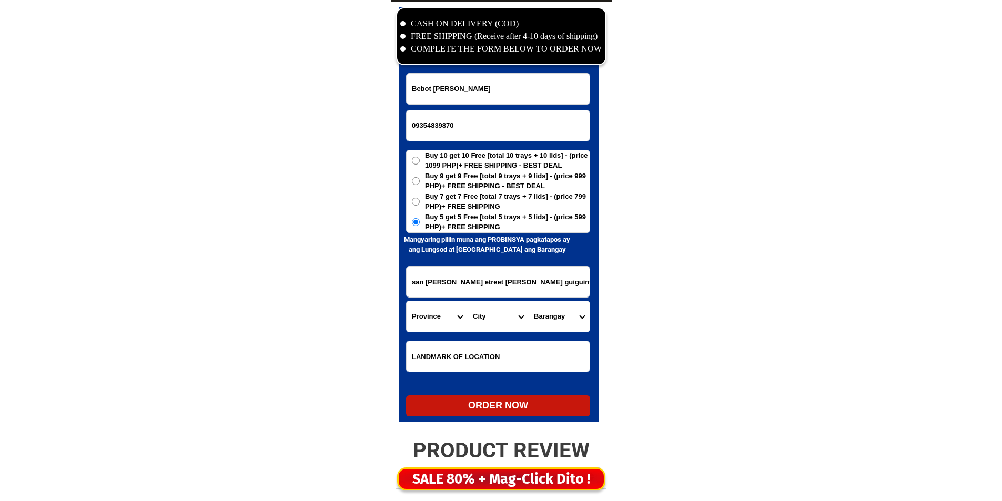
click at [438, 315] on select "Province [GEOGRAPHIC_DATA] [GEOGRAPHIC_DATA] [GEOGRAPHIC_DATA] [GEOGRAPHIC_DATA…" at bounding box center [437, 316] width 61 height 31
click at [528, 277] on input "san agustin etreet tuktukan guiguinto bulaca samay" at bounding box center [498, 282] width 183 height 31
drag, startPoint x: 516, startPoint y: 287, endPoint x: 514, endPoint y: 302, distance: 15.9
click at [487, 305] on form "Bebot Fabon 09354839870 ORDER NOW san agustin etreet tuktukan guiguinto bulaca …" at bounding box center [498, 245] width 184 height 344
click at [543, 296] on input "san agustin etreet tuktukan guiguinto bulaca samay" at bounding box center [498, 282] width 183 height 31
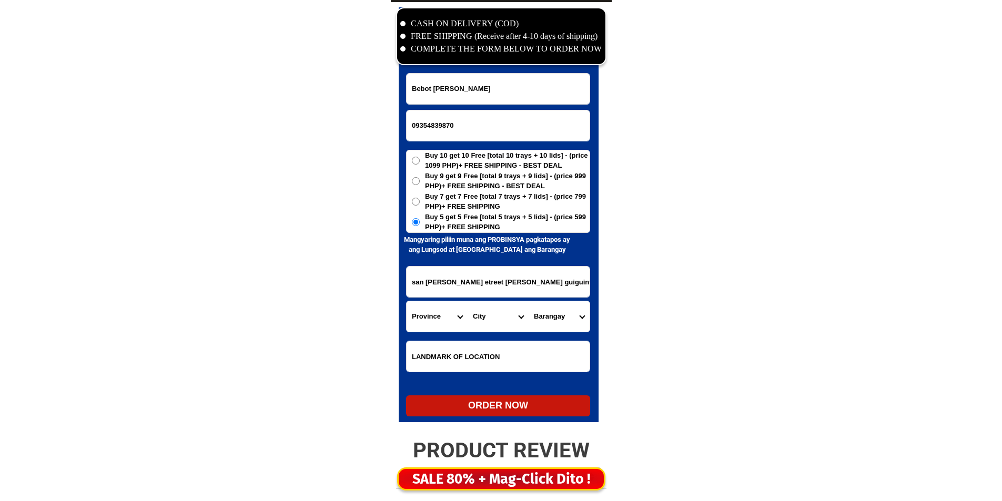
click at [464, 310] on select "Province [GEOGRAPHIC_DATA] [GEOGRAPHIC_DATA] [GEOGRAPHIC_DATA] [GEOGRAPHIC_DATA…" at bounding box center [437, 316] width 61 height 31
select select "63_761"
click at [407, 301] on select "Province [GEOGRAPHIC_DATA] [GEOGRAPHIC_DATA] [GEOGRAPHIC_DATA] [GEOGRAPHIC_DATA…" at bounding box center [437, 316] width 61 height 31
click at [511, 317] on select "City Angat Balagtas Baliuag Bocaue Bulacan Bulacan-hagonoy Bulacan-plaridel Bul…" at bounding box center [498, 316] width 61 height 31
click at [500, 311] on select "City Angat Balagtas Baliuag Bocaue Bulacan Bulacan-hagonoy Bulacan-plaridel Bul…" at bounding box center [498, 316] width 61 height 31
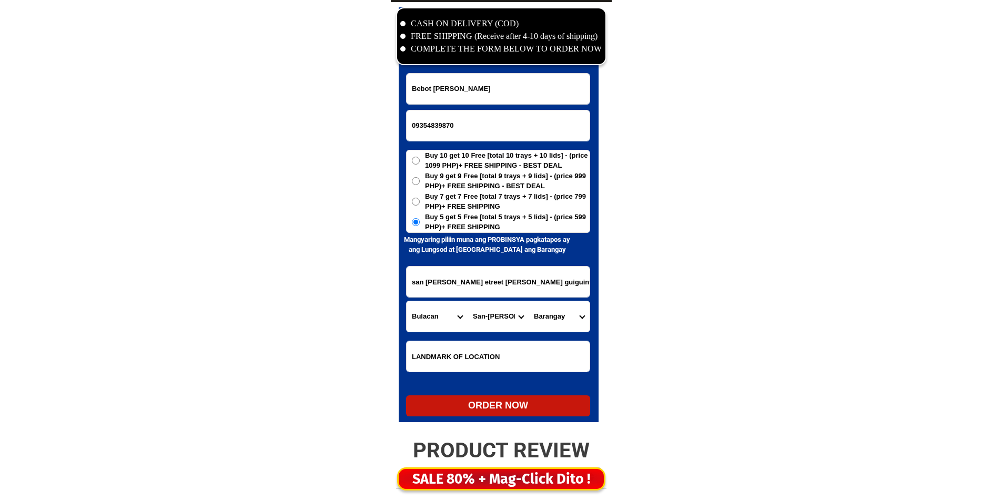
click at [501, 319] on select "City Angat Balagtas Baliuag Bocaue Bulacan Bulacan-hagonoy Bulacan-plaridel Bul…" at bounding box center [498, 316] width 61 height 31
select select "63_7611373"
click at [501, 319] on select "City Angat Balagtas Baliuag Bocaue Bulacan Bulacan-hagonoy Bulacan-plaridel Bul…" at bounding box center [498, 316] width 61 height 31
click at [551, 314] on select "Barangay Cutcut Daungan Ilang-ilang Malis Panginay Poblacion Pritil Pulong guba…" at bounding box center [559, 316] width 61 height 31
select select "63_76113735464"
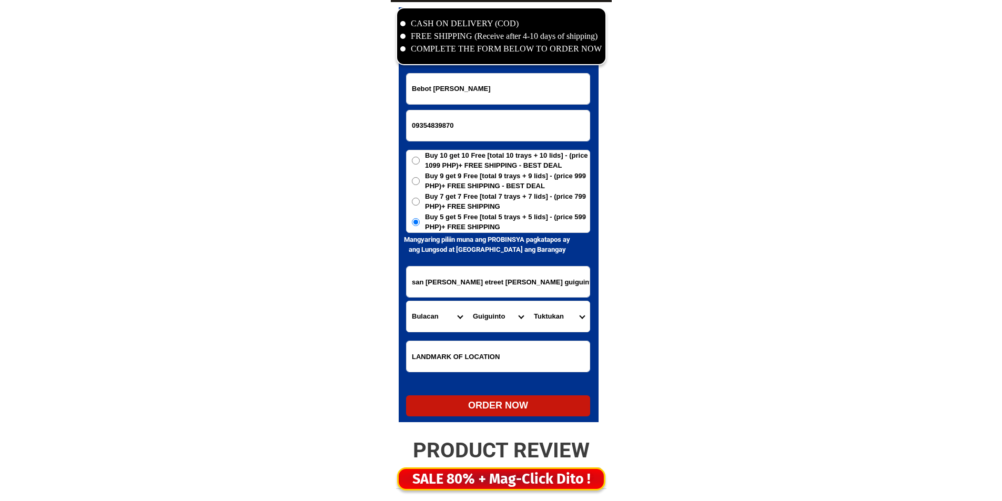
click at [529, 301] on select "Barangay Cutcut Daungan Ilang-ilang Malis Panginay Poblacion Pritil Pulong guba…" at bounding box center [559, 316] width 61 height 31
click at [524, 396] on form "Bebot Fabon 09354839870 ORDER NOW san agustin etreet tuktukan guiguinto bulaca …" at bounding box center [498, 245] width 184 height 344
click at [523, 405] on div "ORDER NOW" at bounding box center [498, 406] width 184 height 14
radio input "true"
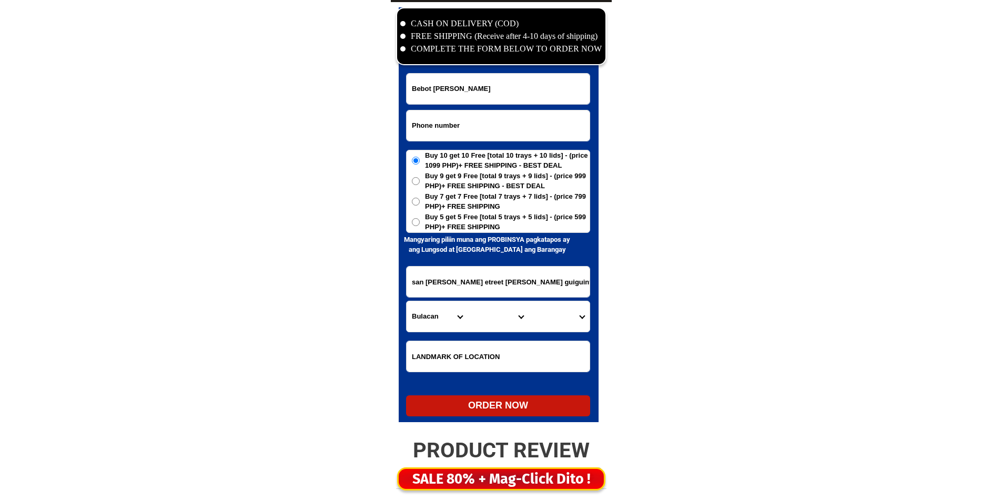
click at [448, 125] on input "Input phone_number" at bounding box center [498, 125] width 183 height 31
paste input "09309644924"
type input "09309644924"
click at [506, 116] on input "09309644924" at bounding box center [498, 125] width 183 height 31
click at [511, 98] on input "Input full_name" at bounding box center [498, 89] width 183 height 31
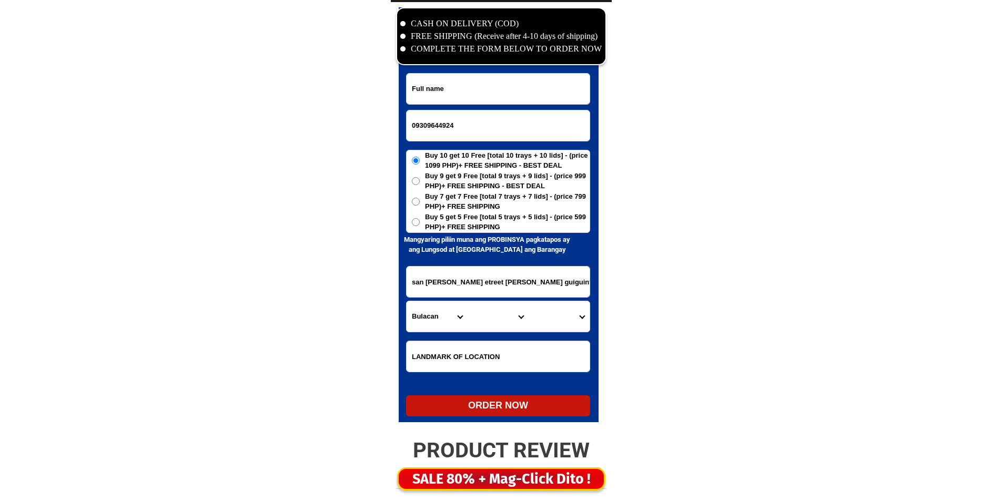
paste input "Evelyn Servidad Saquilon"
type input "Evelyn Servidad Saquilon"
click at [480, 210] on span "Buy 7 get 7 Free [total 7 trays + 7 lids] - (price 799 PHP)+ FREE SHIPPING" at bounding box center [507, 201] width 165 height 21
click at [420, 206] on input "Buy 7 get 7 Free [total 7 trays + 7 lids] - (price 799 PHP)+ FREE SHIPPING" at bounding box center [416, 202] width 8 height 8
radio input "true"
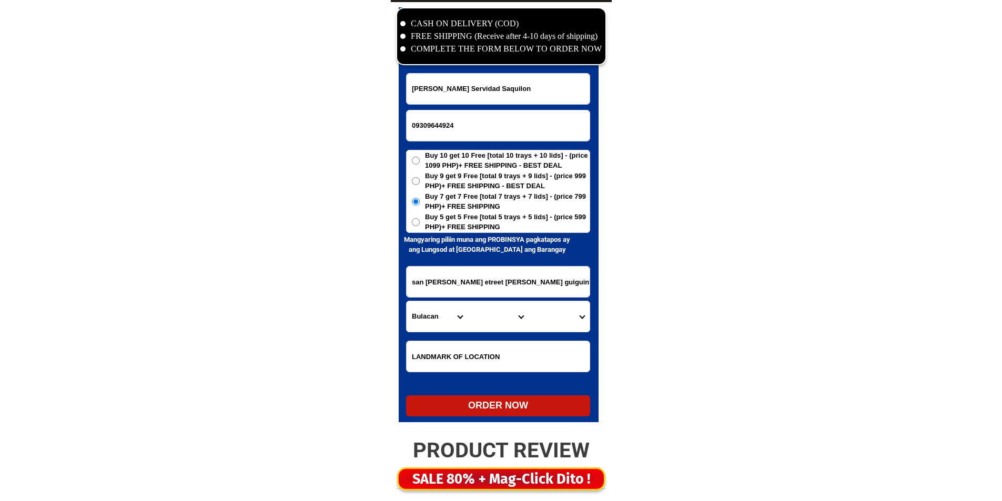
click at [480, 218] on span "Buy 5 get 5 Free [total 5 trays + 5 lids] - (price 599 PHP)+ FREE SHIPPING" at bounding box center [507, 222] width 165 height 21
click at [420, 218] on input "Buy 5 get 5 Free [total 5 trays + 5 lids] - (price 599 PHP)+ FREE SHIPPING" at bounding box center [416, 222] width 8 height 8
radio input "true"
click at [469, 292] on input "Input address" at bounding box center [498, 282] width 183 height 31
paste input "in front of Samlague store Siwaragan San Joaquin Iloilo"
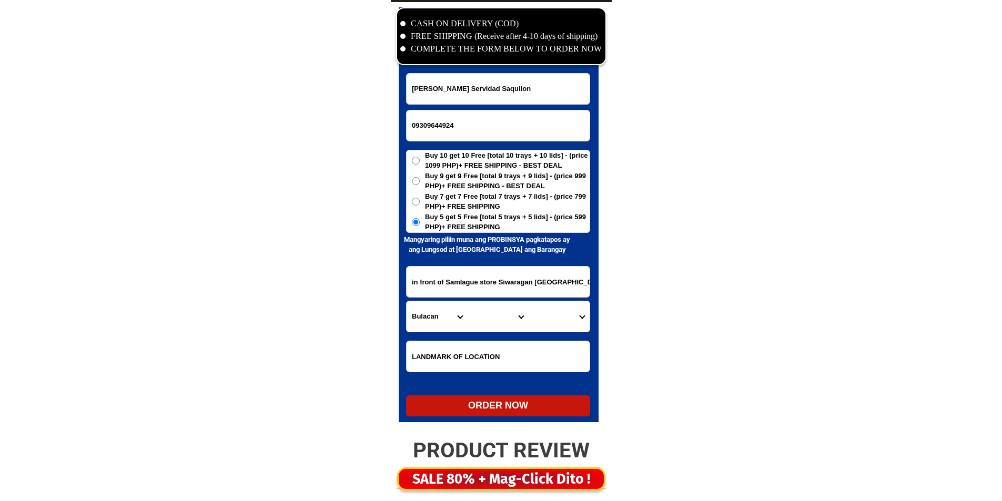
scroll to position [0, 3]
type input "in front of Samlague store Siwaragan San Joaquin Iloilo"
click at [424, 319] on select "Province [GEOGRAPHIC_DATA] [GEOGRAPHIC_DATA] [GEOGRAPHIC_DATA] [GEOGRAPHIC_DATA…" at bounding box center [437, 316] width 61 height 31
select select "63_151"
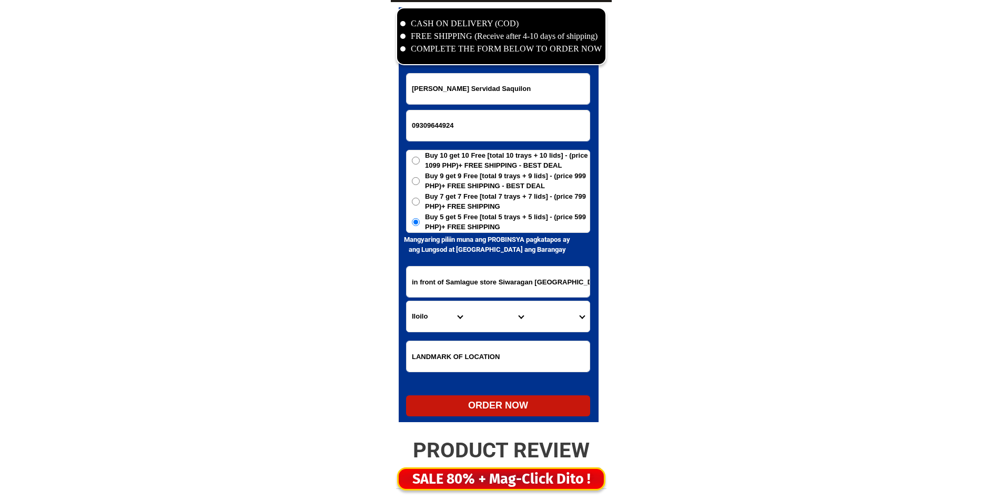
click at [407, 301] on select "Province [GEOGRAPHIC_DATA] [GEOGRAPHIC_DATA] [GEOGRAPHIC_DATA] [GEOGRAPHIC_DATA…" at bounding box center [437, 316] width 61 height 31
click at [493, 325] on select "City Ajuy Alimodian Anilao Badiangan Balasan Banate Barotac-nuevo Barotac-viejo…" at bounding box center [498, 316] width 61 height 31
select select "63_1513538"
click at [468, 301] on select "City Ajuy Alimodian Anilao Badiangan Balasan Banate Barotac-nuevo Barotac-viejo…" at bounding box center [498, 316] width 61 height 31
click at [553, 310] on select "Barangay Amboyu-an Andres bonifacio Antalon Bad-as Bagumbayan Balabago Baybay B…" at bounding box center [559, 316] width 61 height 31
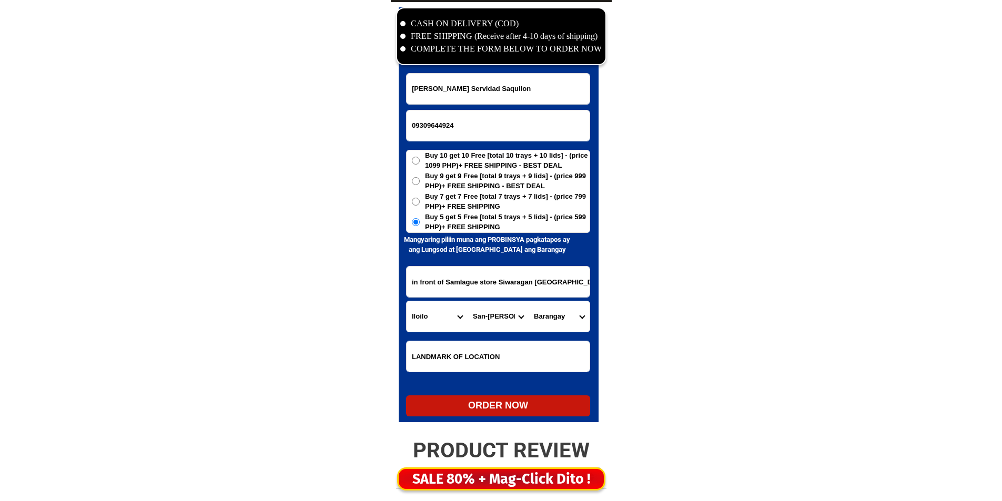
select select "63_15135387712"
click at [529, 301] on select "Barangay Amboyu-an Andres bonifacio Antalon Bad-as Bagumbayan Balabago Baybay B…" at bounding box center [559, 316] width 61 height 31
click at [500, 405] on div "ORDER NOW" at bounding box center [498, 406] width 184 height 14
radio input "true"
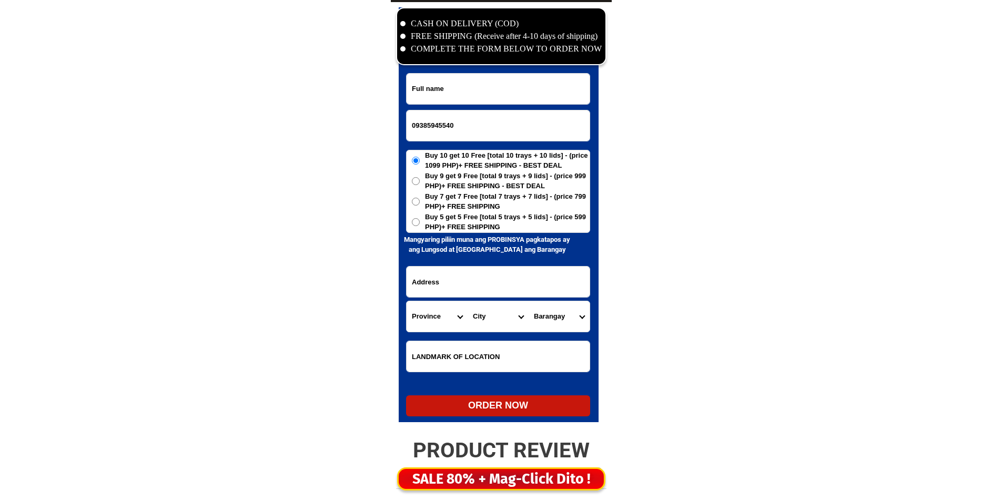
scroll to position [5083, 0]
click at [508, 84] on input "Input full_name" at bounding box center [498, 89] width 183 height 31
paste input "Ma. Lina Abilay"
type input "Ma. Lina Abilay"
click at [477, 239] on h6 "Mangyaring piliin muna ang PROBINSYA pagkatapos ay ang Lungsod at [GEOGRAPHIC_D…" at bounding box center [487, 245] width 177 height 21
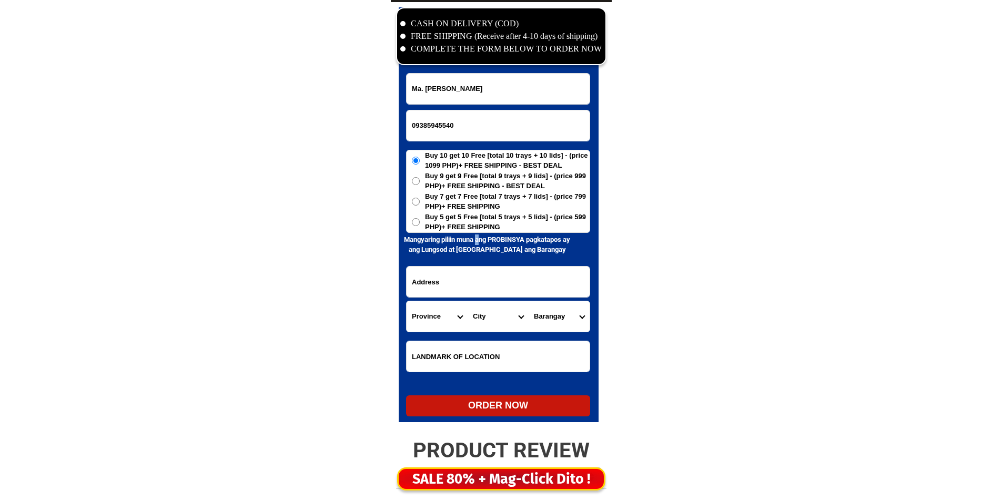
drag, startPoint x: 477, startPoint y: 236, endPoint x: 479, endPoint y: 241, distance: 6.2
click at [477, 235] on h6 "Mangyaring piliin muna ang PROBINSYA pagkatapos ay ang Lungsod at [GEOGRAPHIC_D…" at bounding box center [487, 245] width 177 height 21
click at [493, 216] on span "Buy 5 get 5 Free [total 5 trays + 5 lids] - (price 599 PHP)+ FREE SHIPPING" at bounding box center [507, 222] width 165 height 21
click at [420, 218] on input "Buy 5 get 5 Free [total 5 trays + 5 lids] - (price 599 PHP)+ FREE SHIPPING" at bounding box center [416, 222] width 8 height 8
radio input "true"
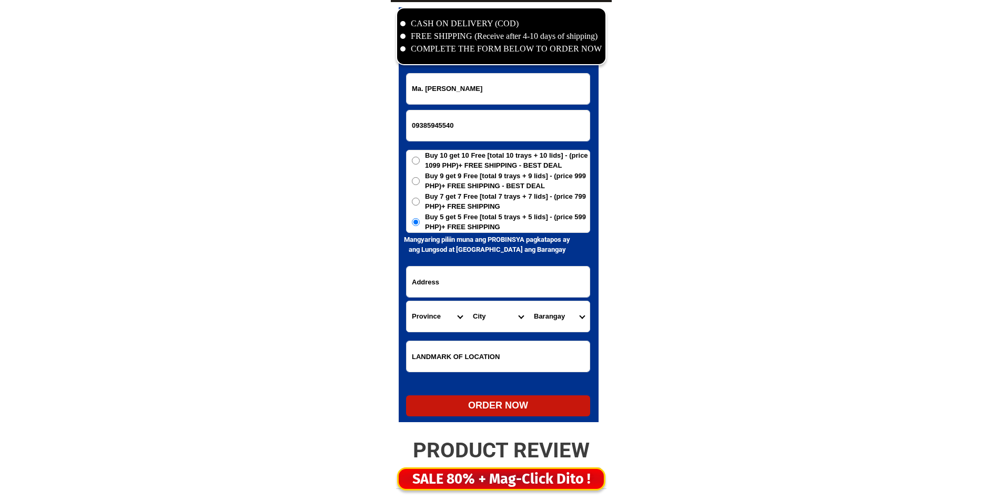
click at [467, 281] on input "Input address" at bounding box center [498, 282] width 183 height 31
paste input "Victoria's city nigros occ brgy 6.A sitio pasil zone 3 ika anim nga I"
click at [468, 290] on input "Victoria's city nigros occ brgy 6.A sitio pasil zone 3 ika anim nga I" at bounding box center [498, 282] width 183 height 31
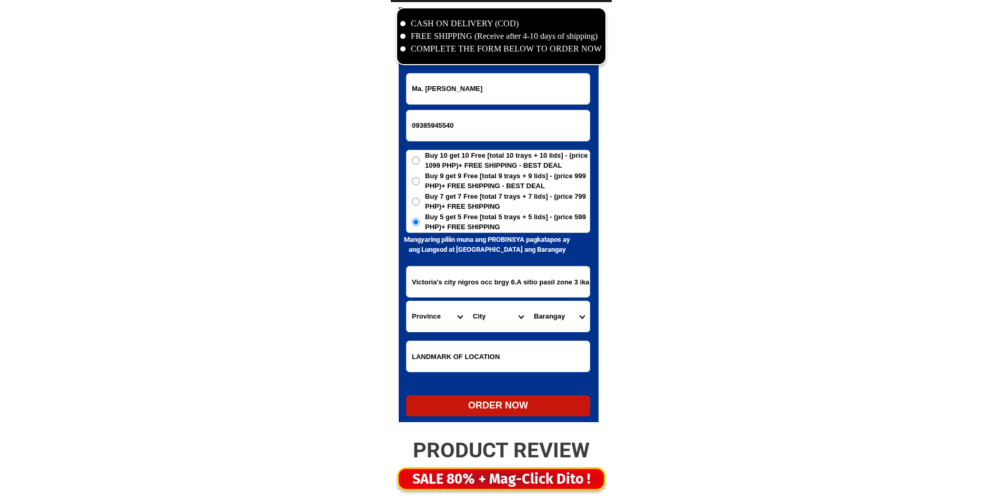
drag, startPoint x: 519, startPoint y: 279, endPoint x: 457, endPoint y: 290, distance: 63.1
click at [457, 290] on input "Victoria's city nigros occ brgy 6.A sitio pasil zone 3 ika anim nga I" at bounding box center [498, 282] width 183 height 31
type input "Victoria's city nigros occ brgy 6.A sitio pasil zone 3 ika anim nga I"
click at [452, 318] on select "Province [GEOGRAPHIC_DATA] [GEOGRAPHIC_DATA] [GEOGRAPHIC_DATA] [GEOGRAPHIC_DATA…" at bounding box center [437, 316] width 61 height 31
select select "63_396"
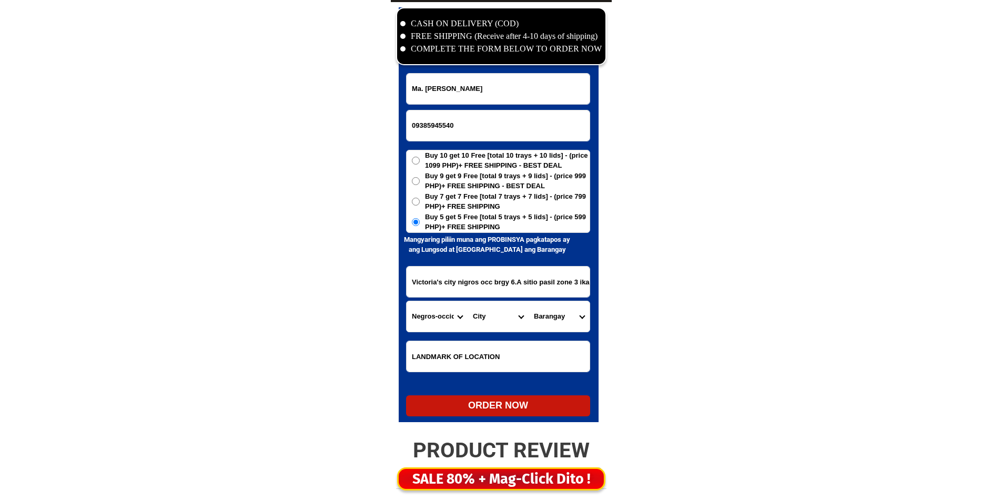
click at [452, 318] on select "Province [GEOGRAPHIC_DATA] [GEOGRAPHIC_DATA] [GEOGRAPHIC_DATA] [GEOGRAPHIC_DATA…" at bounding box center [437, 316] width 61 height 31
click at [493, 317] on select "City Bacolod-city Bago-city Binalbagan Cadiz-city Candoni Cauayan Enrique-b.-ma…" at bounding box center [498, 316] width 61 height 31
select select "63_3964120"
click at [501, 311] on select "City Bacolod-city Bago-city Binalbagan Cadiz-city Candoni Cauayan Enrique-b.-ma…" at bounding box center [498, 316] width 61 height 31
click at [549, 334] on form "Ma. Lina Abilay 09385945540 ORDER NOW Victoria's city nigros occ brgy 6.A sitio…" at bounding box center [498, 245] width 184 height 344
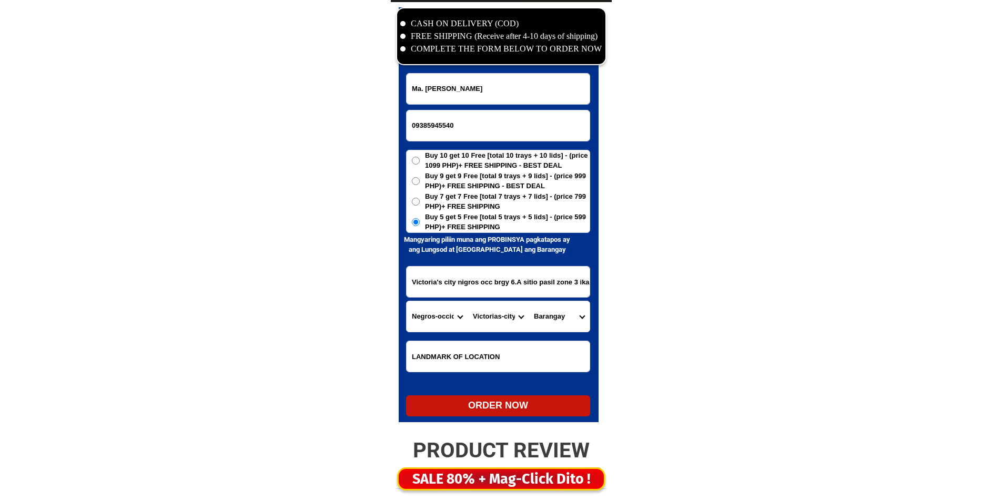
click at [551, 324] on select "Barangay Barangay i (pob.) Barangay ii (pob.) Barangay iii (pob.) Barangay iv (…" at bounding box center [559, 316] width 61 height 31
select select "63_396412062077"
click at [529, 301] on select "Barangay Barangay i (pob.) Barangay ii (pob.) Barangay iii (pob.) Barangay iv (…" at bounding box center [559, 316] width 61 height 31
drag, startPoint x: 513, startPoint y: 385, endPoint x: 516, endPoint y: 406, distance: 21.2
click at [514, 397] on form "Ma. Lina Abilay 09385945540 ORDER NOW Victoria's city nigros occ brgy 6.A sitio…" at bounding box center [498, 245] width 184 height 344
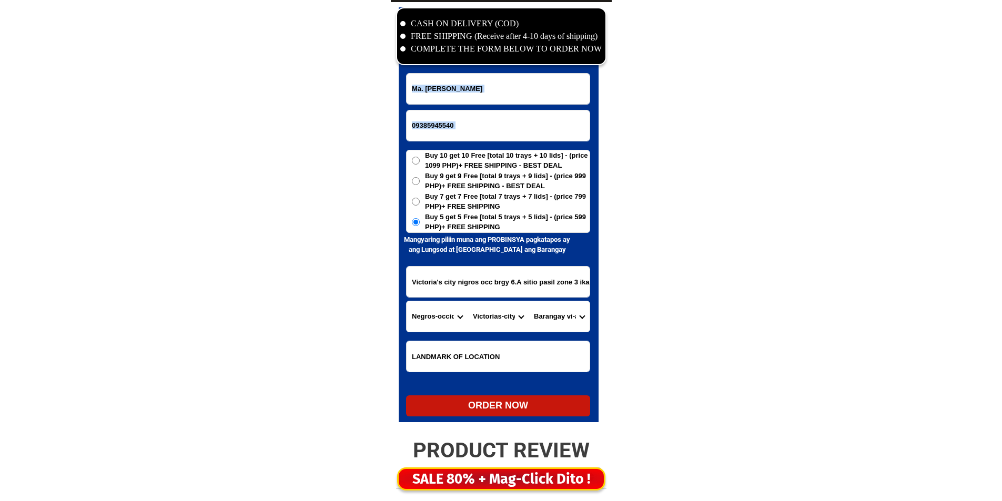
click at [516, 406] on div "ORDER NOW" at bounding box center [498, 406] width 184 height 14
type input "09385945540"
radio input "true"
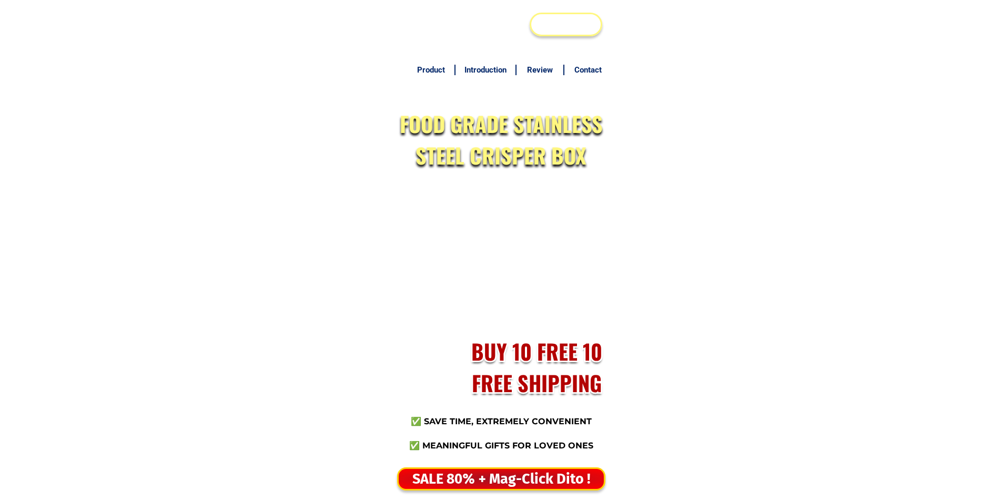
scroll to position [5083, 0]
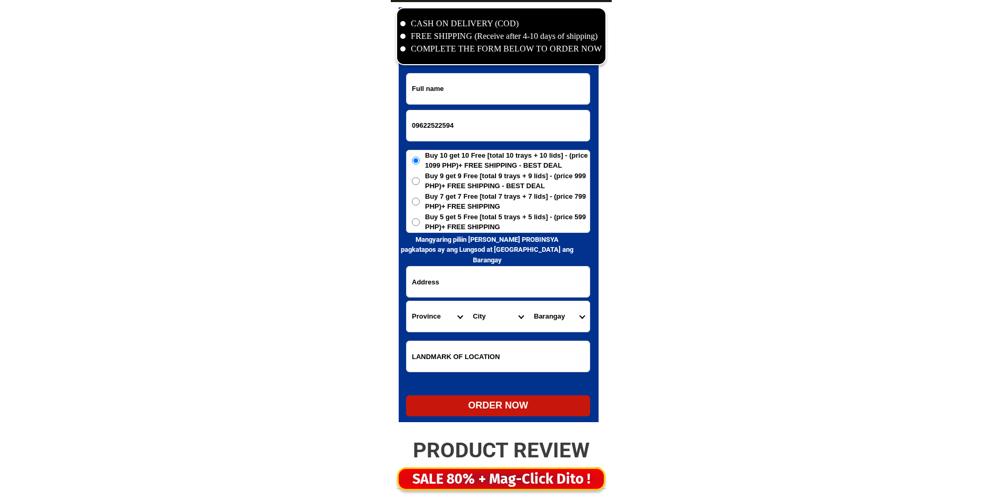
type input "09622522594"
click at [489, 93] on input "Input full_name" at bounding box center [498, 89] width 183 height 31
paste input "[PERSON_NAME]"
type input "[PERSON_NAME]"
click at [496, 221] on span "Buy 5 get 5 Free [total 5 trays + 5 lids] - (price 599 PHP)+ FREE SHIPPING" at bounding box center [507, 222] width 165 height 21
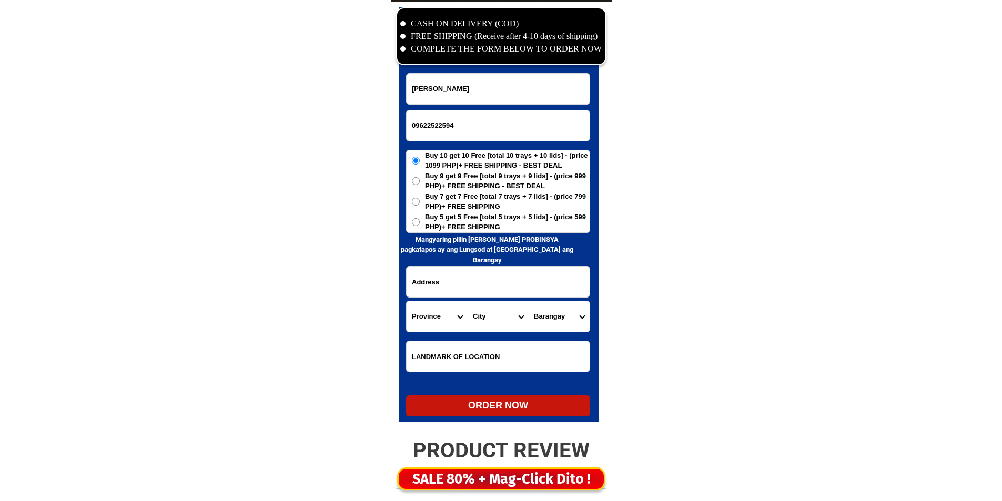
click at [420, 221] on input "Buy 5 get 5 Free [total 5 trays + 5 lids] - (price 599 PHP)+ FREE SHIPPING" at bounding box center [416, 222] width 8 height 8
radio input "true"
click at [479, 278] on input "Input address" at bounding box center [498, 282] width 183 height 31
paste input "Centro Ng brgy languyin [PERSON_NAME] [GEOGRAPHIC_DATA]"
type input "Centro Ng brgy languyin [PERSON_NAME] [GEOGRAPHIC_DATA]"
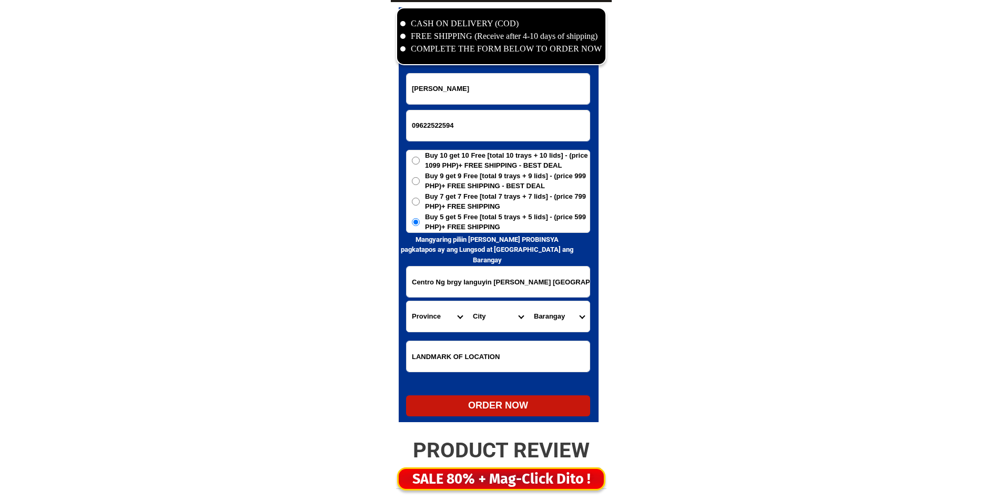
click at [449, 316] on select "Province [GEOGRAPHIC_DATA] [GEOGRAPHIC_DATA] [GEOGRAPHIC_DATA] [GEOGRAPHIC_DATA…" at bounding box center [437, 316] width 61 height 31
select select "63_397"
drag, startPoint x: 447, startPoint y: 316, endPoint x: 460, endPoint y: 317, distance: 12.7
click at [447, 316] on select "Province [GEOGRAPHIC_DATA] [GEOGRAPHIC_DATA] [GEOGRAPHIC_DATA] [GEOGRAPHIC_DATA…" at bounding box center [437, 316] width 61 height 31
click at [486, 314] on select "City [GEOGRAPHIC_DATA] [GEOGRAPHIC_DATA] [GEOGRAPHIC_DATA] [GEOGRAPHIC_DATA] [G…" at bounding box center [498, 316] width 61 height 31
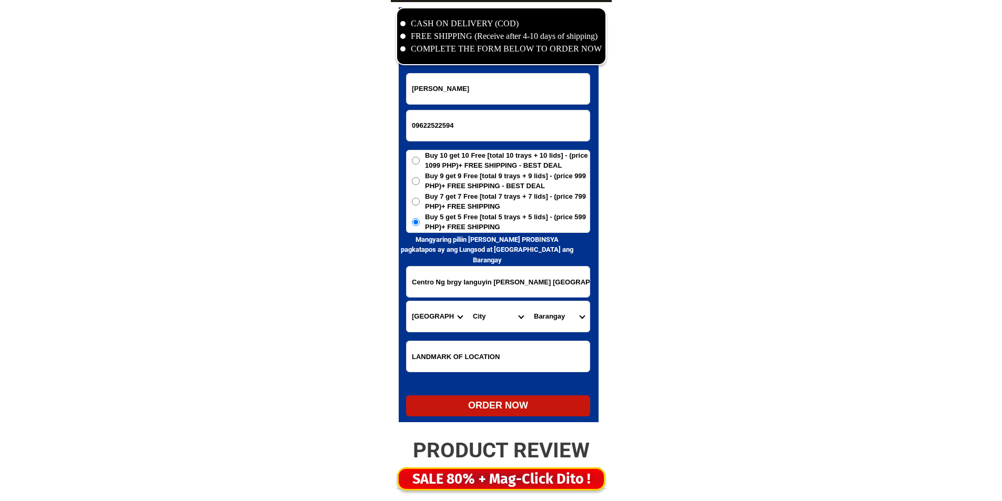
click at [486, 314] on select "City [GEOGRAPHIC_DATA] [GEOGRAPHIC_DATA] [GEOGRAPHIC_DATA] [GEOGRAPHIC_DATA] [G…" at bounding box center [498, 316] width 61 height 31
click at [486, 316] on select "City [GEOGRAPHIC_DATA] [GEOGRAPHIC_DATA] [GEOGRAPHIC_DATA] [GEOGRAPHIC_DATA] [G…" at bounding box center [498, 316] width 61 height 31
select select "63_3976229"
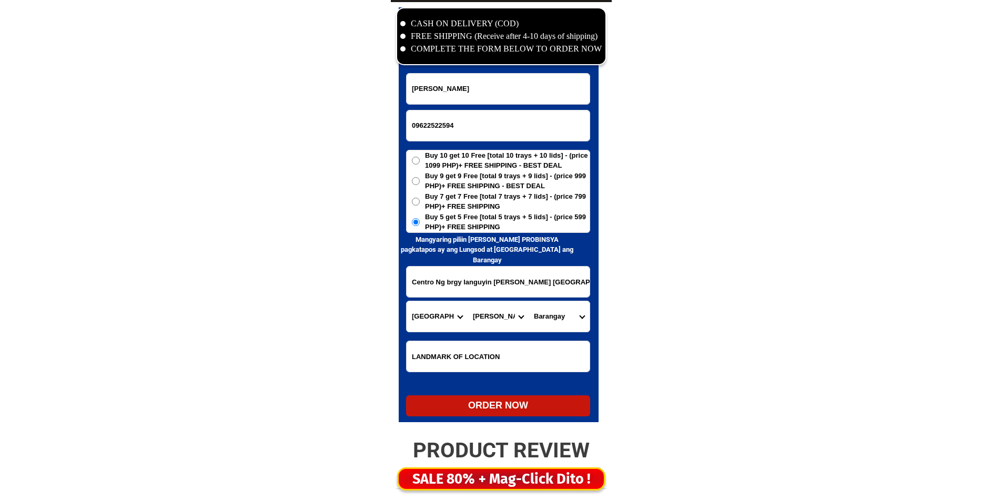
click at [468, 301] on select "City [GEOGRAPHIC_DATA] [GEOGRAPHIC_DATA] [GEOGRAPHIC_DATA] [GEOGRAPHIC_DATA] [G…" at bounding box center [498, 316] width 61 height 31
click at [546, 318] on select "Barangay Anawan Atulayan Balesin Banadero Binibitinan Bislian Bucao Canicanian …" at bounding box center [559, 316] width 61 height 31
select select "63_39762299840"
click at [546, 318] on select "Barangay Anawan Atulayan Balesin Banadero Binibitinan Bislian Bucao Canicanian …" at bounding box center [559, 316] width 61 height 31
click at [541, 414] on div "ORDER NOW" at bounding box center [498, 406] width 184 height 21
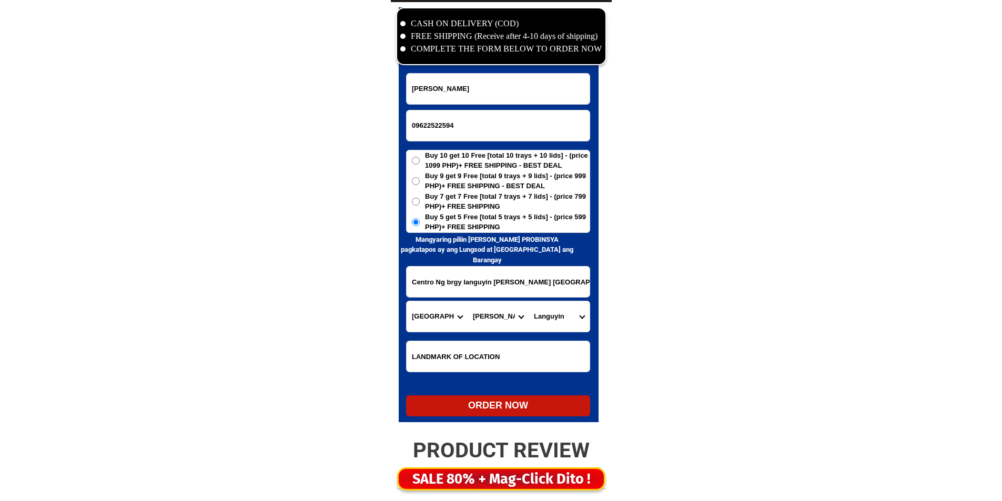
type input "09622522594"
radio input "true"
